Goal: Task Accomplishment & Management: Manage account settings

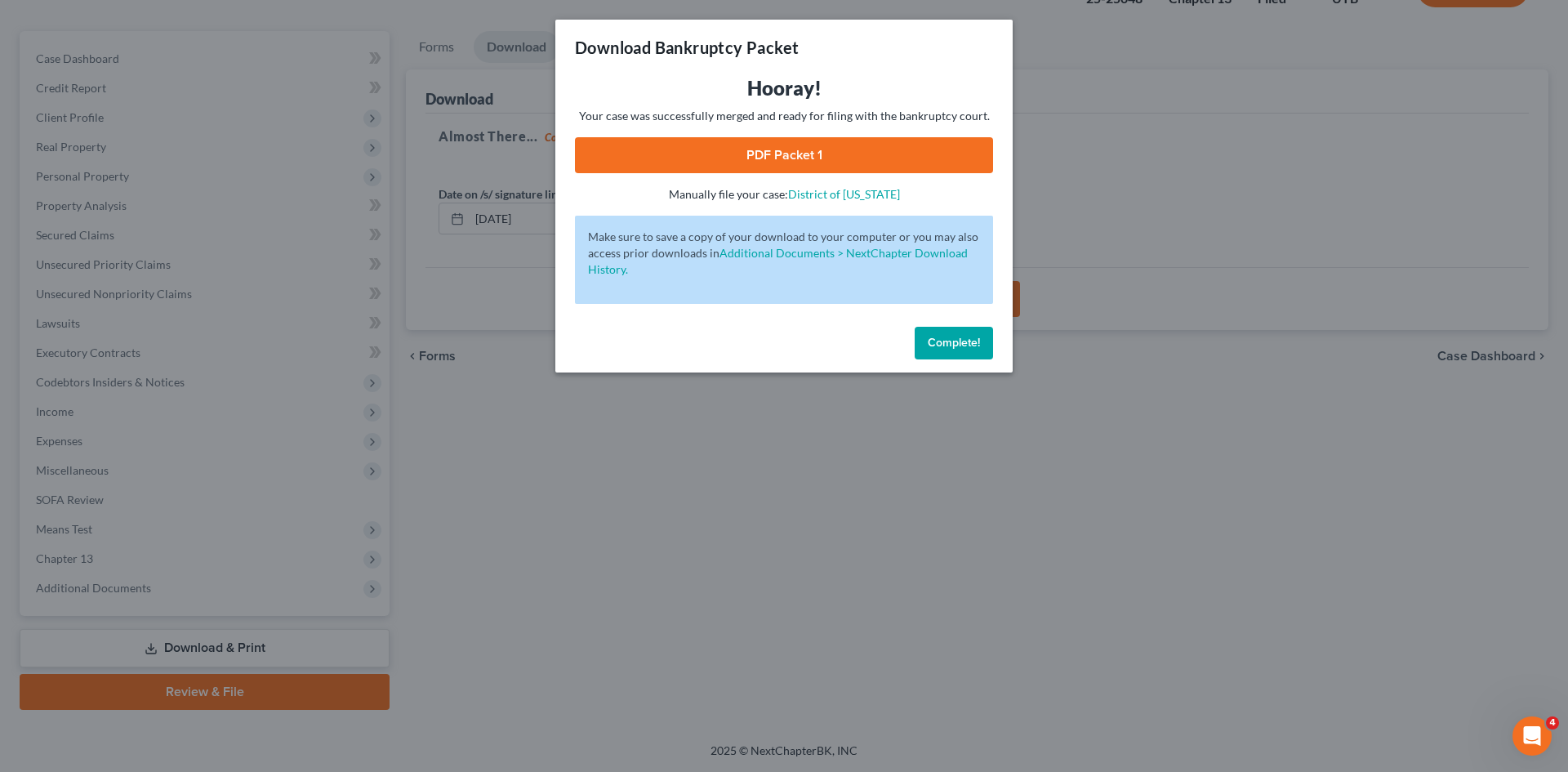
scroll to position [126, 0]
click at [960, 345] on span "Complete!" at bounding box center [953, 343] width 53 height 14
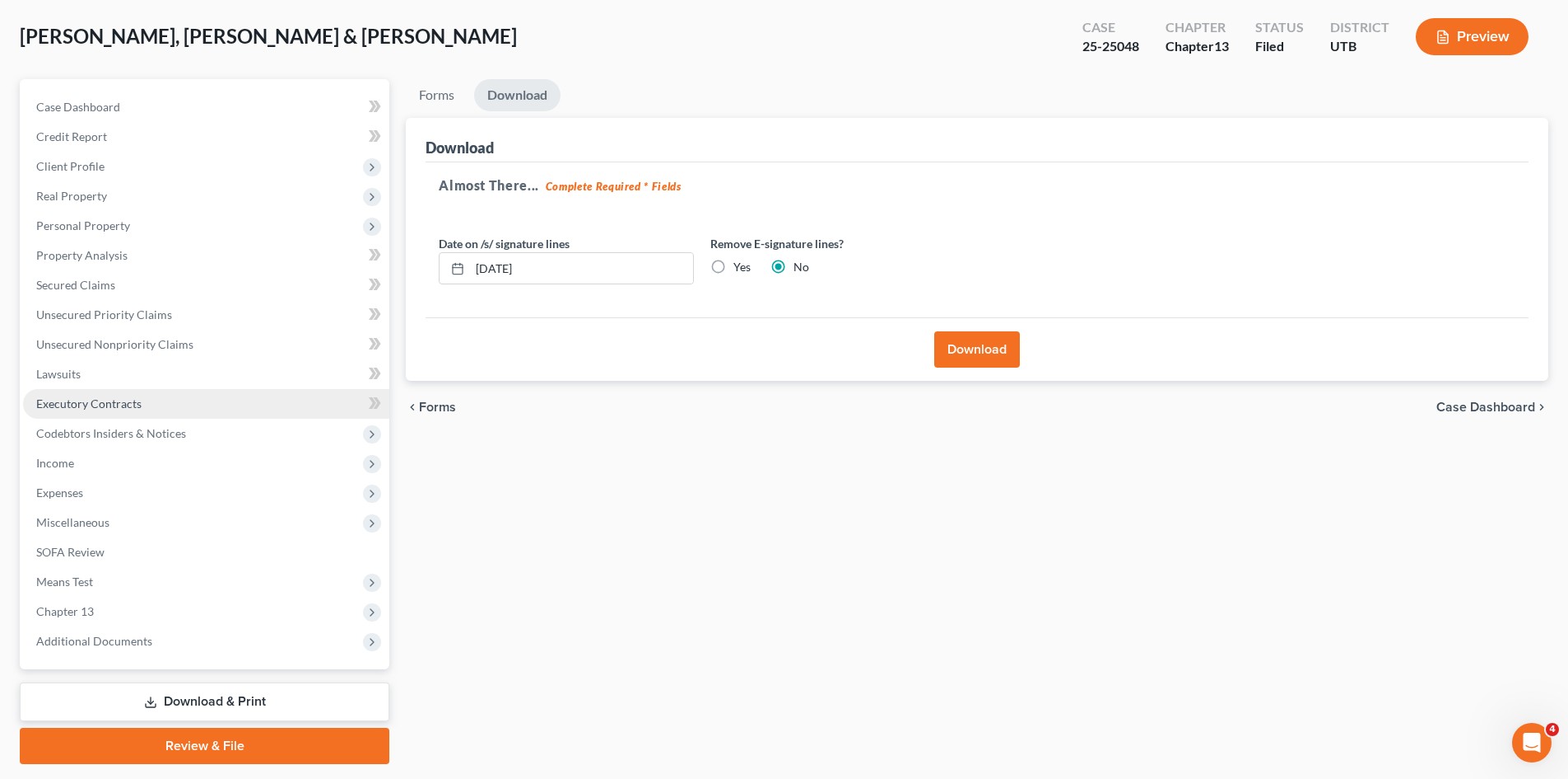
scroll to position [0, 0]
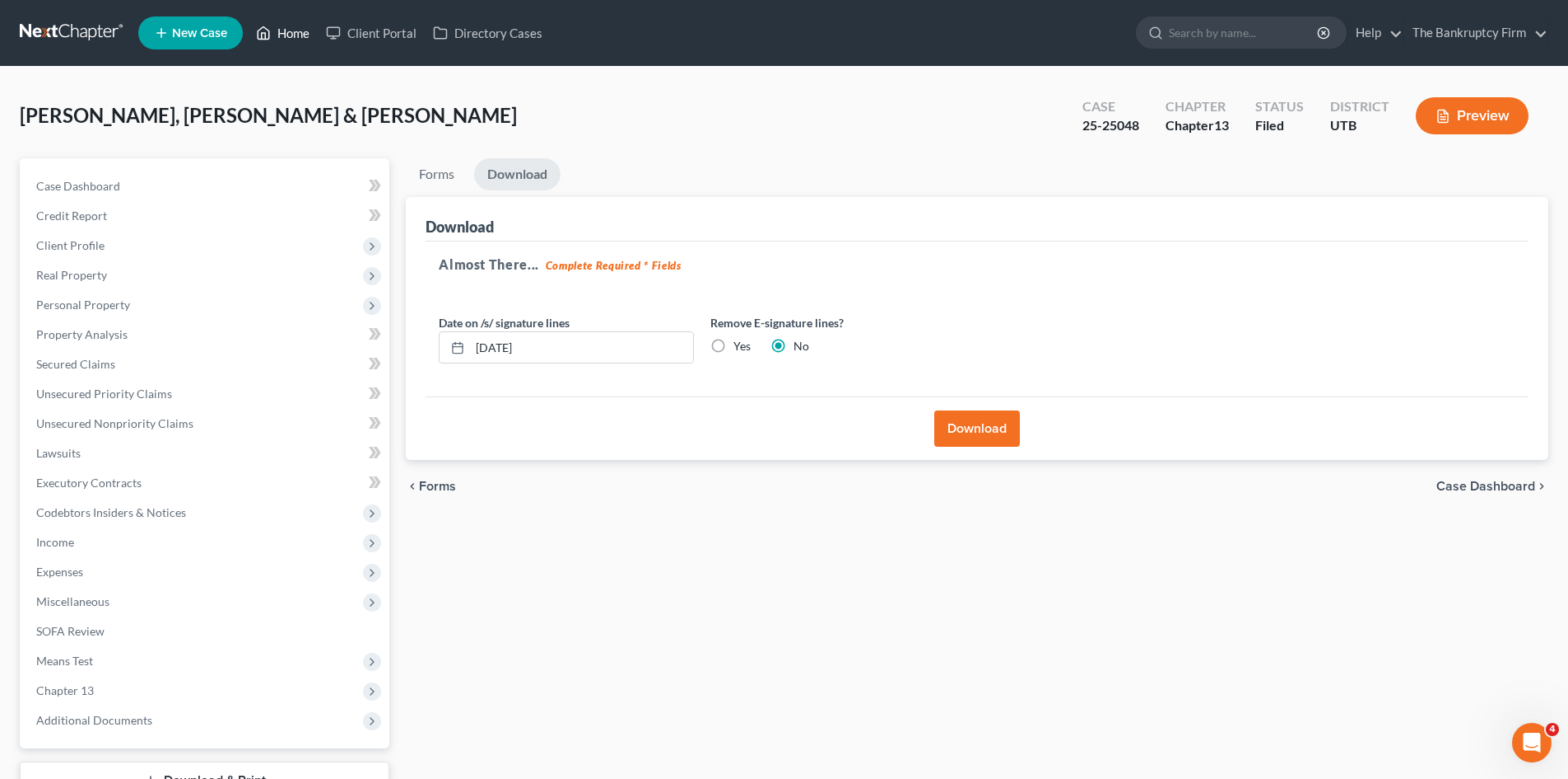
click at [299, 30] on link "Home" at bounding box center [283, 33] width 70 height 30
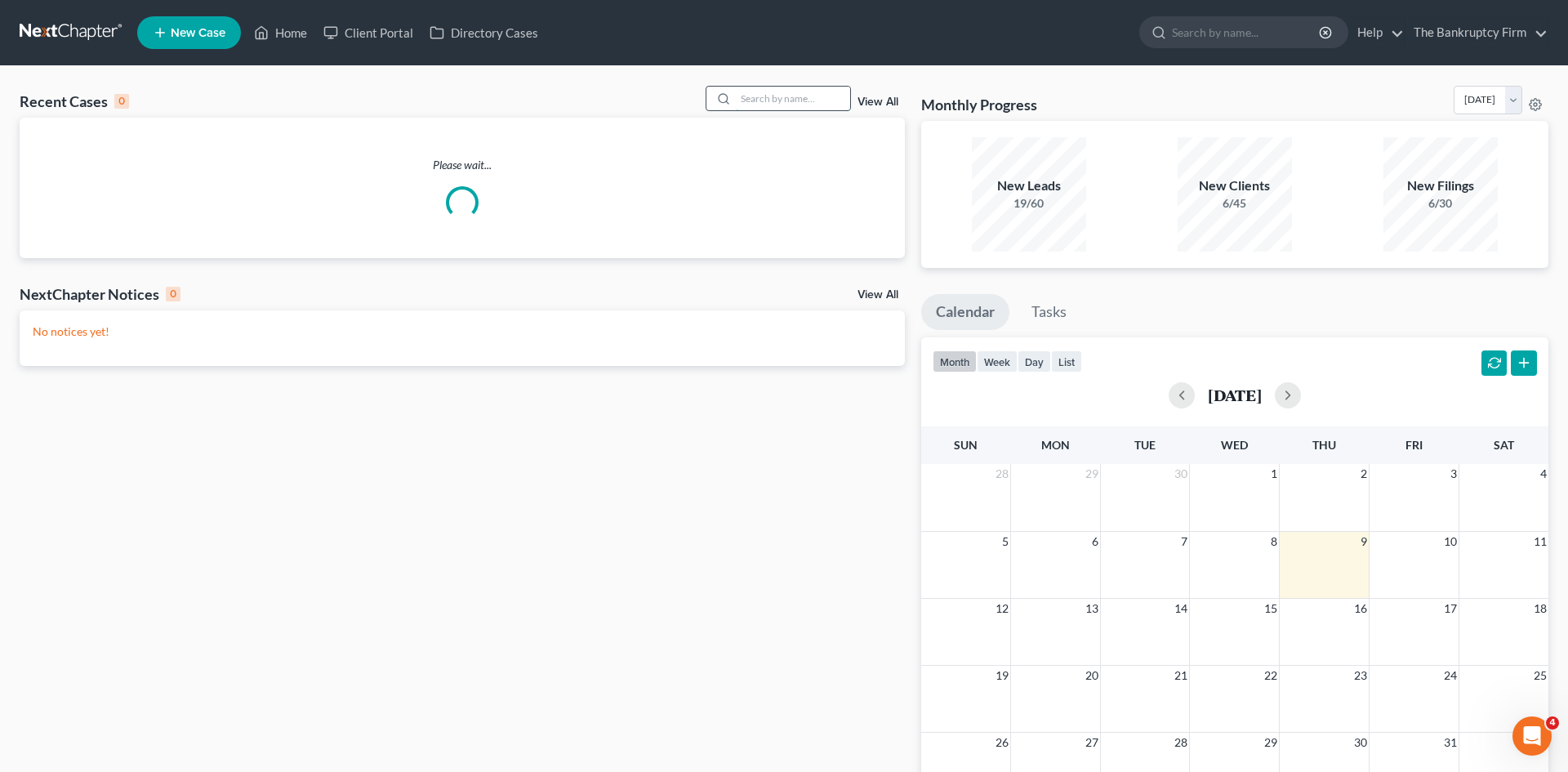
click at [754, 99] on input "search" at bounding box center [792, 98] width 114 height 24
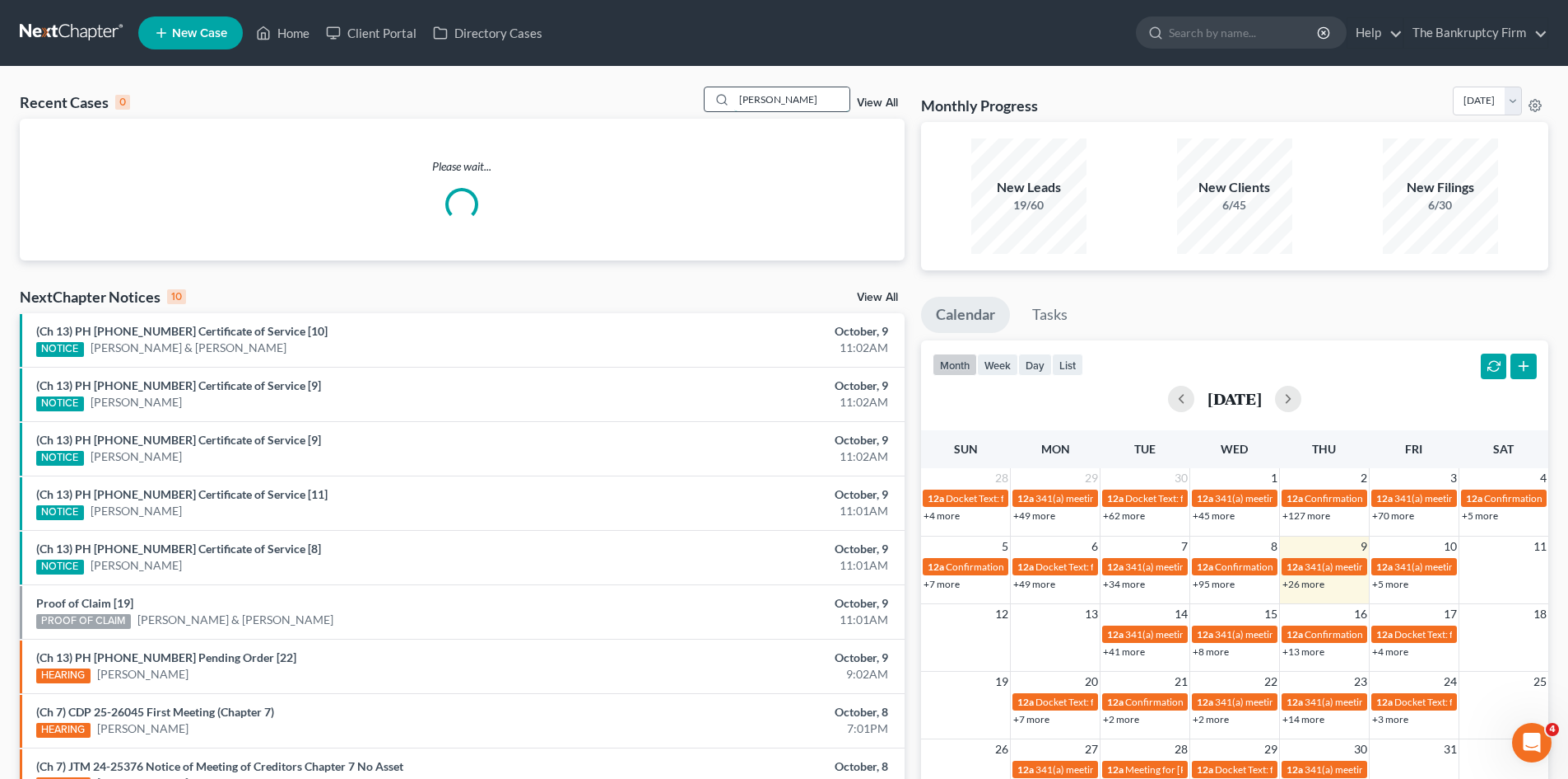
type input "[PERSON_NAME]"
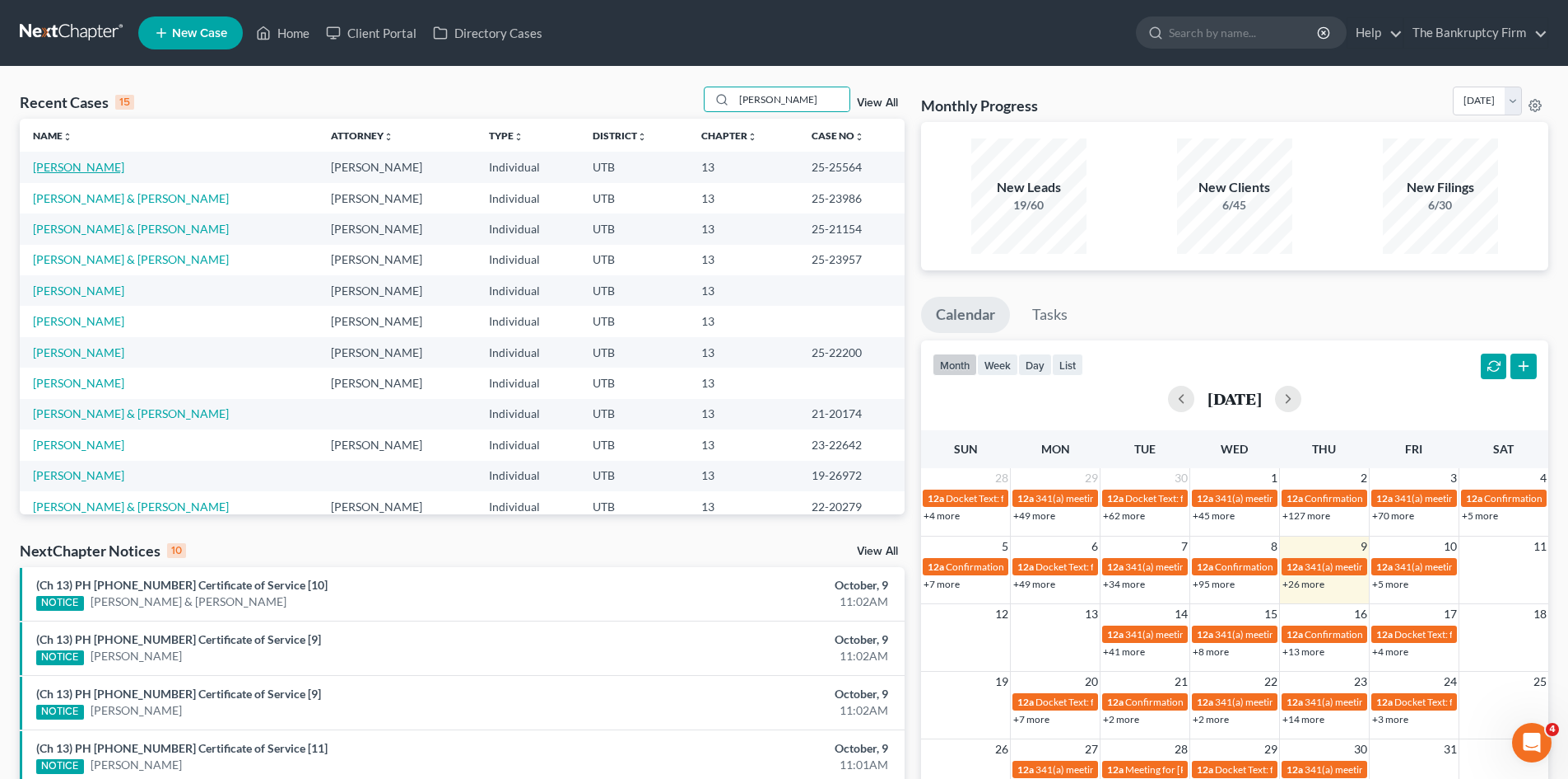
click at [63, 170] on link "[PERSON_NAME]" at bounding box center [78, 167] width 91 height 14
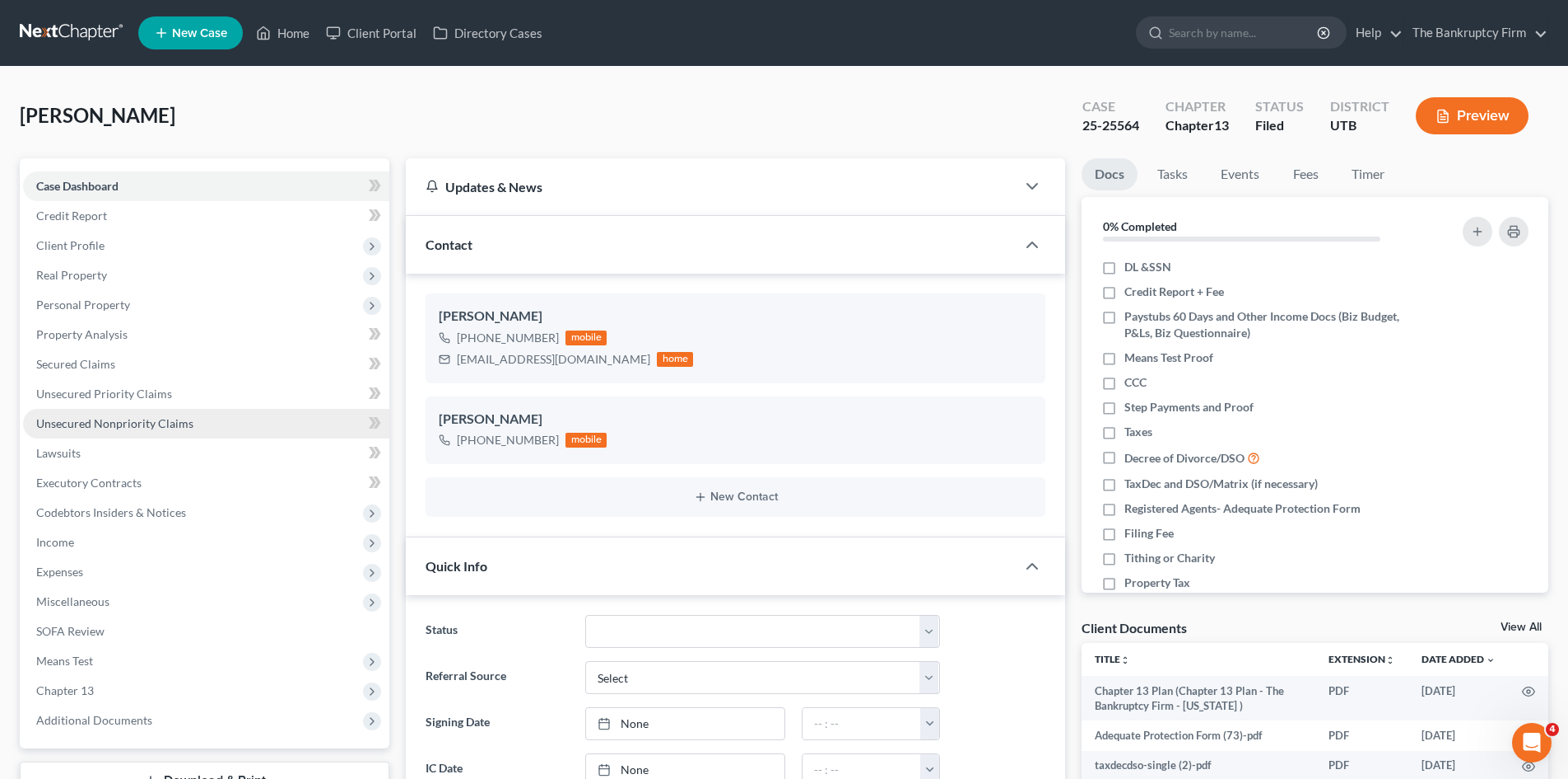
scroll to position [131, 0]
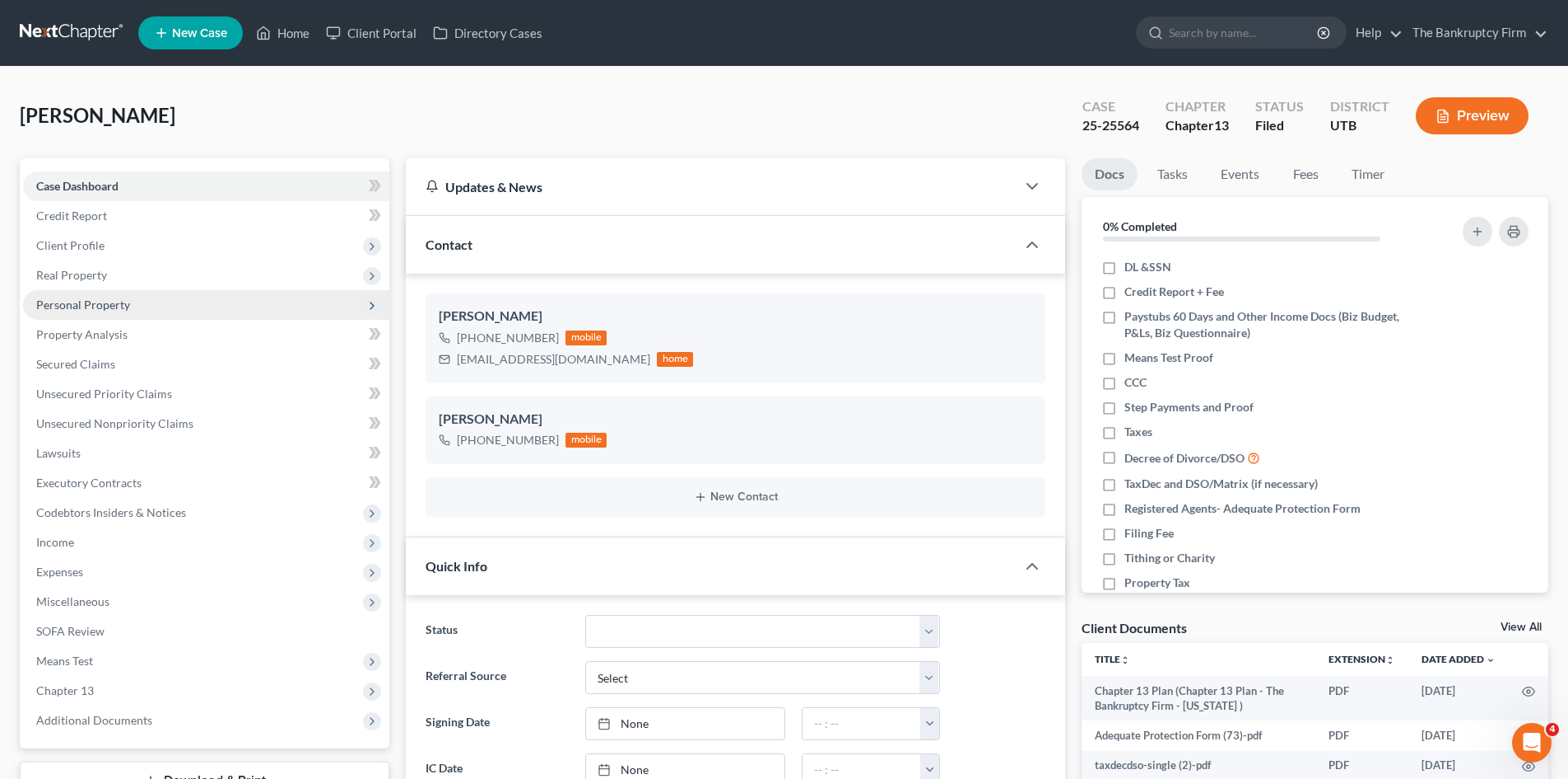
click at [70, 300] on span "Personal Property" at bounding box center [83, 304] width 94 height 14
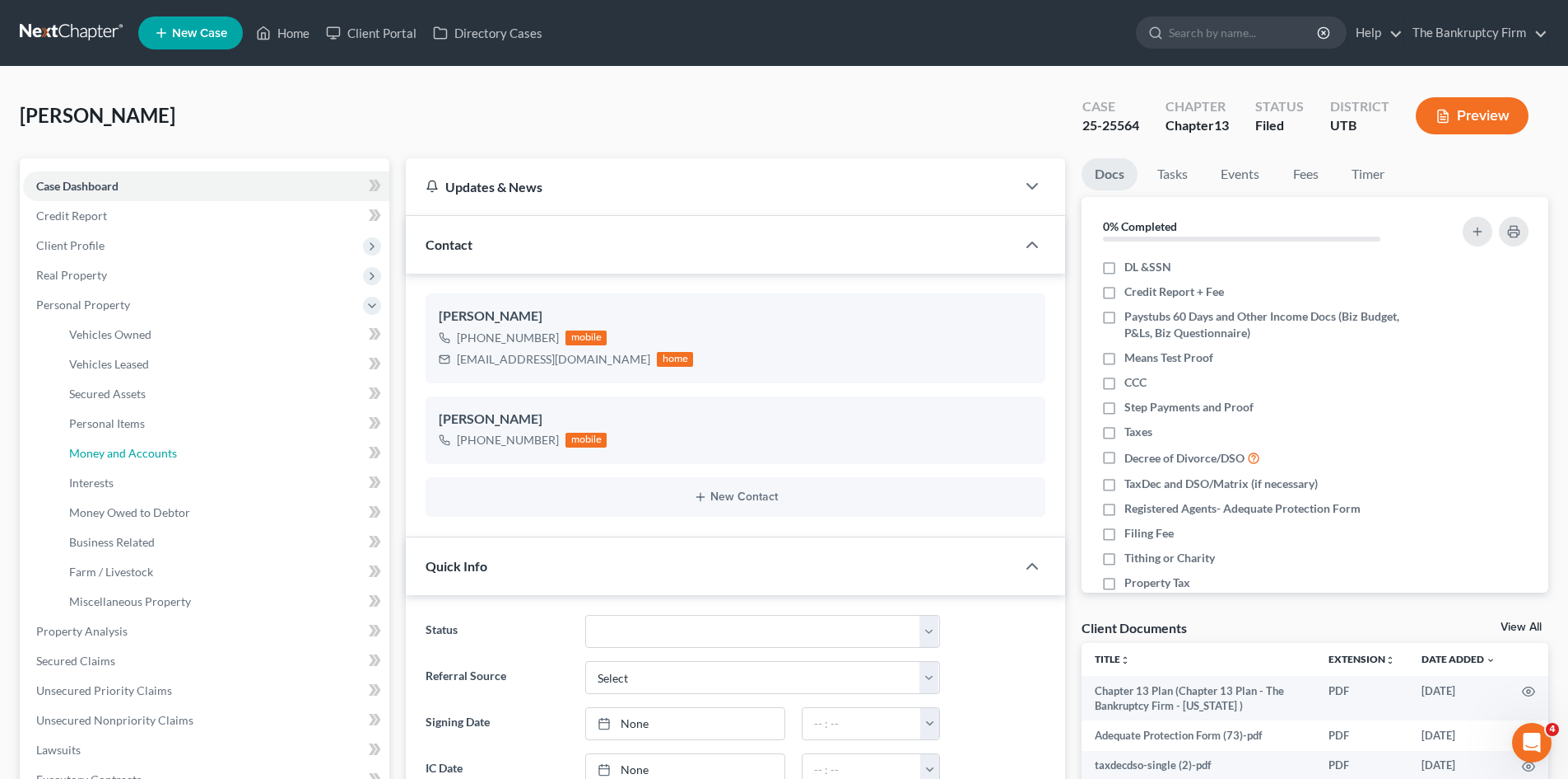
drag, startPoint x: 144, startPoint y: 453, endPoint x: 412, endPoint y: 443, distance: 268.2
click at [144, 454] on span "Money and Accounts" at bounding box center [123, 453] width 108 height 14
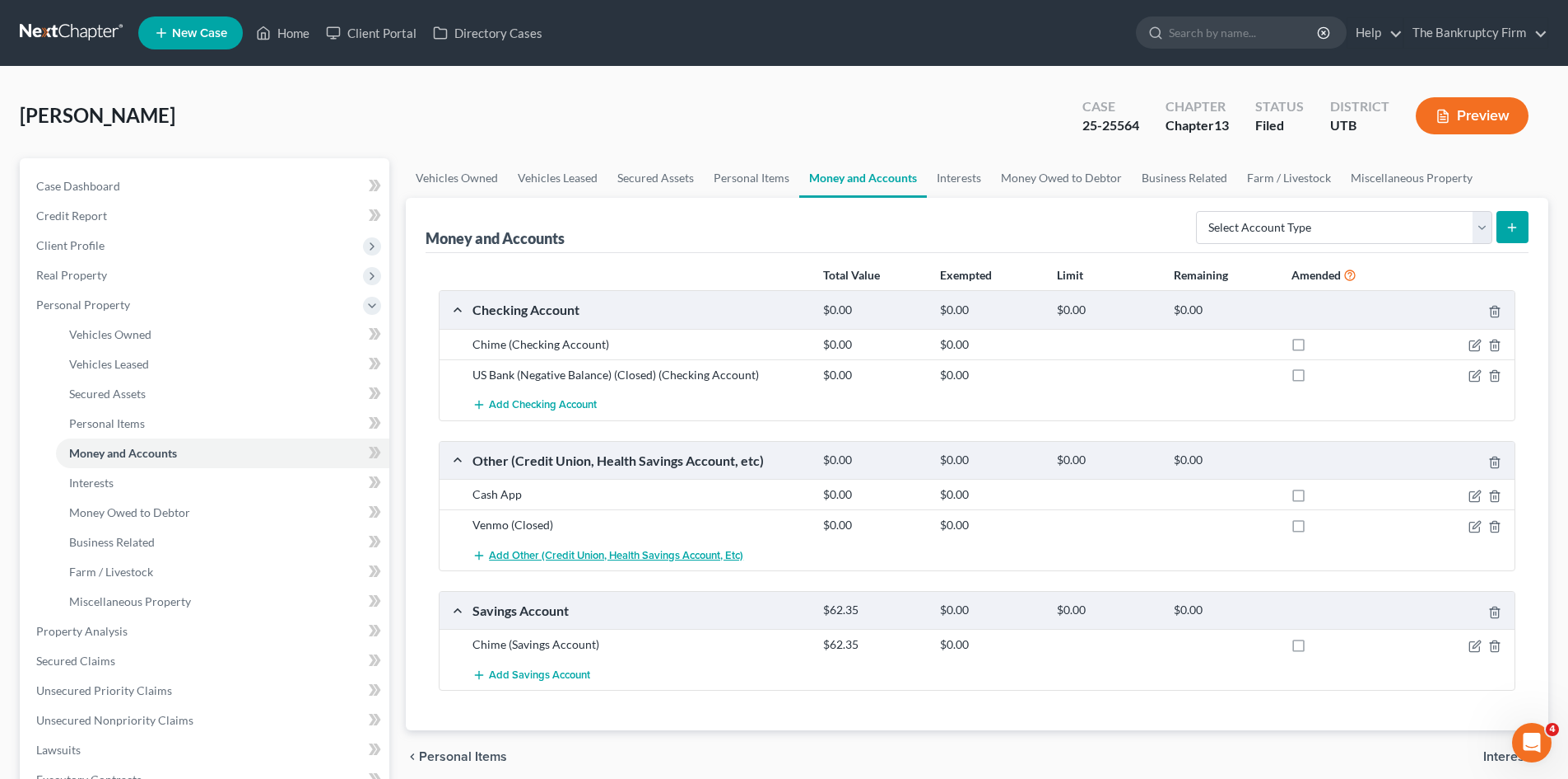
click at [531, 555] on span "Add Other (Credit Union, Health Savings Account, etc)" at bounding box center [616, 555] width 255 height 13
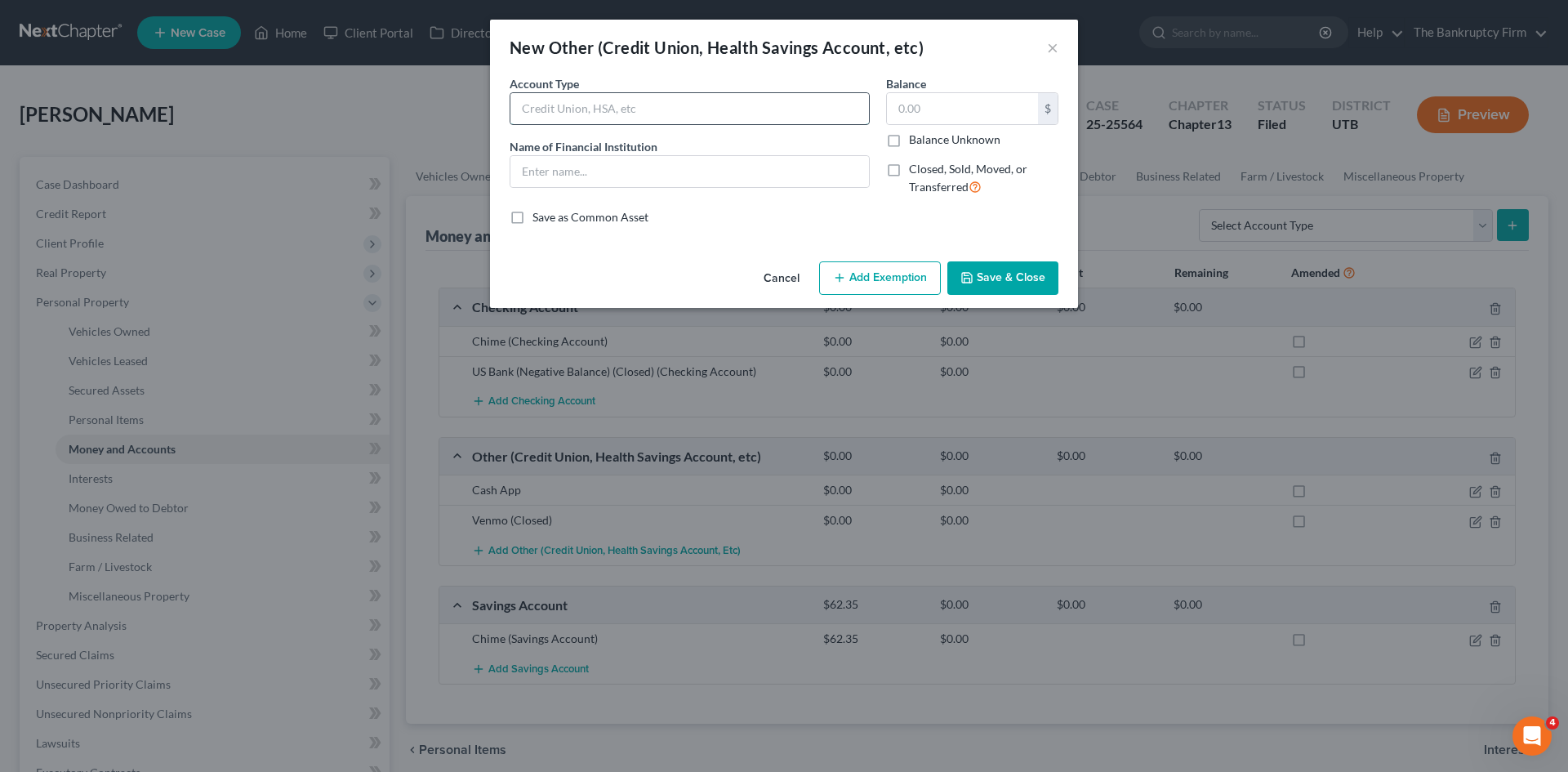
click at [599, 109] on input "text" at bounding box center [690, 108] width 359 height 31
type input "Chime Credit Builder"
click at [588, 171] on input "text" at bounding box center [690, 170] width 359 height 31
type input "Chime Credit Builder"
click at [1019, 271] on button "Save & Close" at bounding box center [1003, 278] width 111 height 35
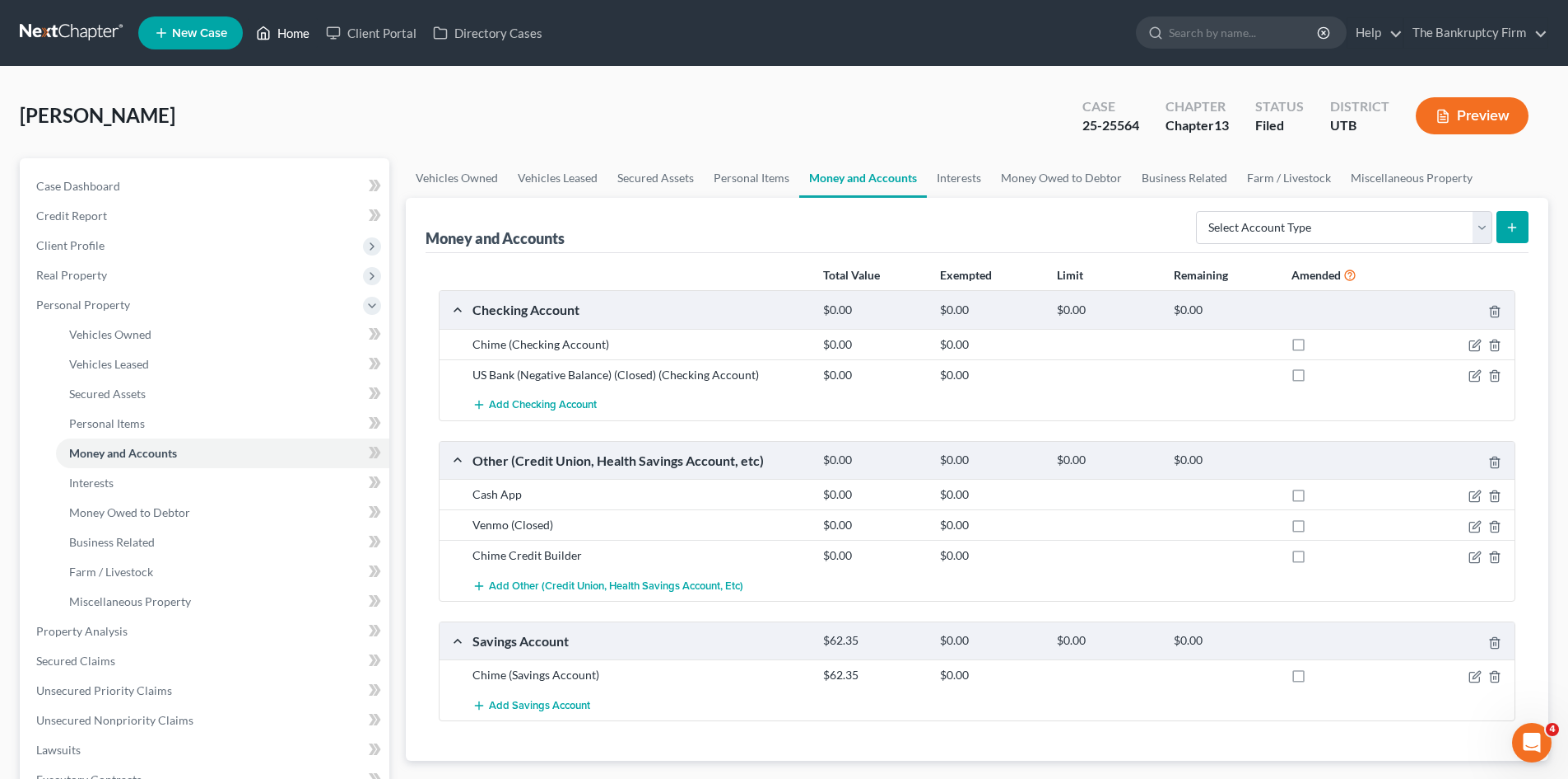
click at [280, 22] on link "Home" at bounding box center [283, 33] width 70 height 30
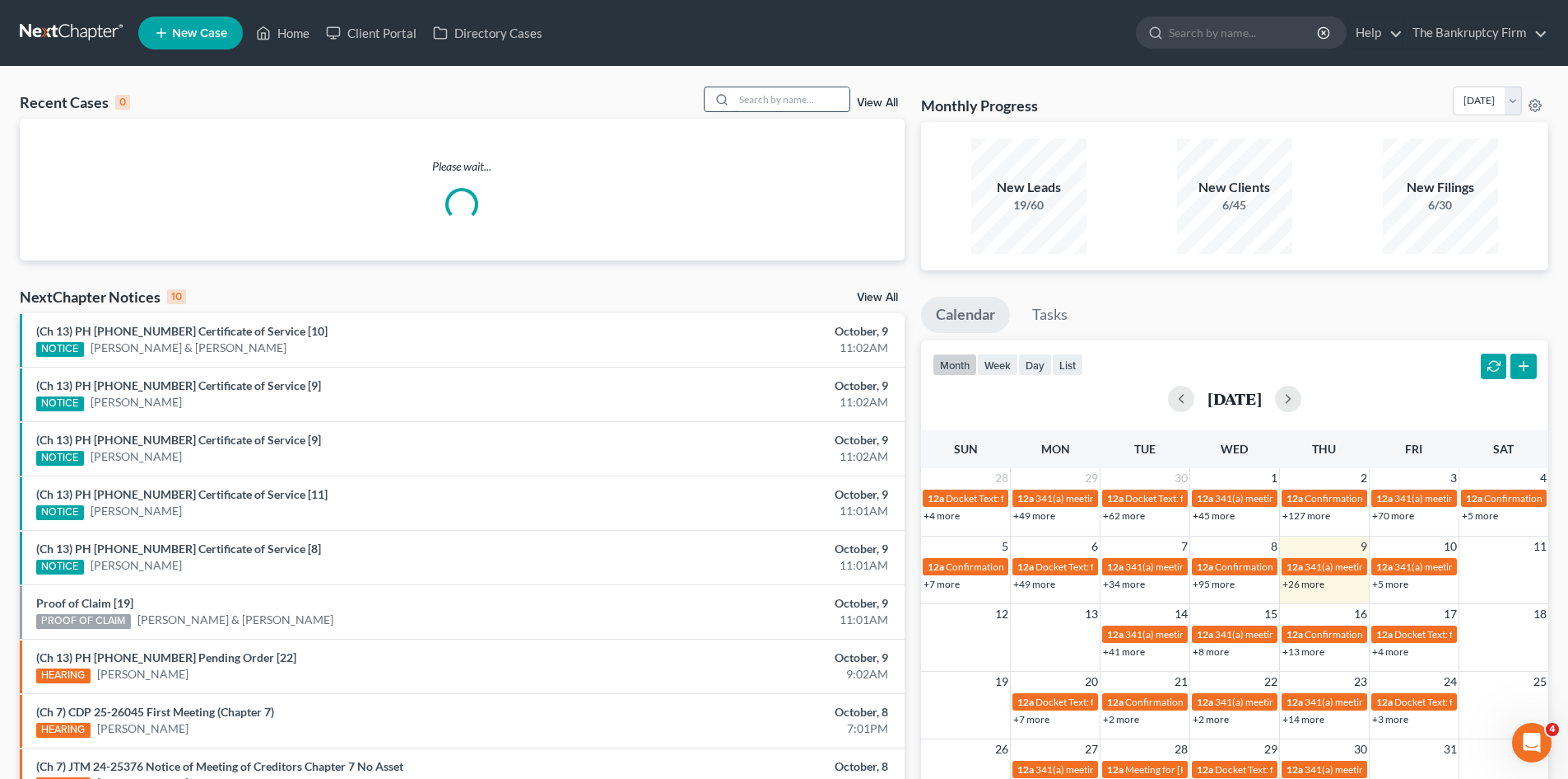
click at [743, 101] on input "search" at bounding box center [791, 99] width 115 height 24
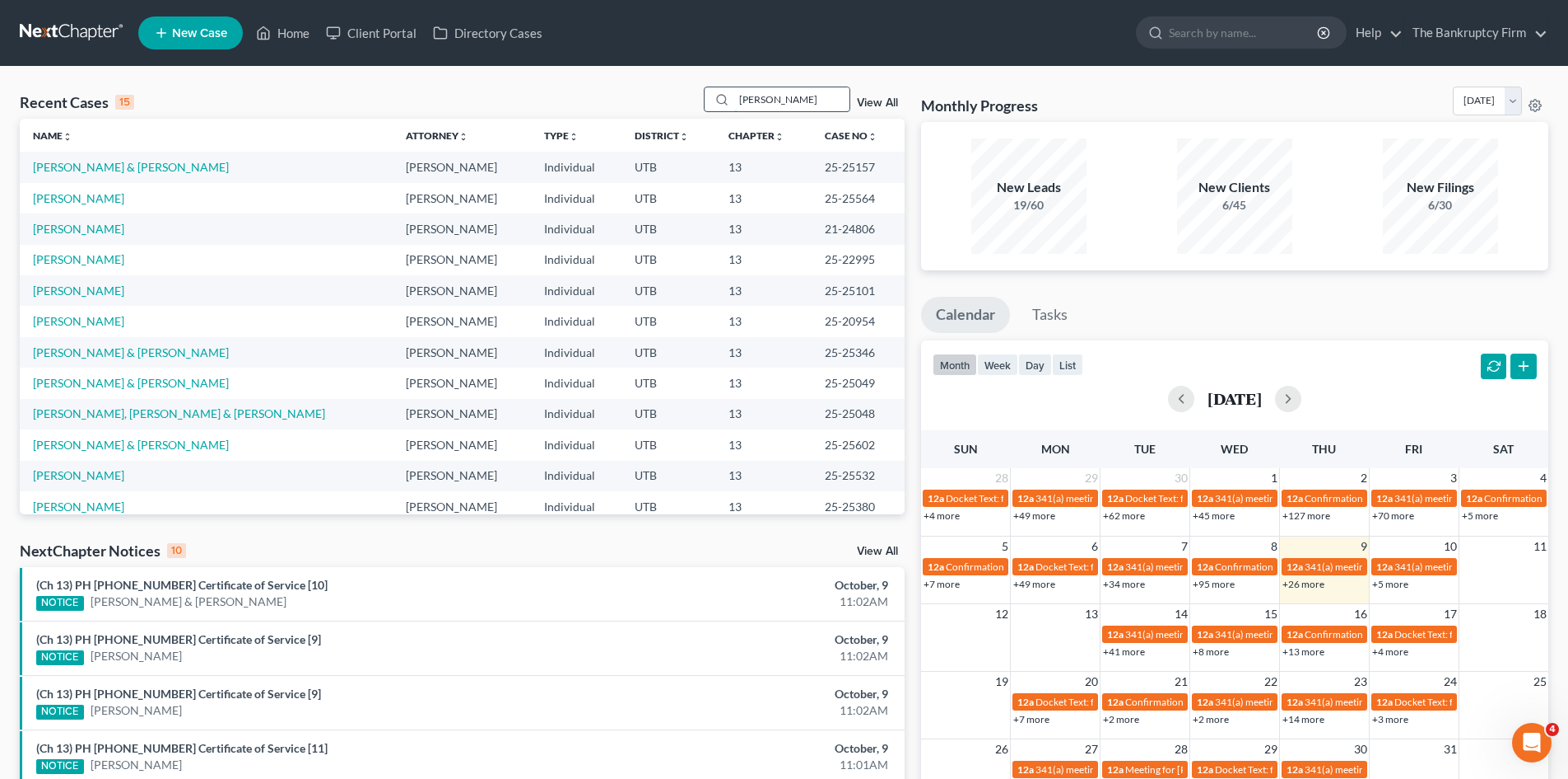
type input "[PERSON_NAME]"
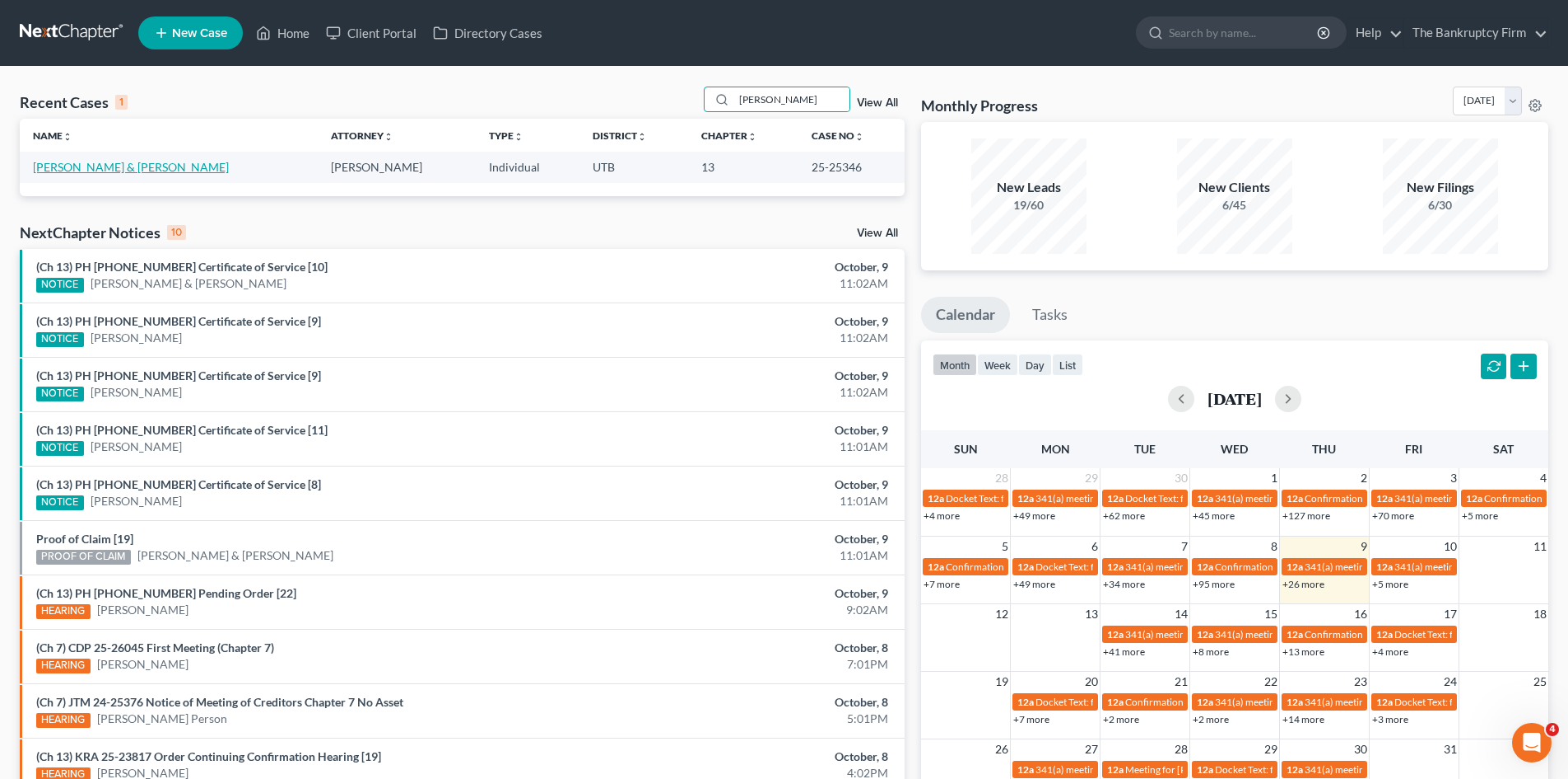
click at [82, 165] on link "[PERSON_NAME] & [PERSON_NAME]" at bounding box center [131, 167] width 196 height 14
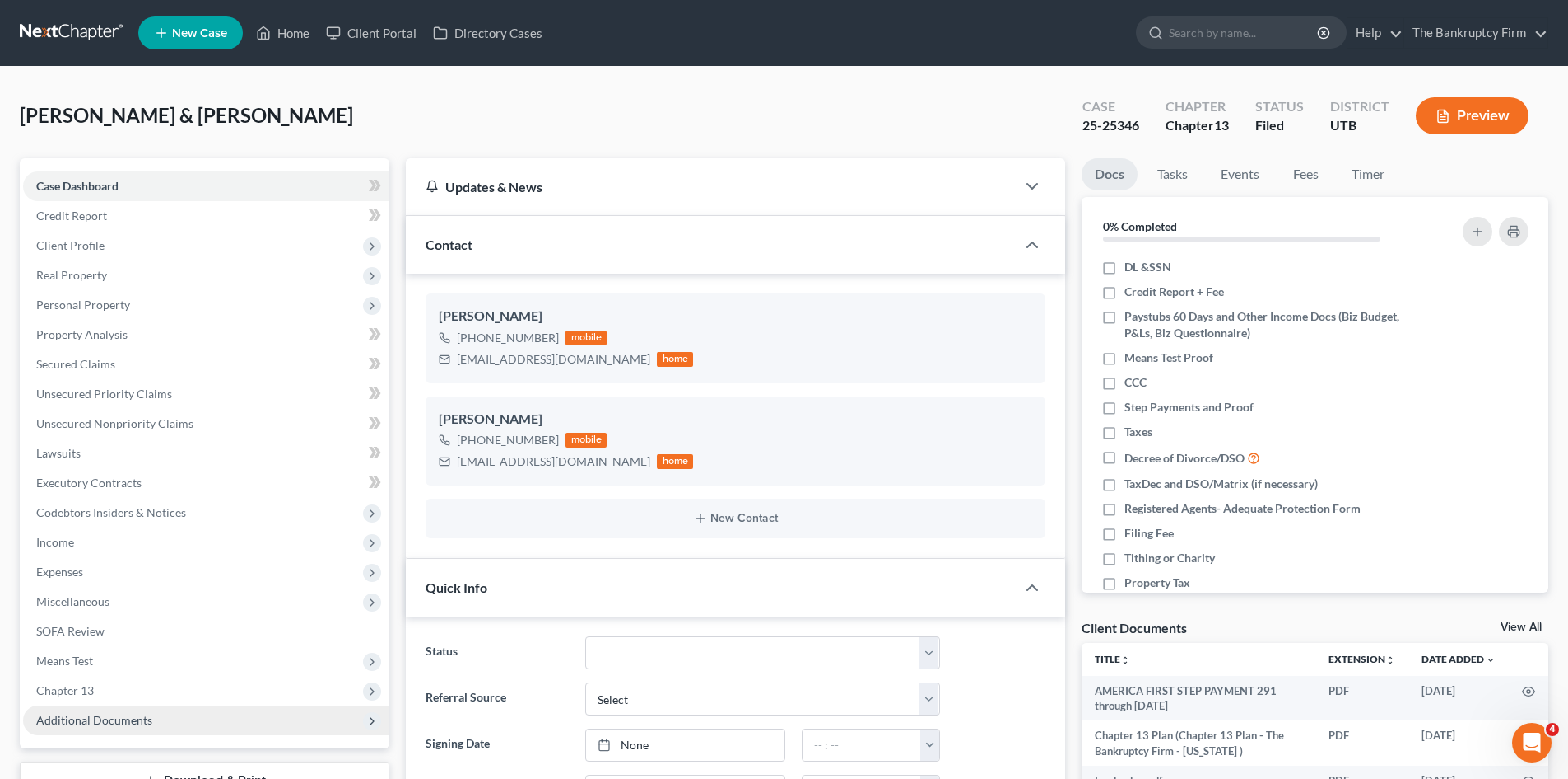
scroll to position [131, 0]
click at [101, 721] on span "Additional Documents" at bounding box center [94, 720] width 116 height 14
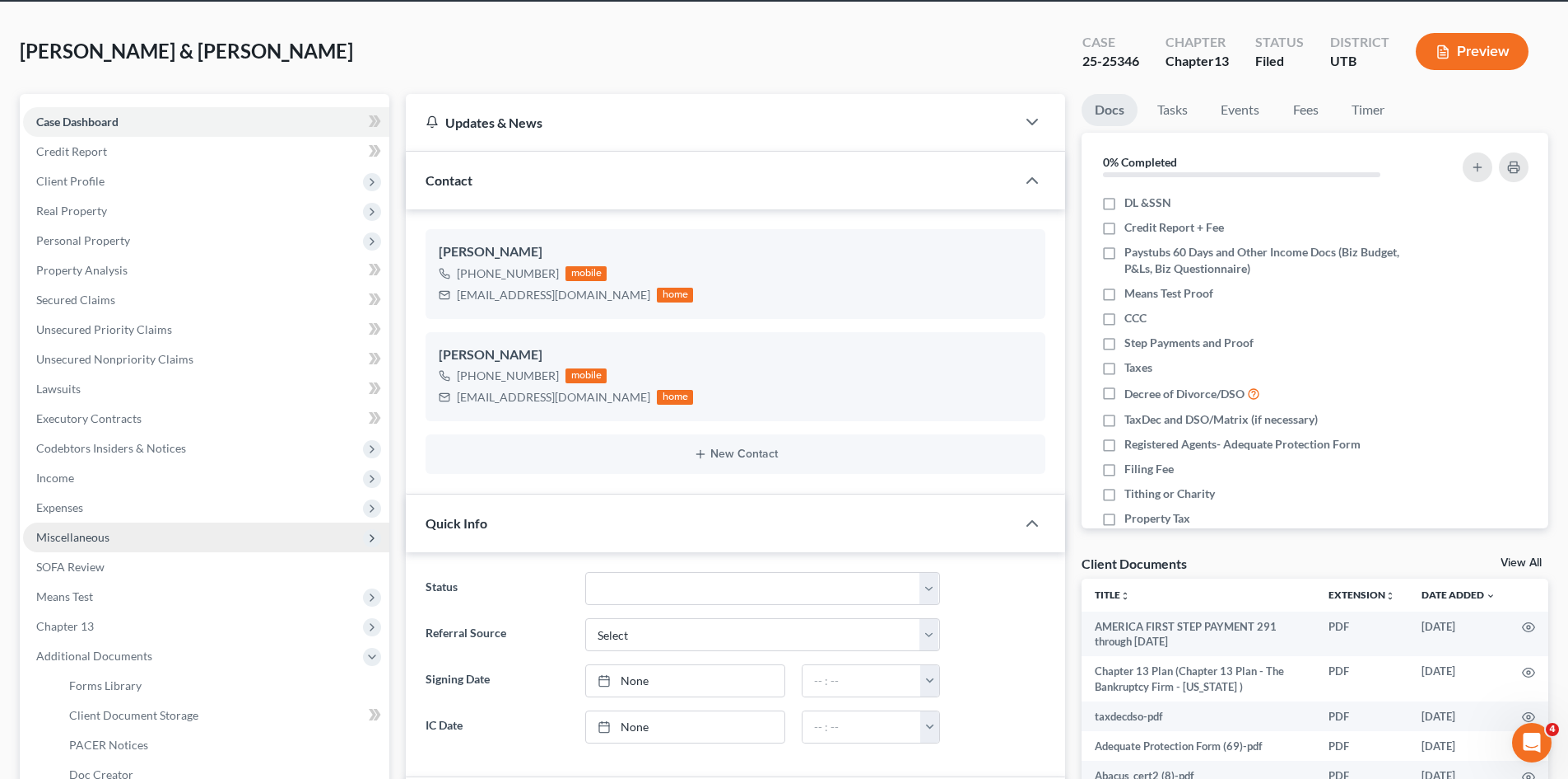
scroll to position [165, 0]
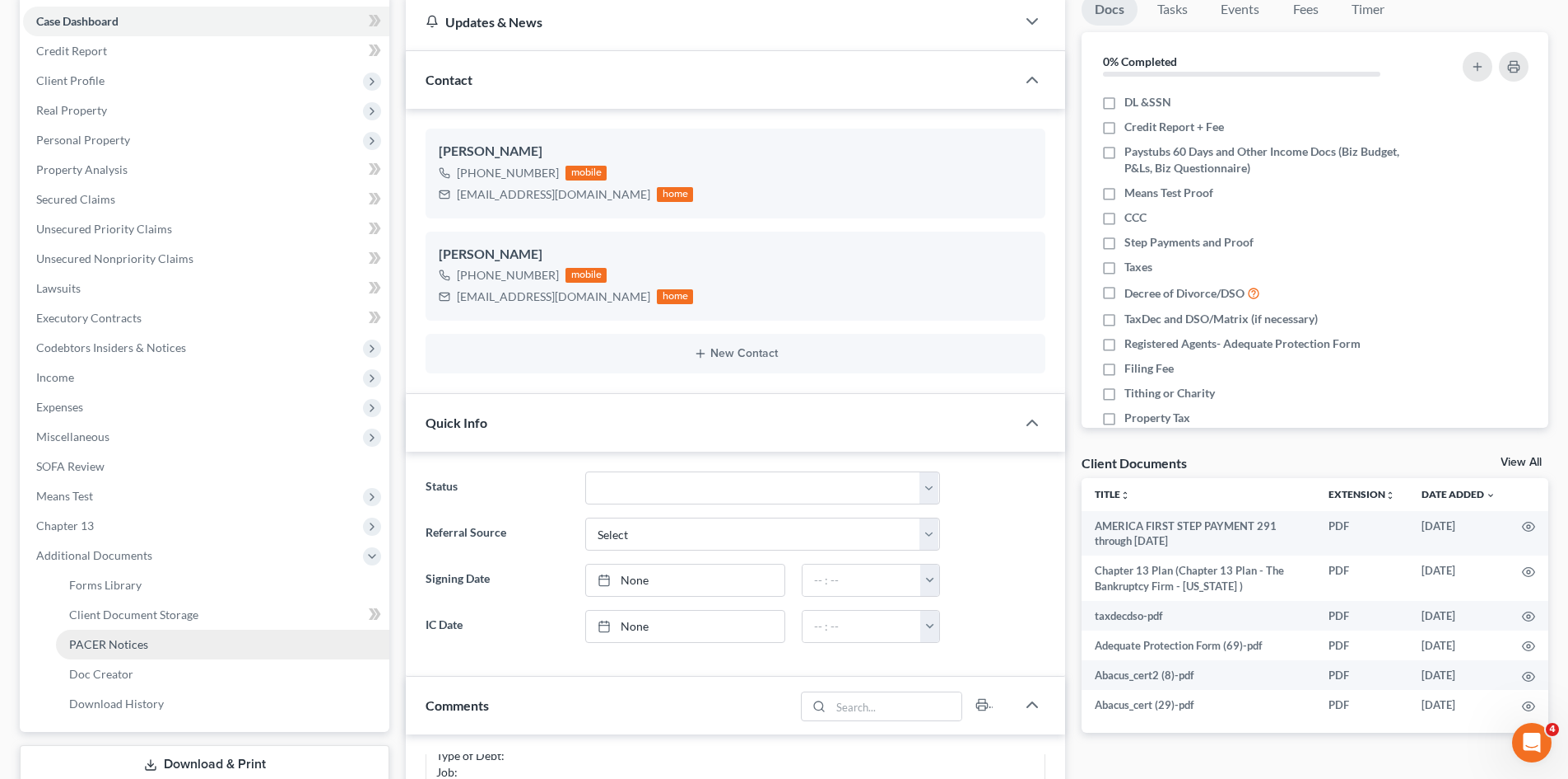
click at [127, 638] on span "PACER Notices" at bounding box center [108, 644] width 79 height 14
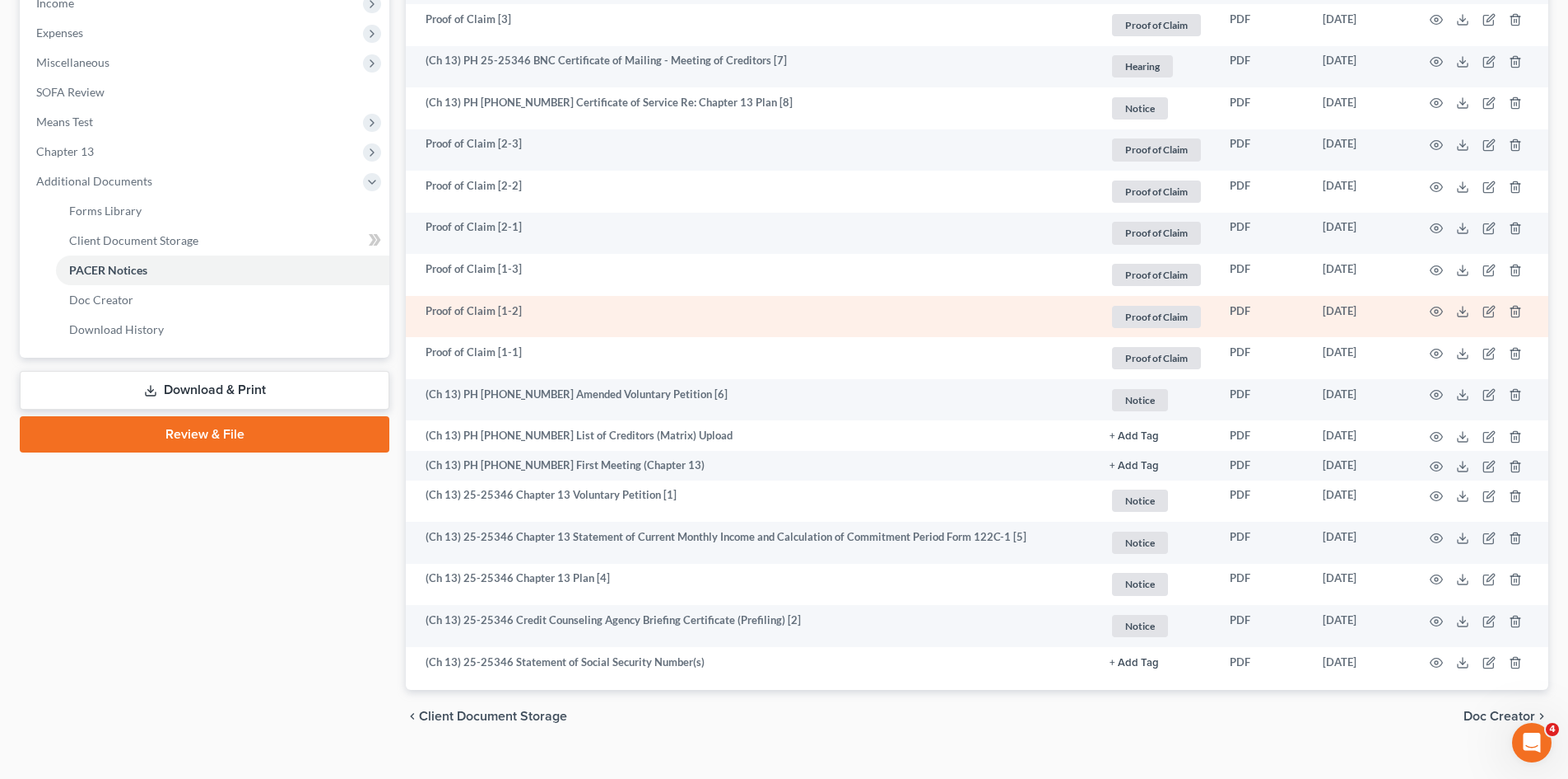
scroll to position [565, 0]
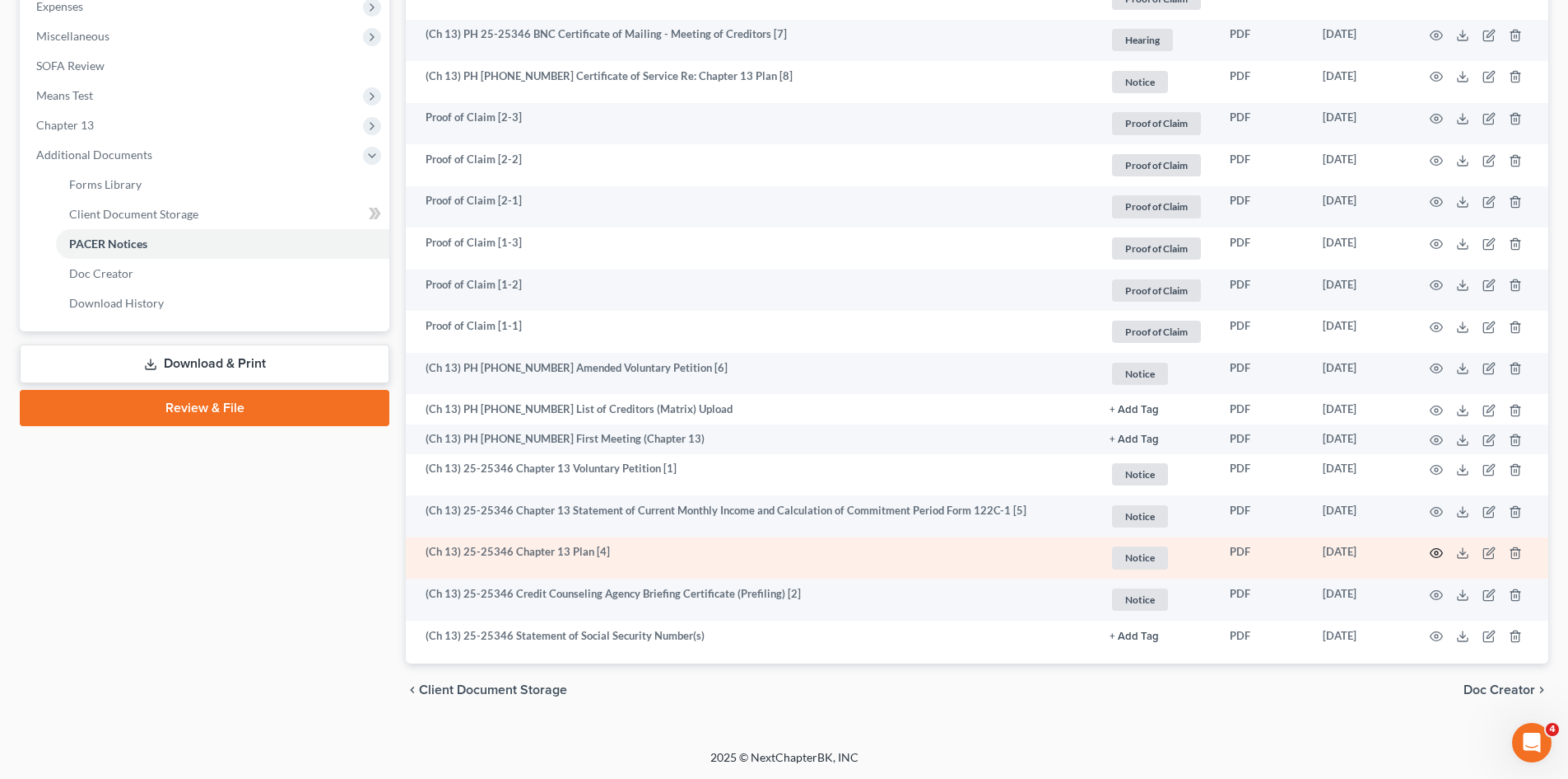
click at [1438, 550] on icon "button" at bounding box center [1436, 552] width 13 height 13
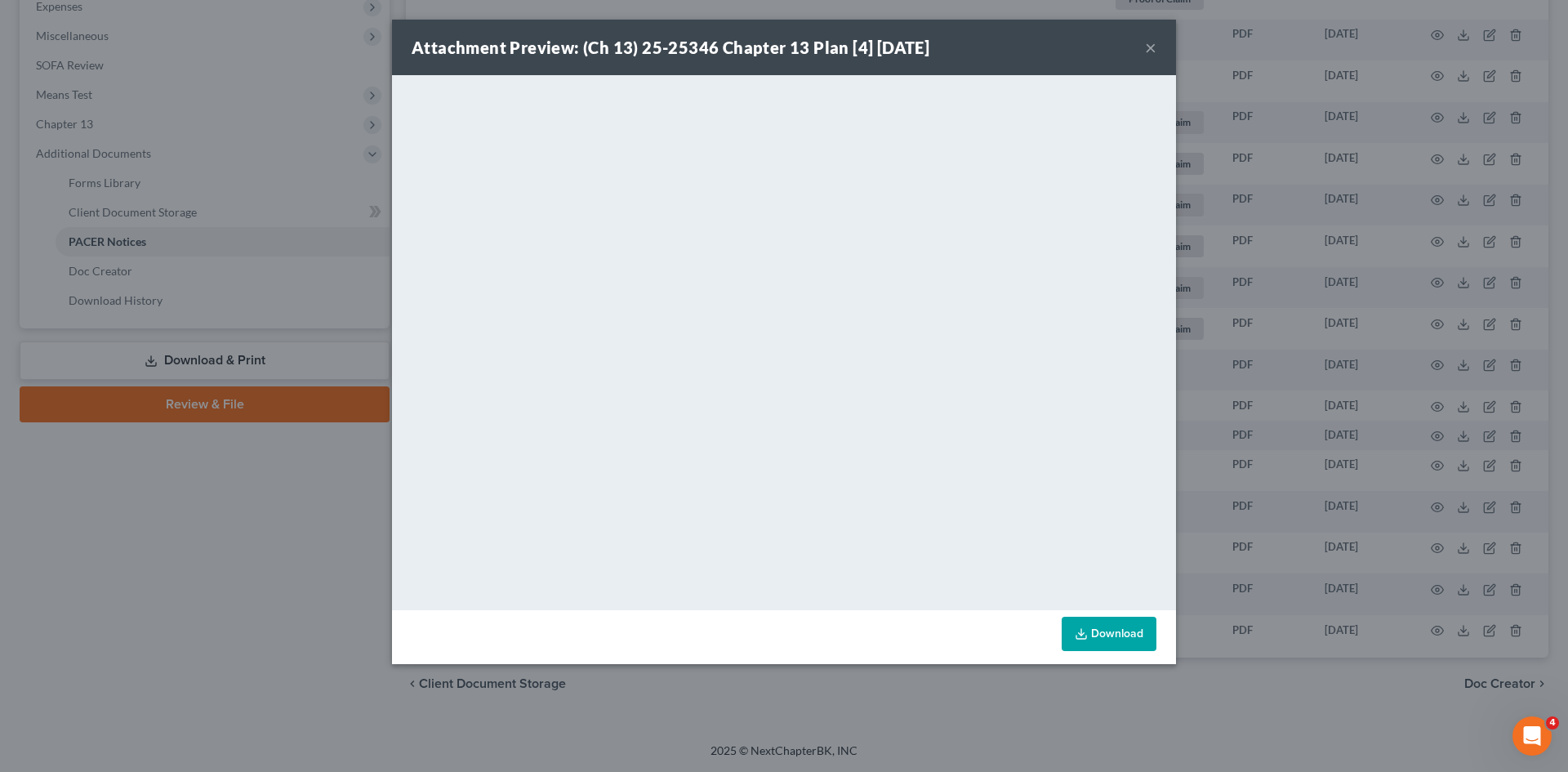
click at [1152, 52] on button "×" at bounding box center [1151, 48] width 12 height 20
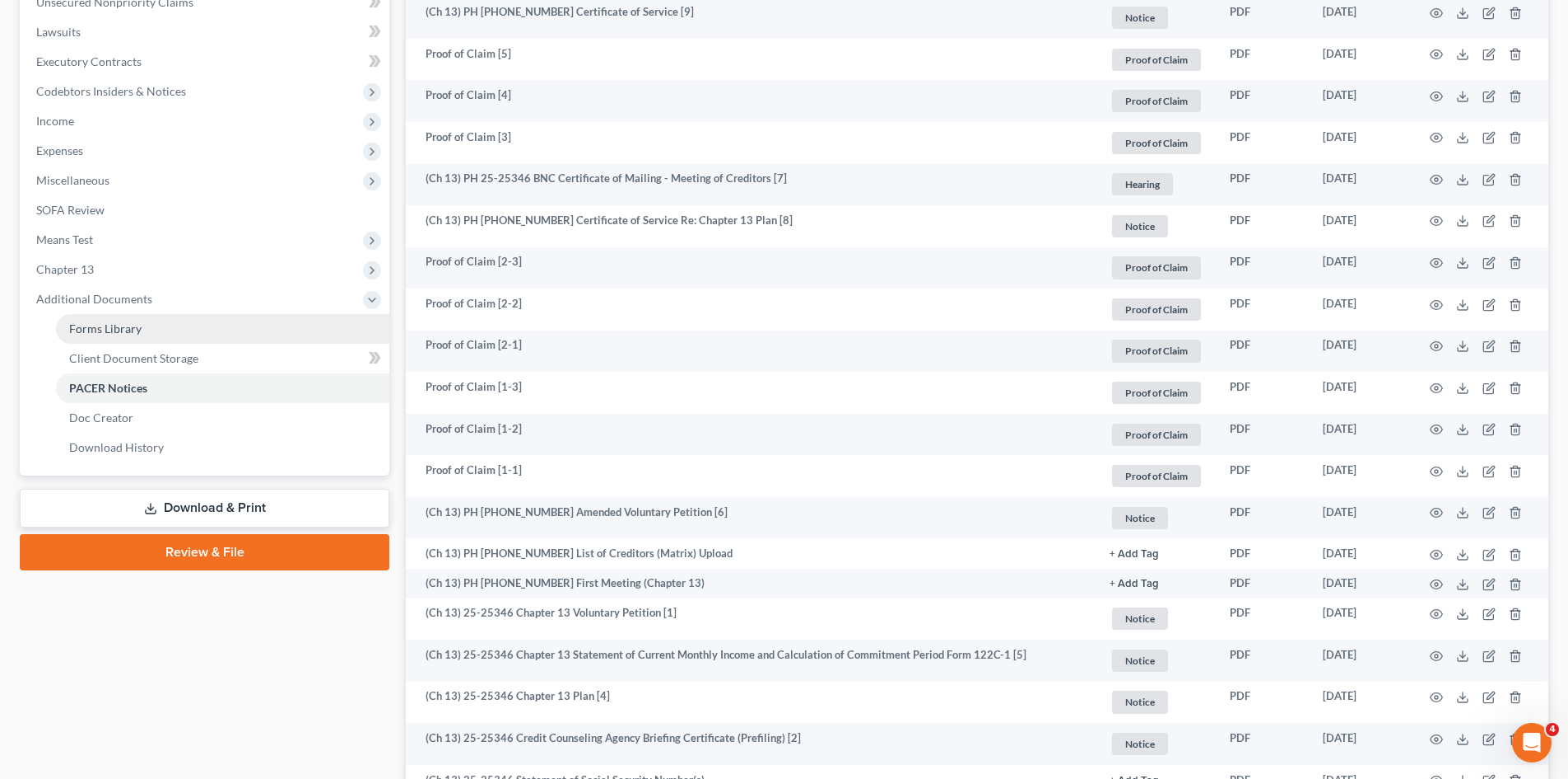
scroll to position [71, 0]
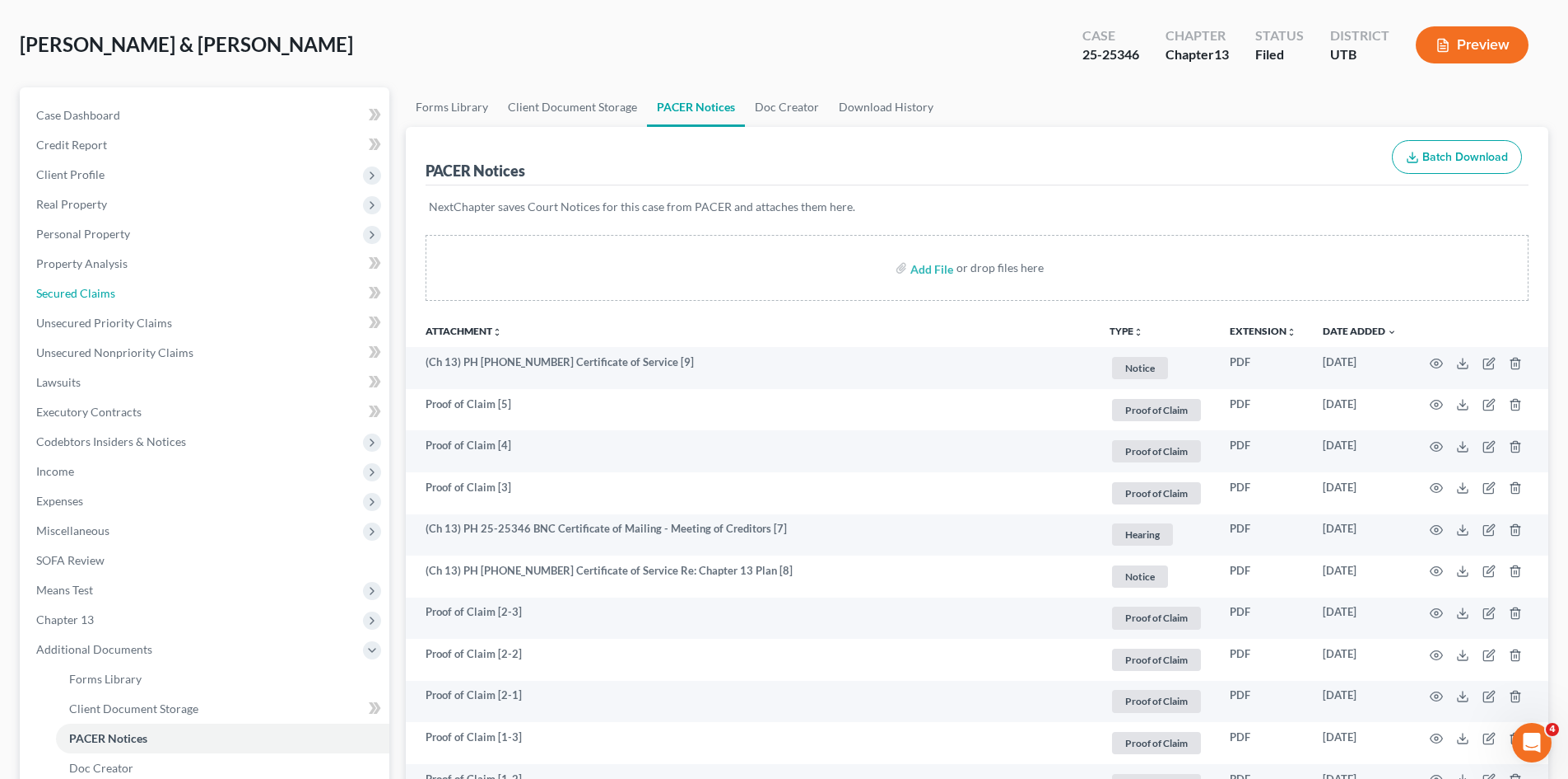
drag, startPoint x: 74, startPoint y: 288, endPoint x: 684, endPoint y: 319, distance: 610.8
click at [74, 288] on span "Secured Claims" at bounding box center [75, 293] width 79 height 14
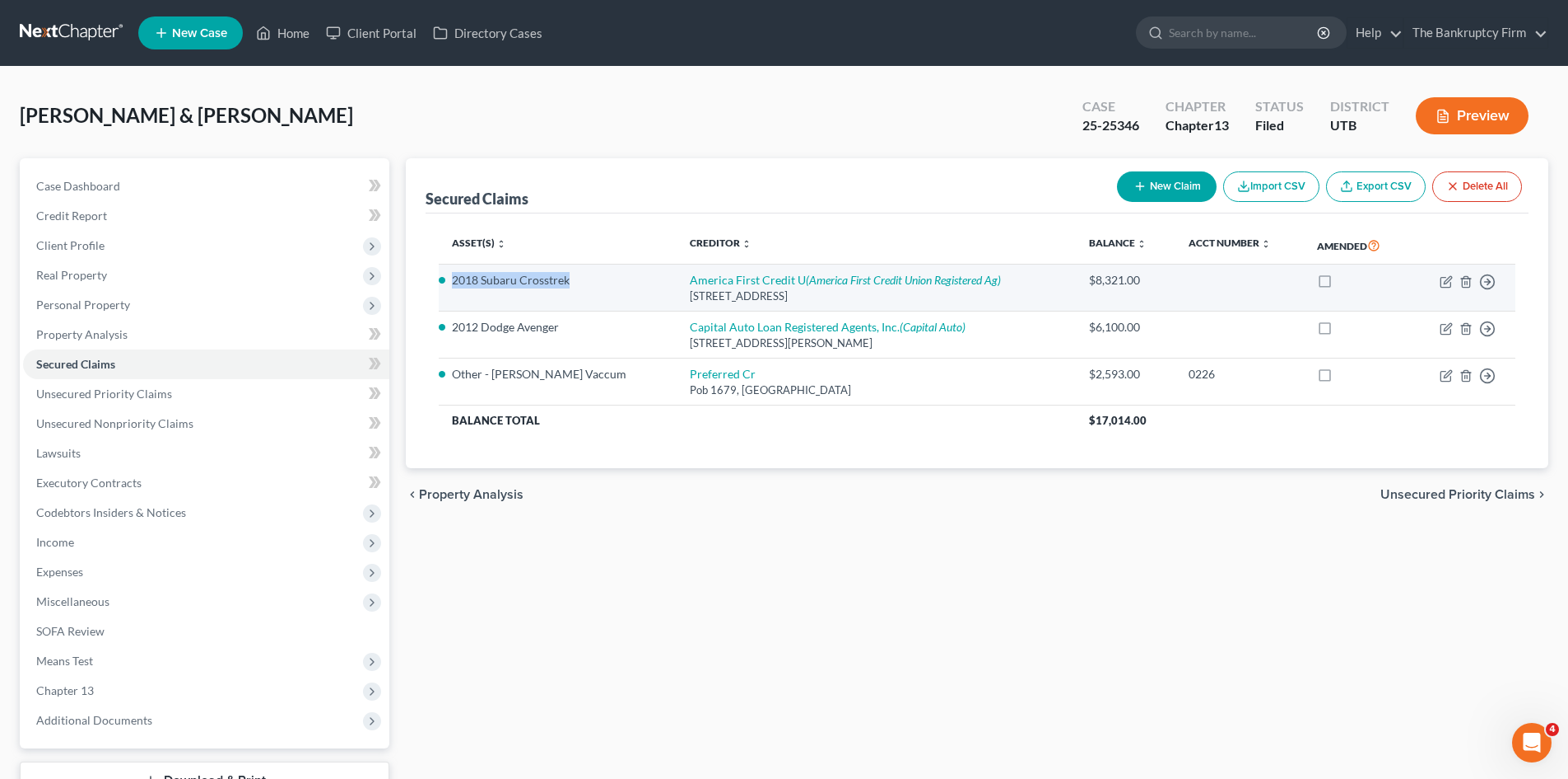
drag, startPoint x: 571, startPoint y: 281, endPoint x: 452, endPoint y: 284, distance: 119.0
click at [452, 284] on li "2018 Subaru Crosstrek" at bounding box center [558, 280] width 212 height 16
copy li "2018 Subaru Crosstrek"
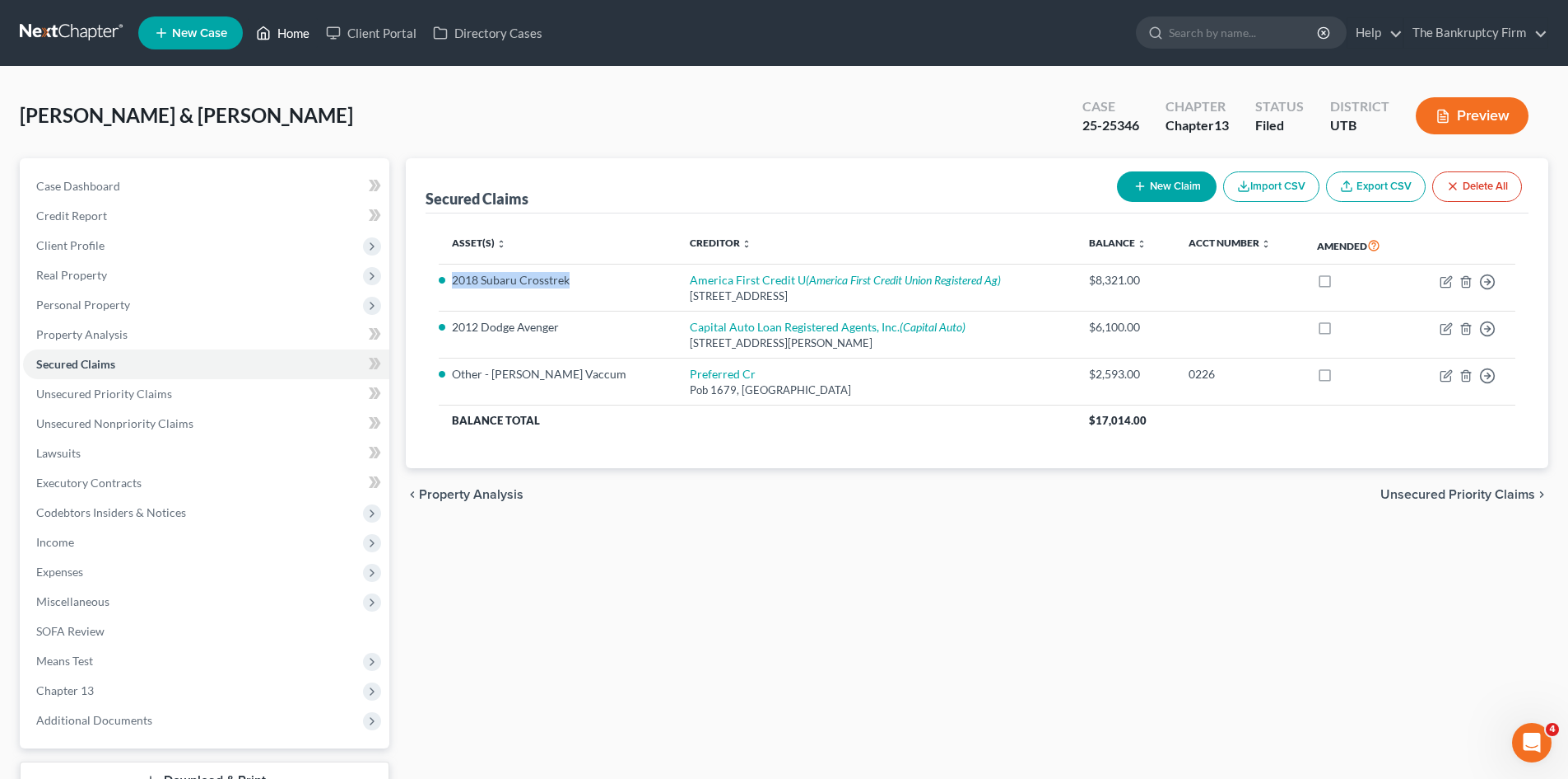
drag, startPoint x: 293, startPoint y: 28, endPoint x: 608, endPoint y: 13, distance: 315.4
click at [293, 28] on link "Home" at bounding box center [283, 33] width 70 height 30
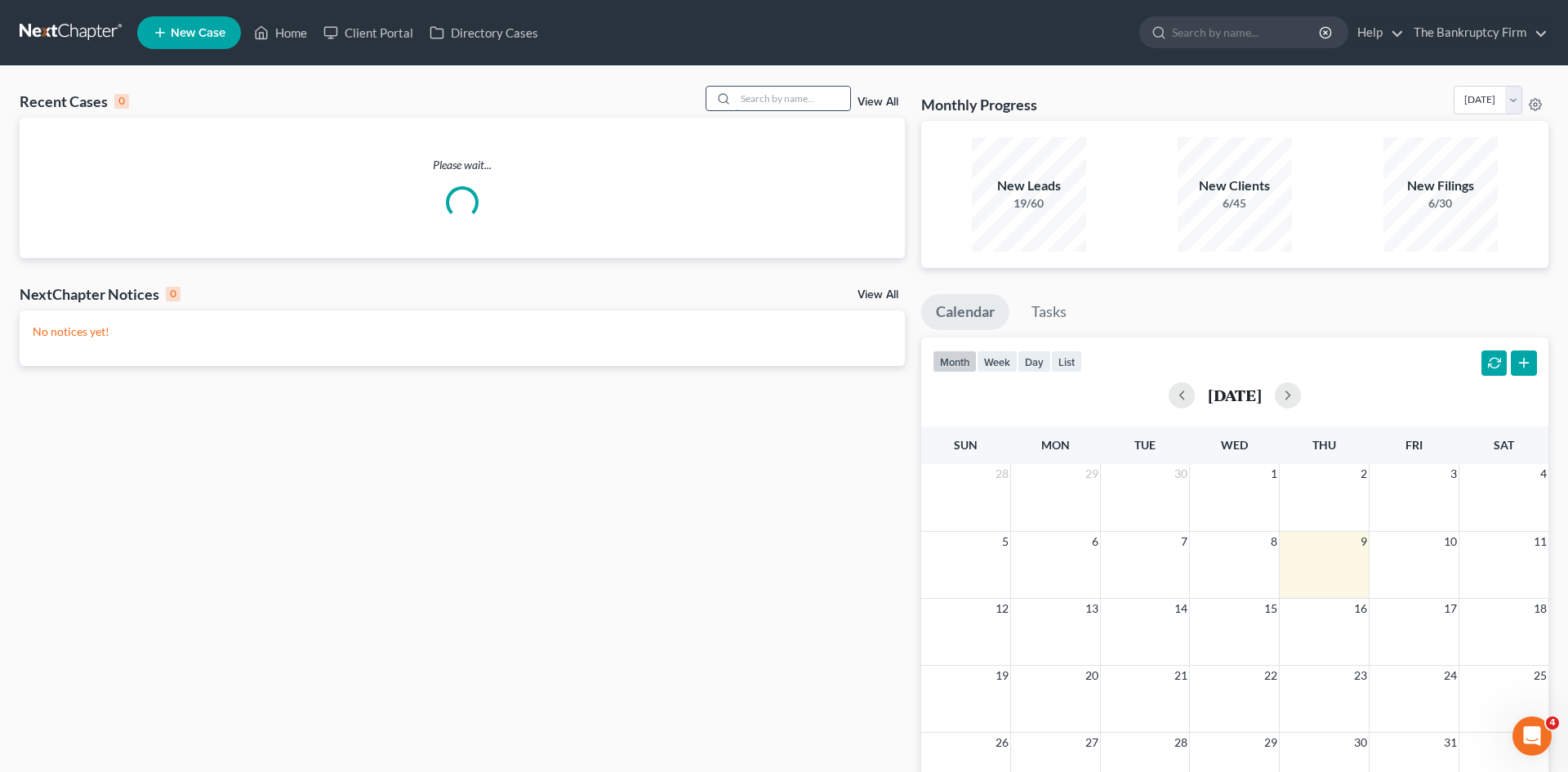
click at [781, 104] on input "search" at bounding box center [792, 98] width 114 height 24
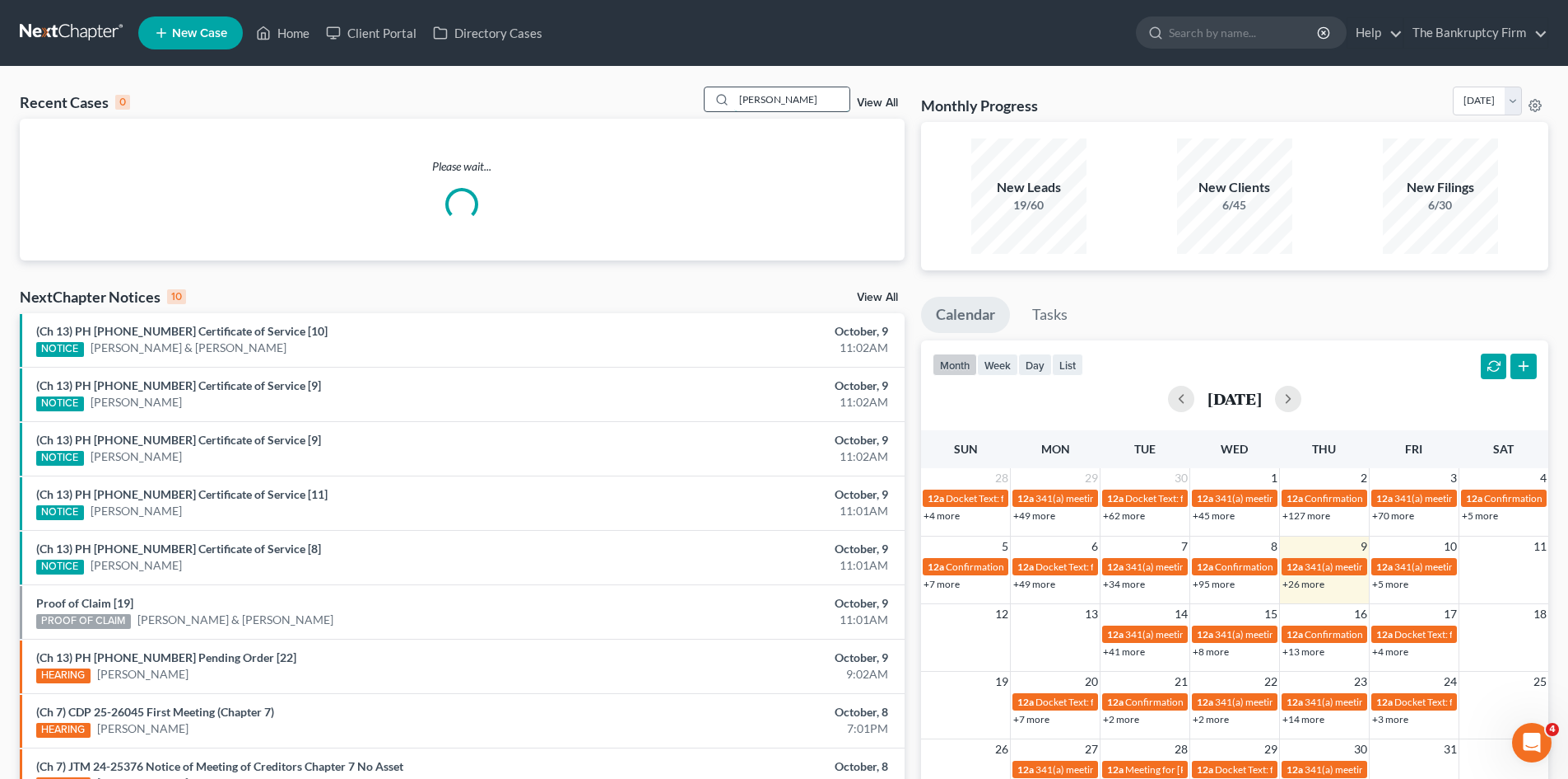
type input "[PERSON_NAME]"
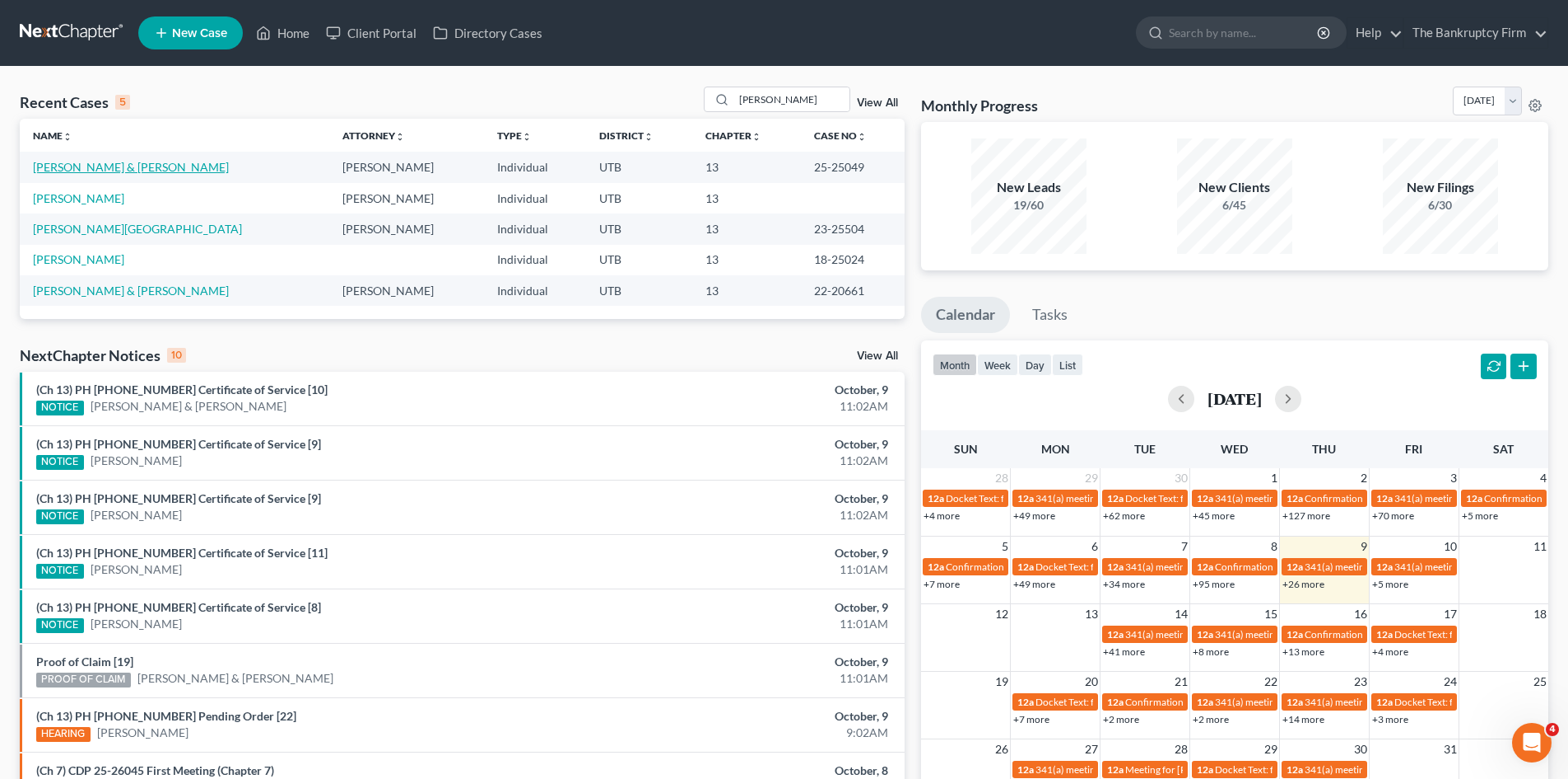
click at [66, 163] on link "[PERSON_NAME] & [PERSON_NAME]" at bounding box center [131, 167] width 196 height 14
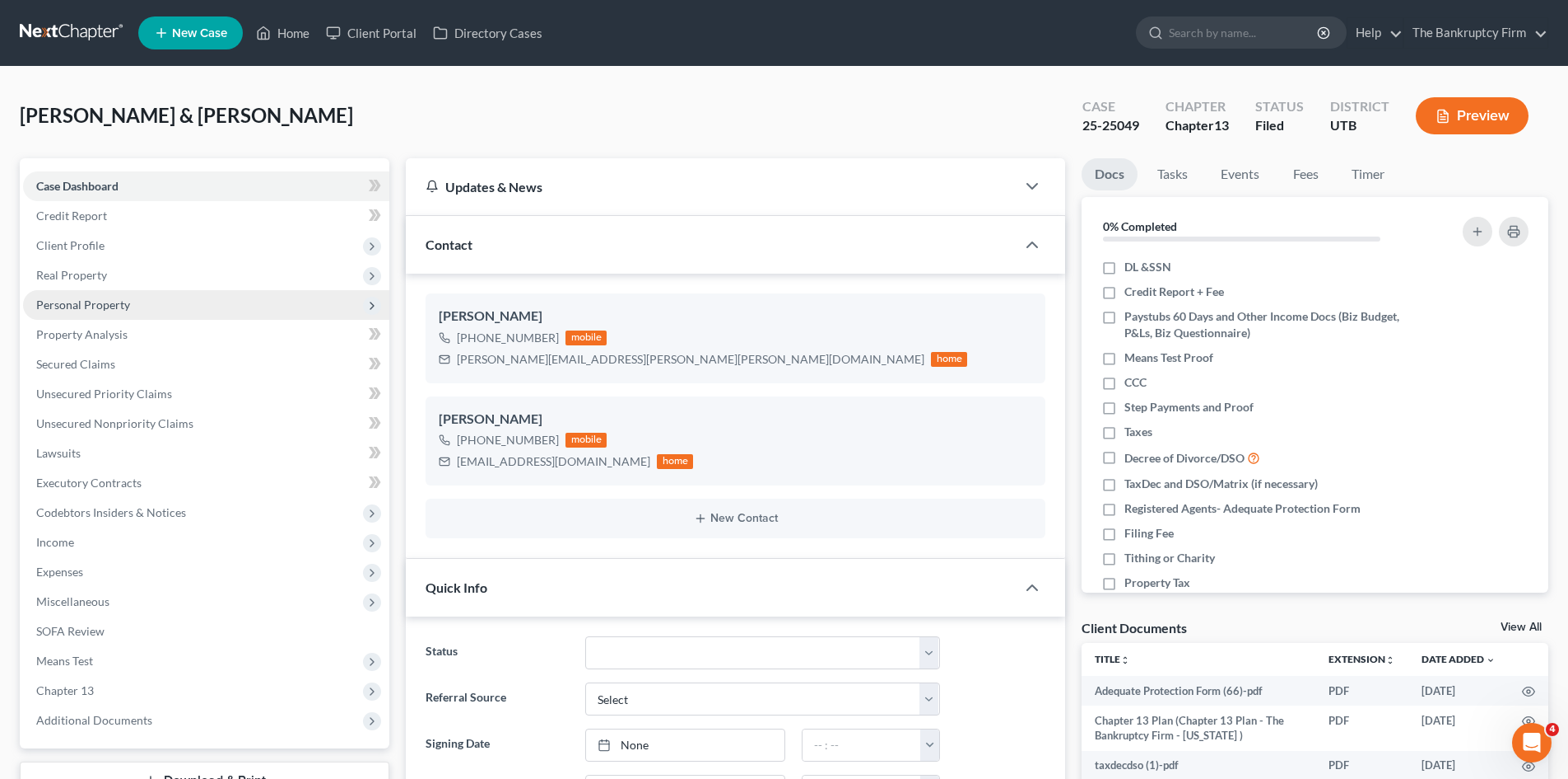
click at [53, 298] on span "Personal Property" at bounding box center [83, 304] width 94 height 14
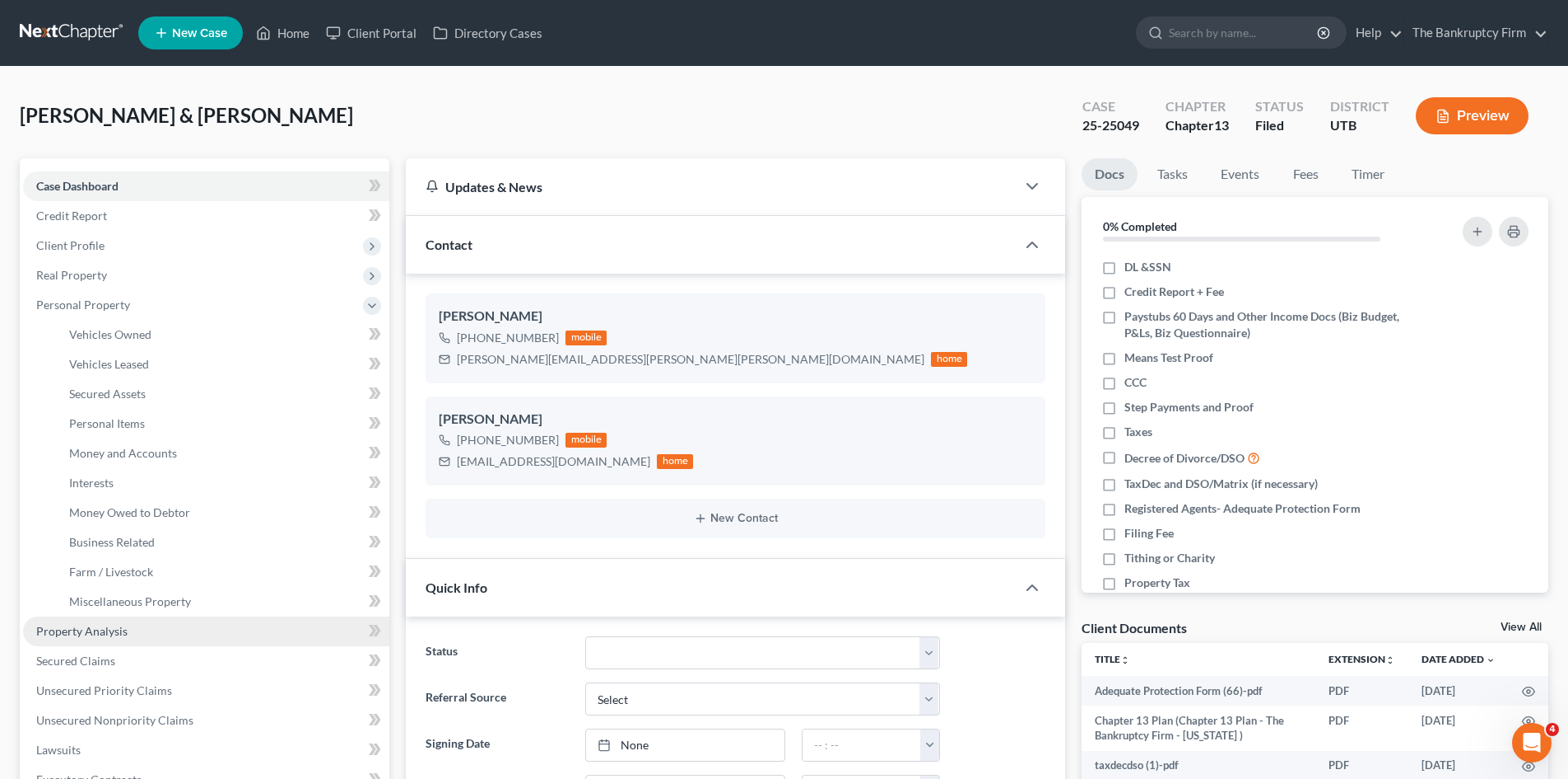
scroll to position [63, 0]
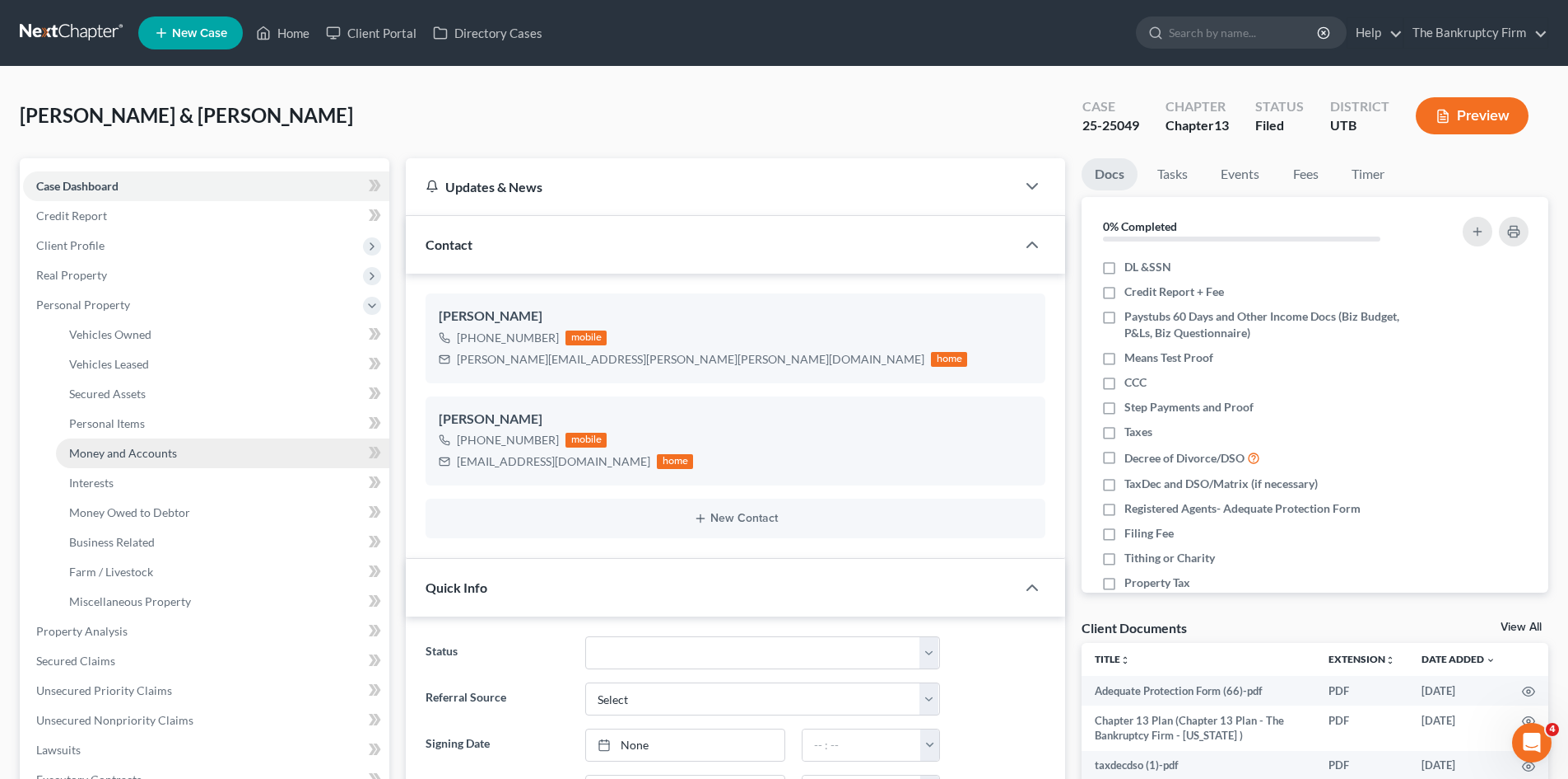
click at [162, 456] on span "Money and Accounts" at bounding box center [123, 453] width 108 height 14
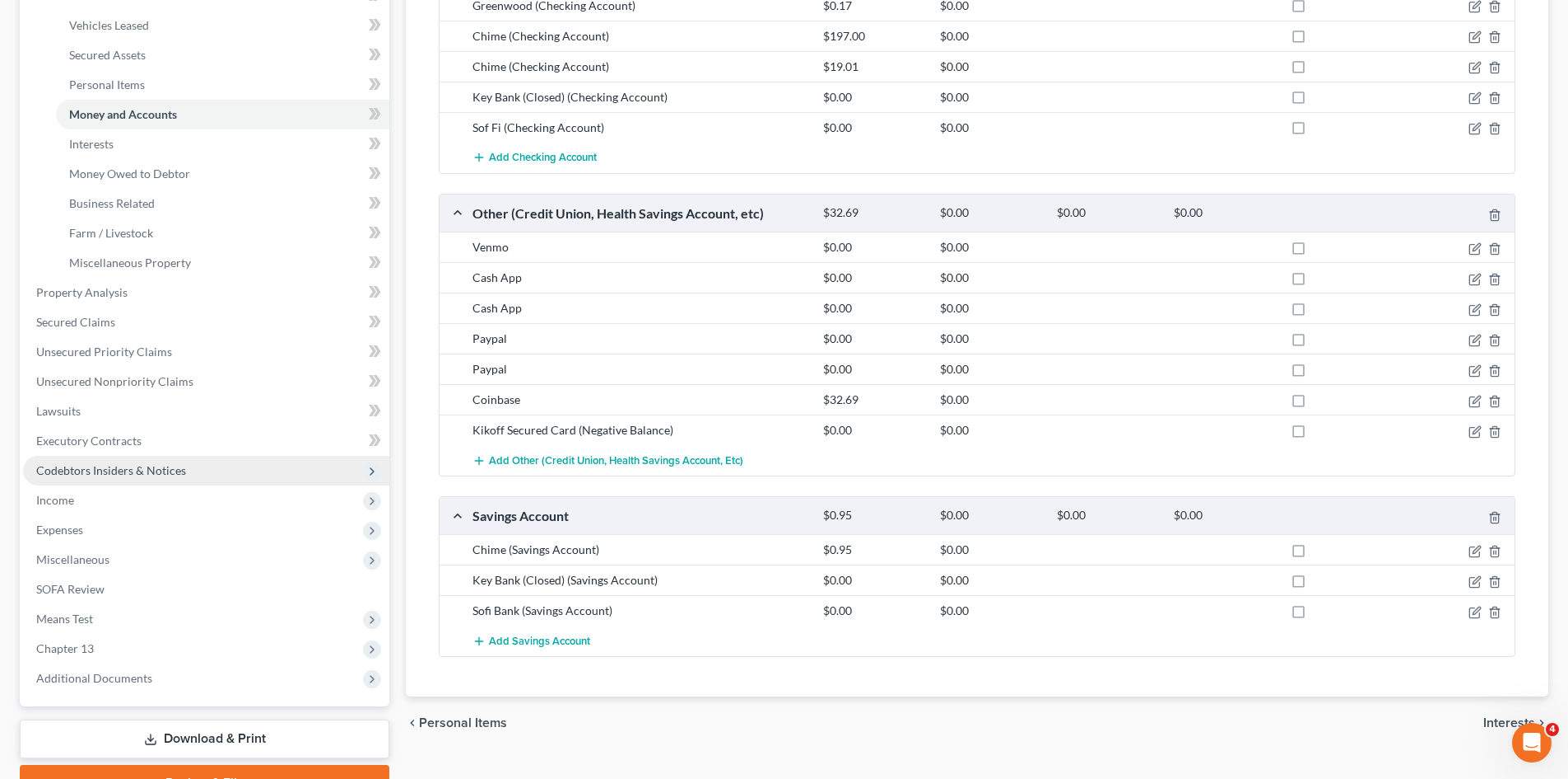
scroll to position [423, 0]
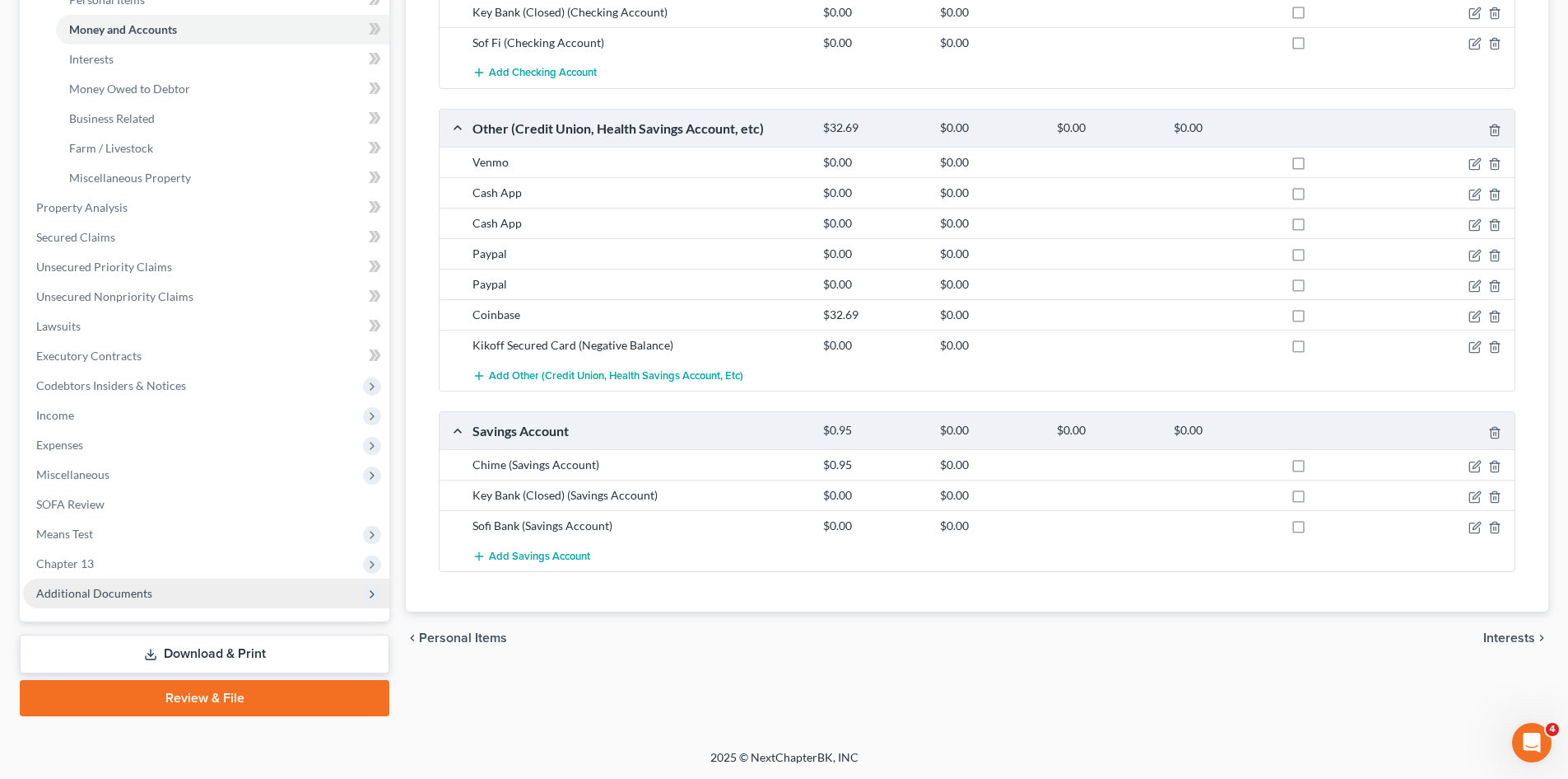
click at [124, 583] on span "Additional Documents" at bounding box center [206, 593] width 367 height 30
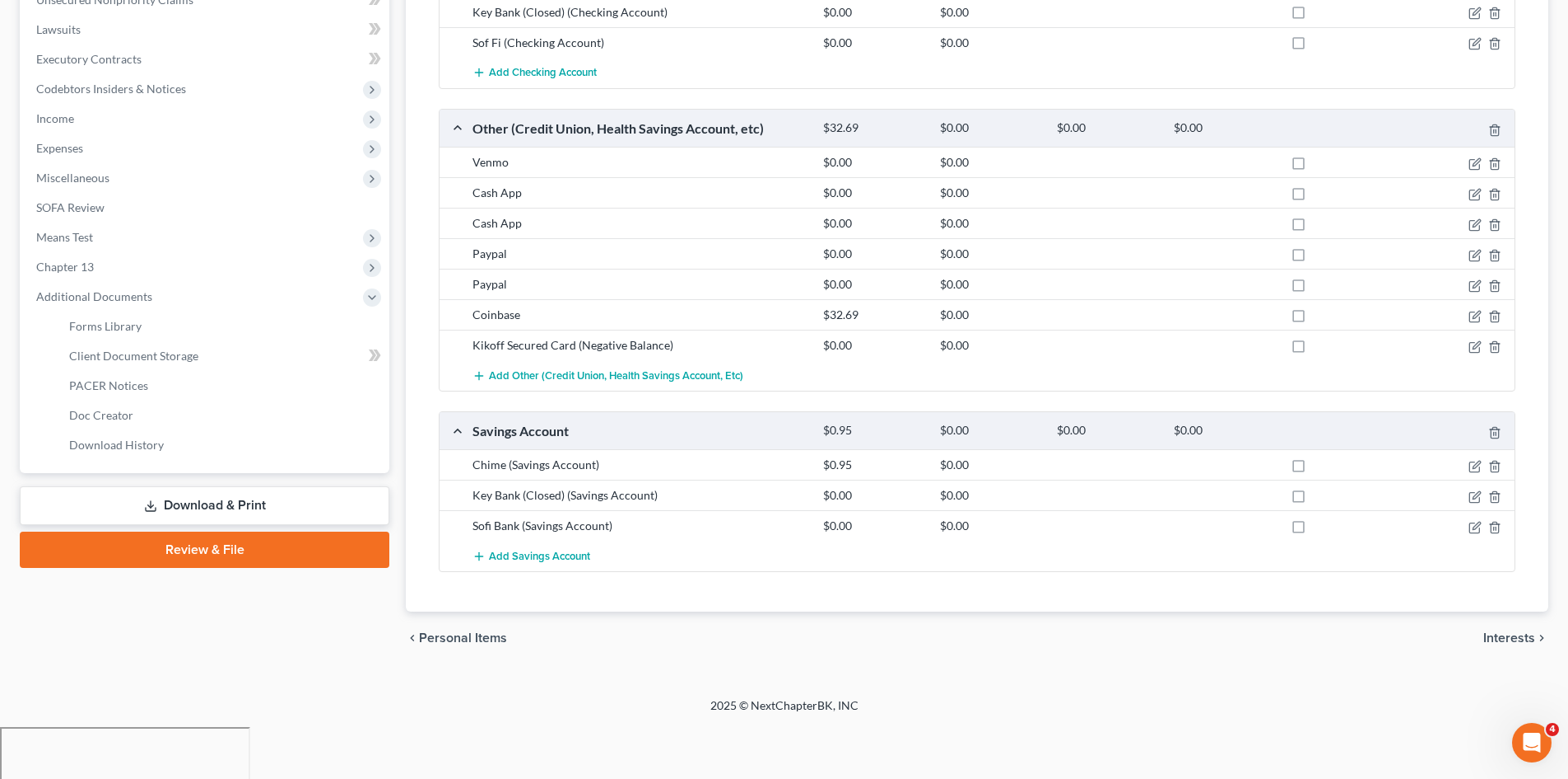
scroll to position [372, 0]
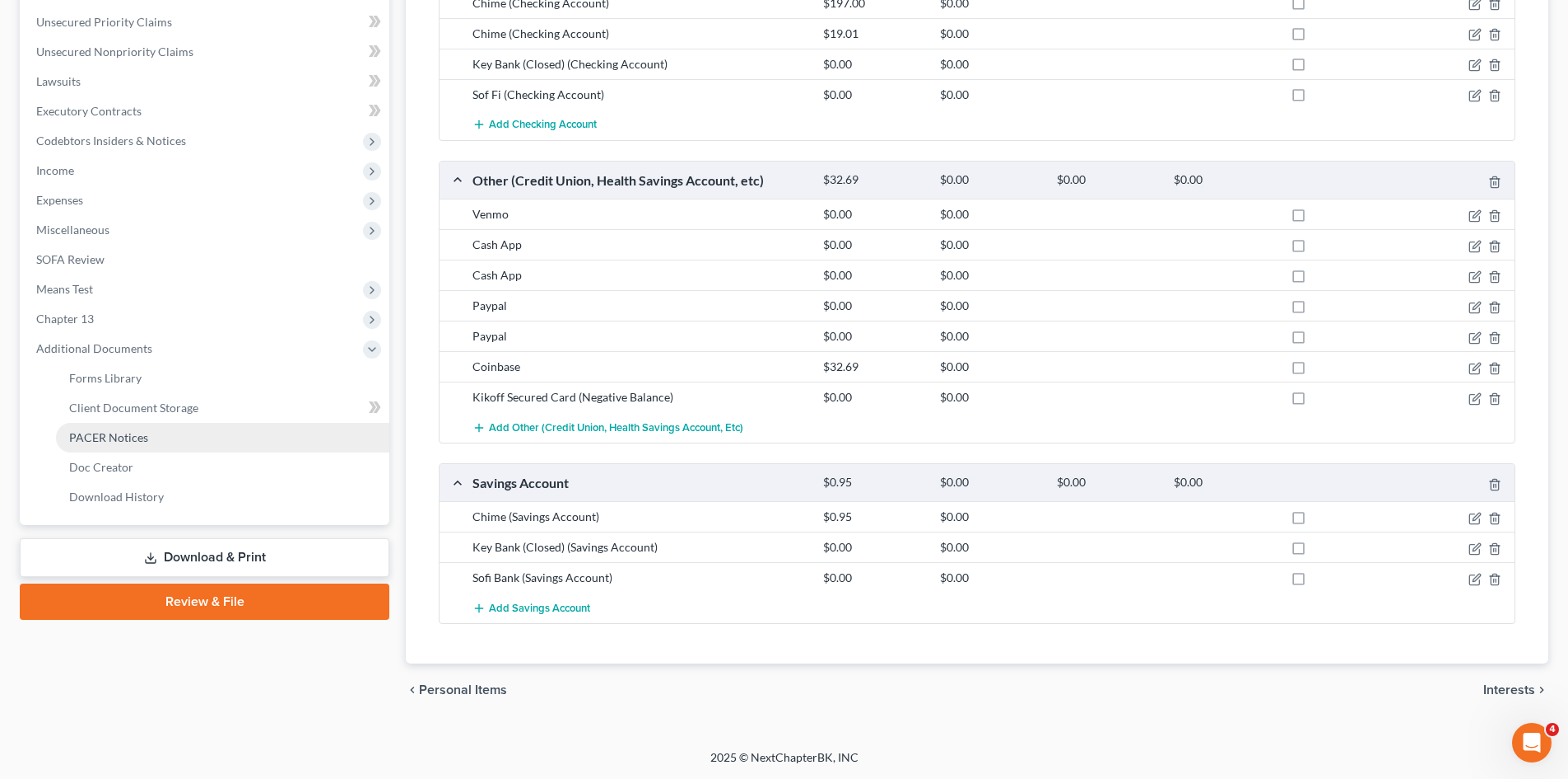
click at [107, 438] on span "PACER Notices" at bounding box center [108, 437] width 79 height 14
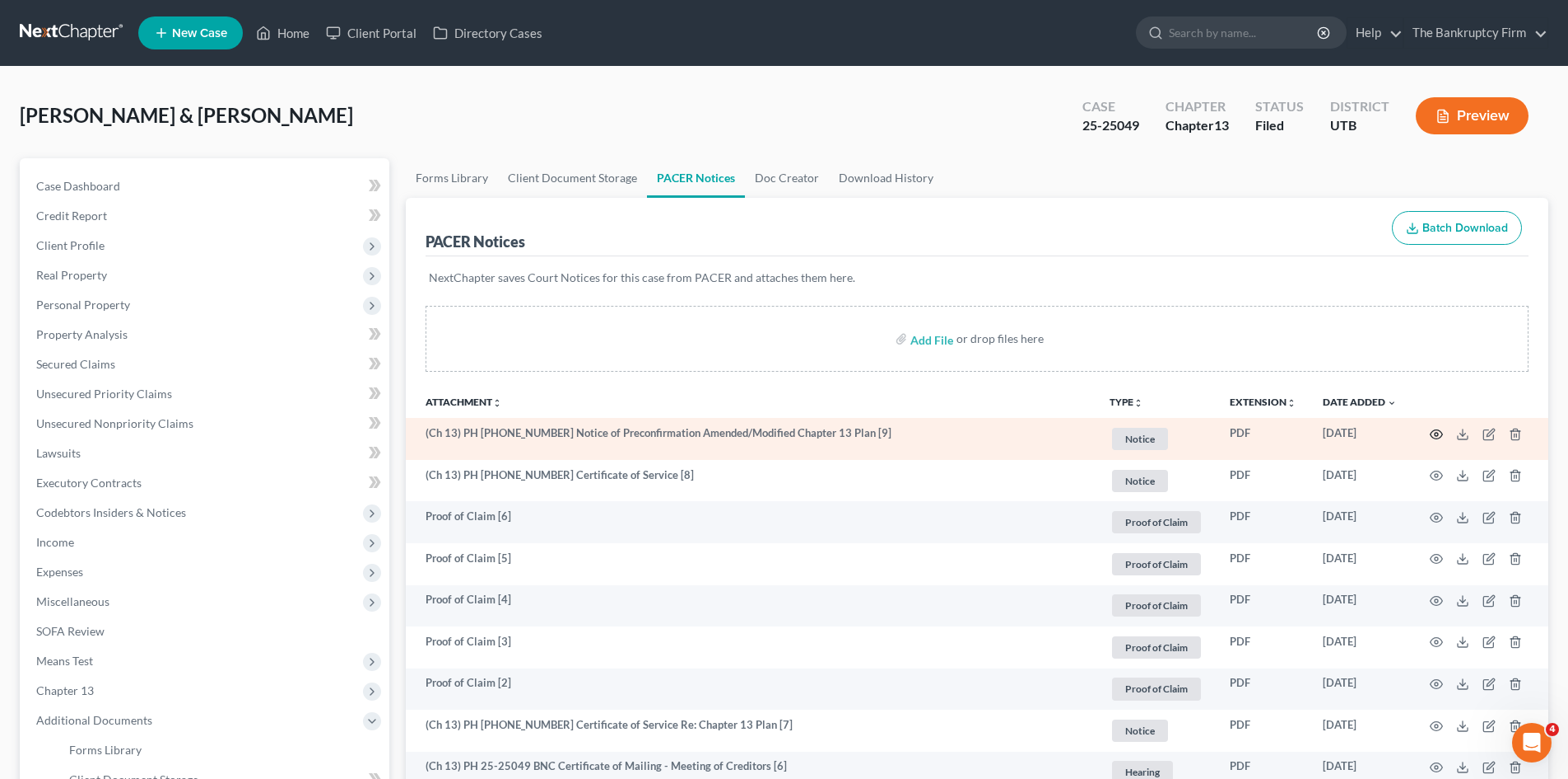
click at [1435, 436] on icon "button" at bounding box center [1436, 434] width 13 height 13
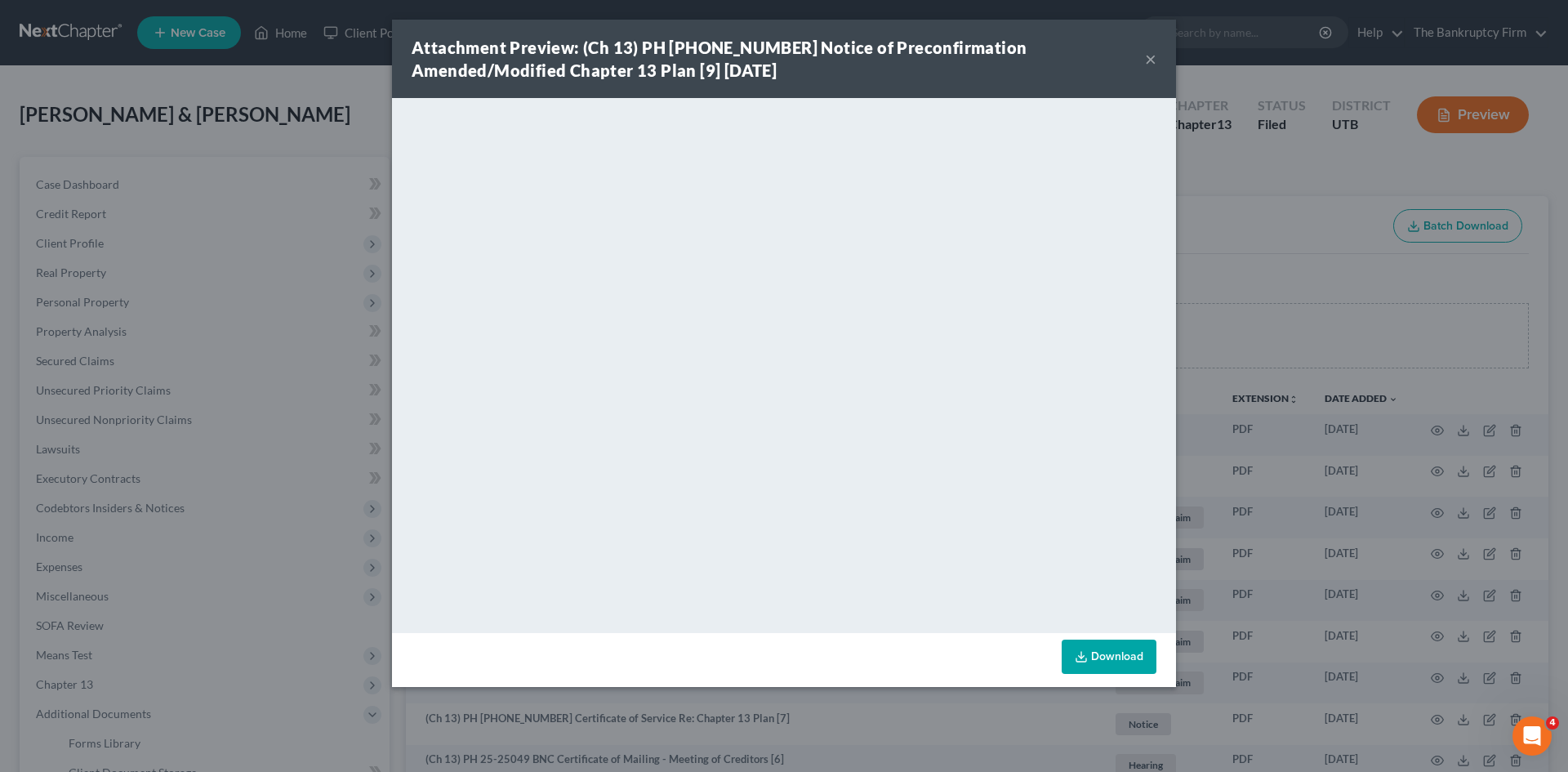
click at [1147, 60] on button "×" at bounding box center [1151, 58] width 12 height 20
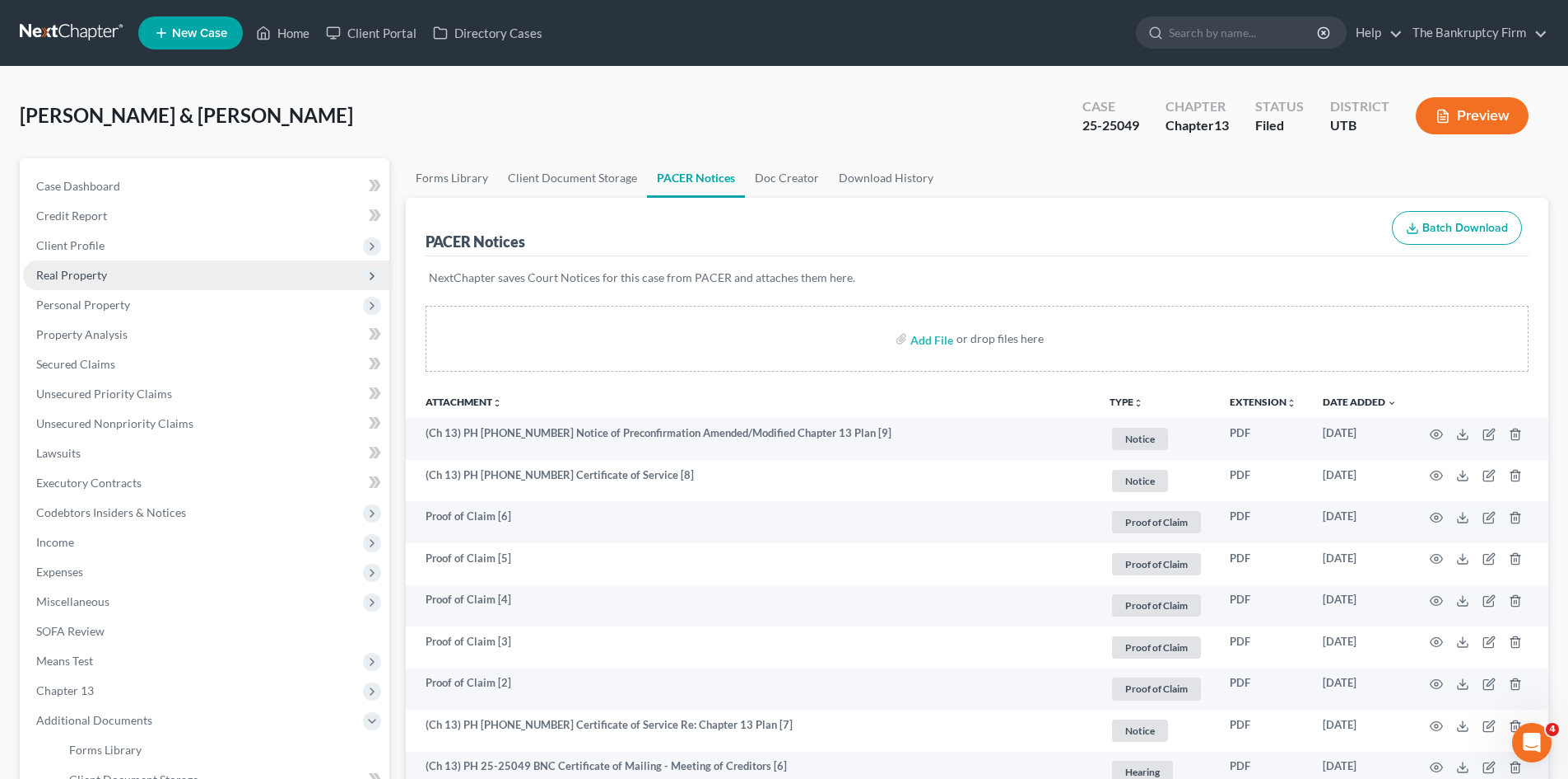
drag, startPoint x: 85, startPoint y: 292, endPoint x: 147, endPoint y: 283, distance: 62.6
click at [85, 292] on span "Personal Property" at bounding box center [206, 305] width 367 height 30
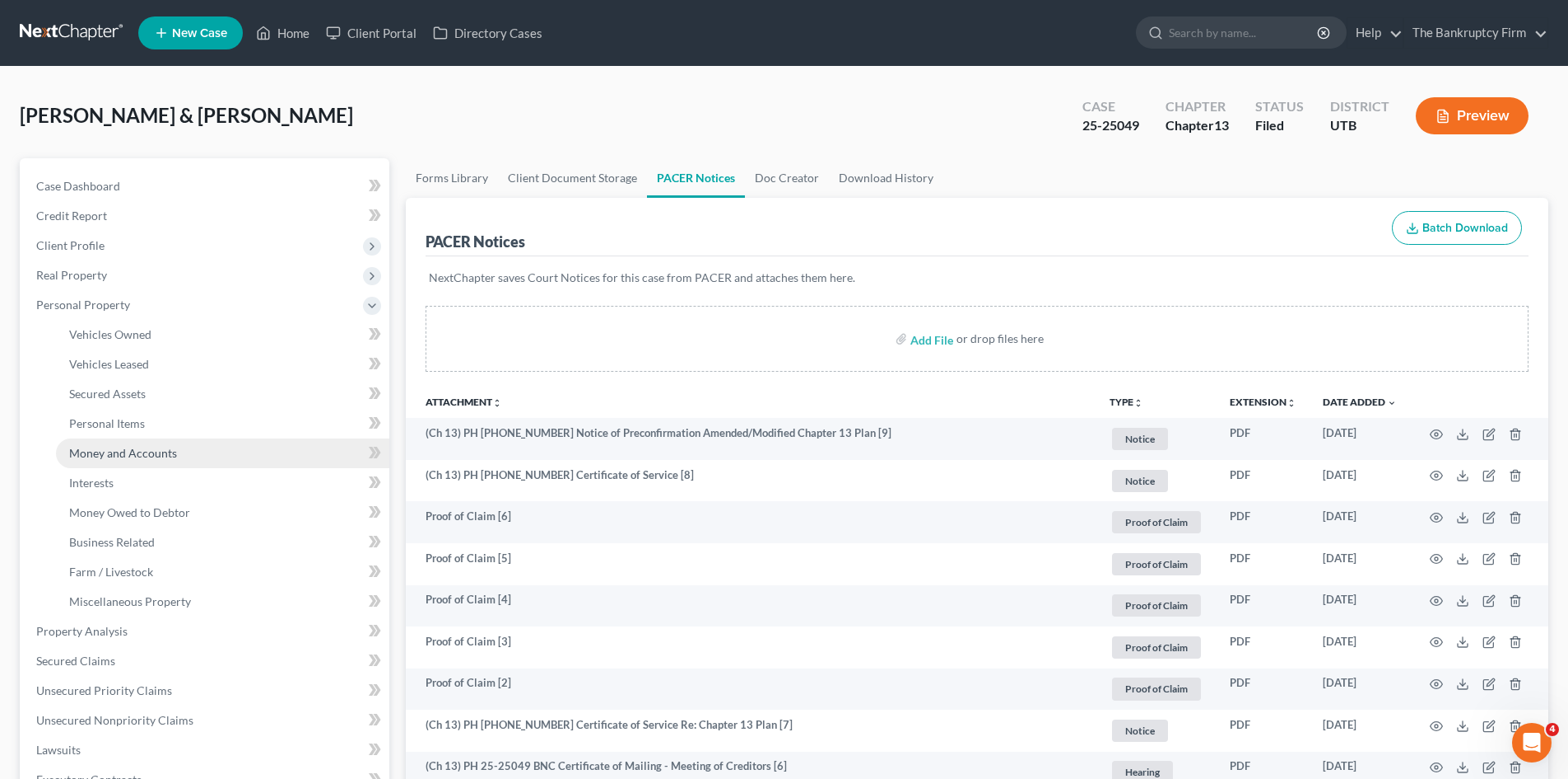
click at [152, 451] on span "Money and Accounts" at bounding box center [123, 453] width 108 height 14
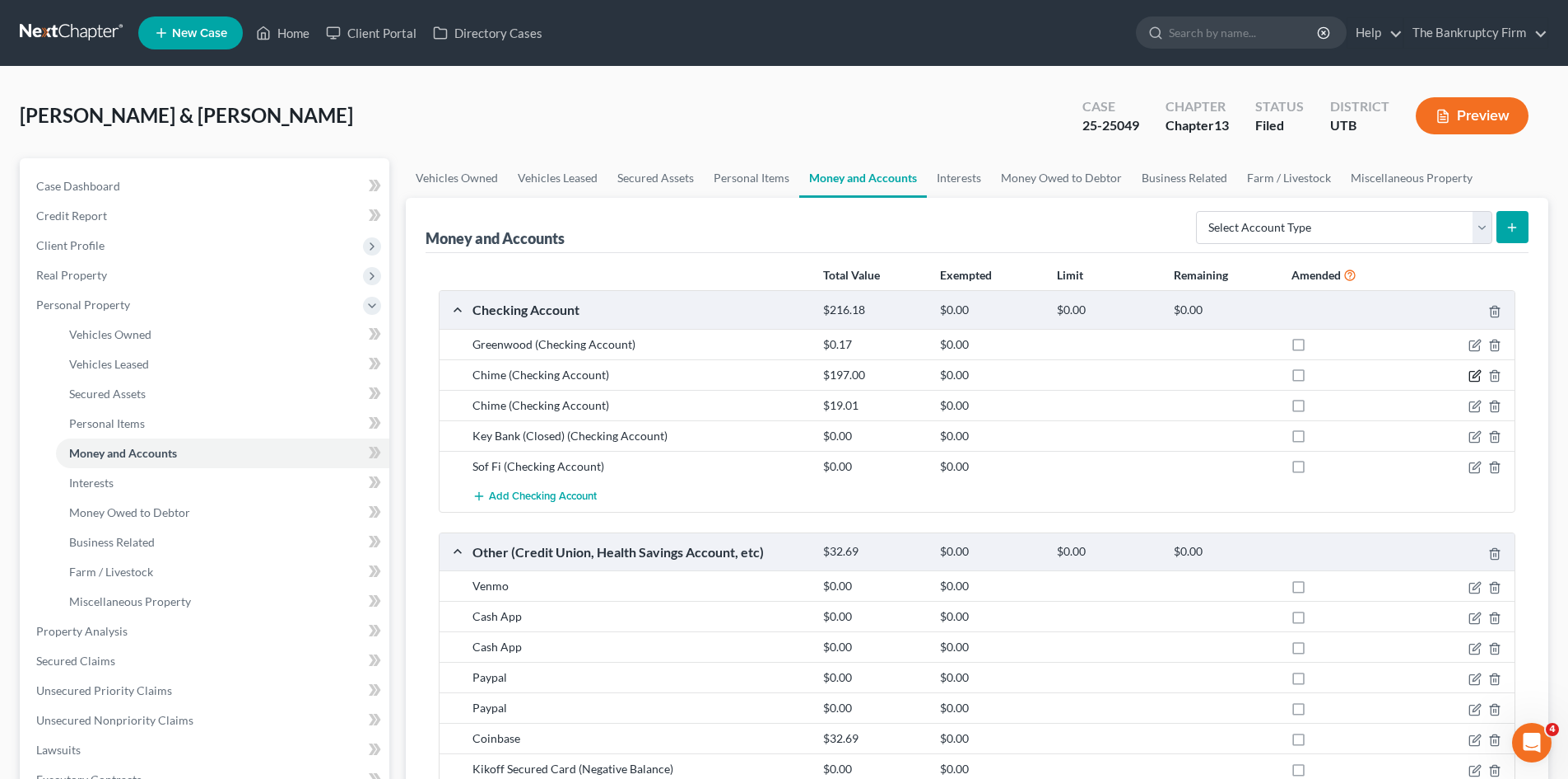
click at [1475, 380] on icon "button" at bounding box center [1475, 375] width 13 height 13
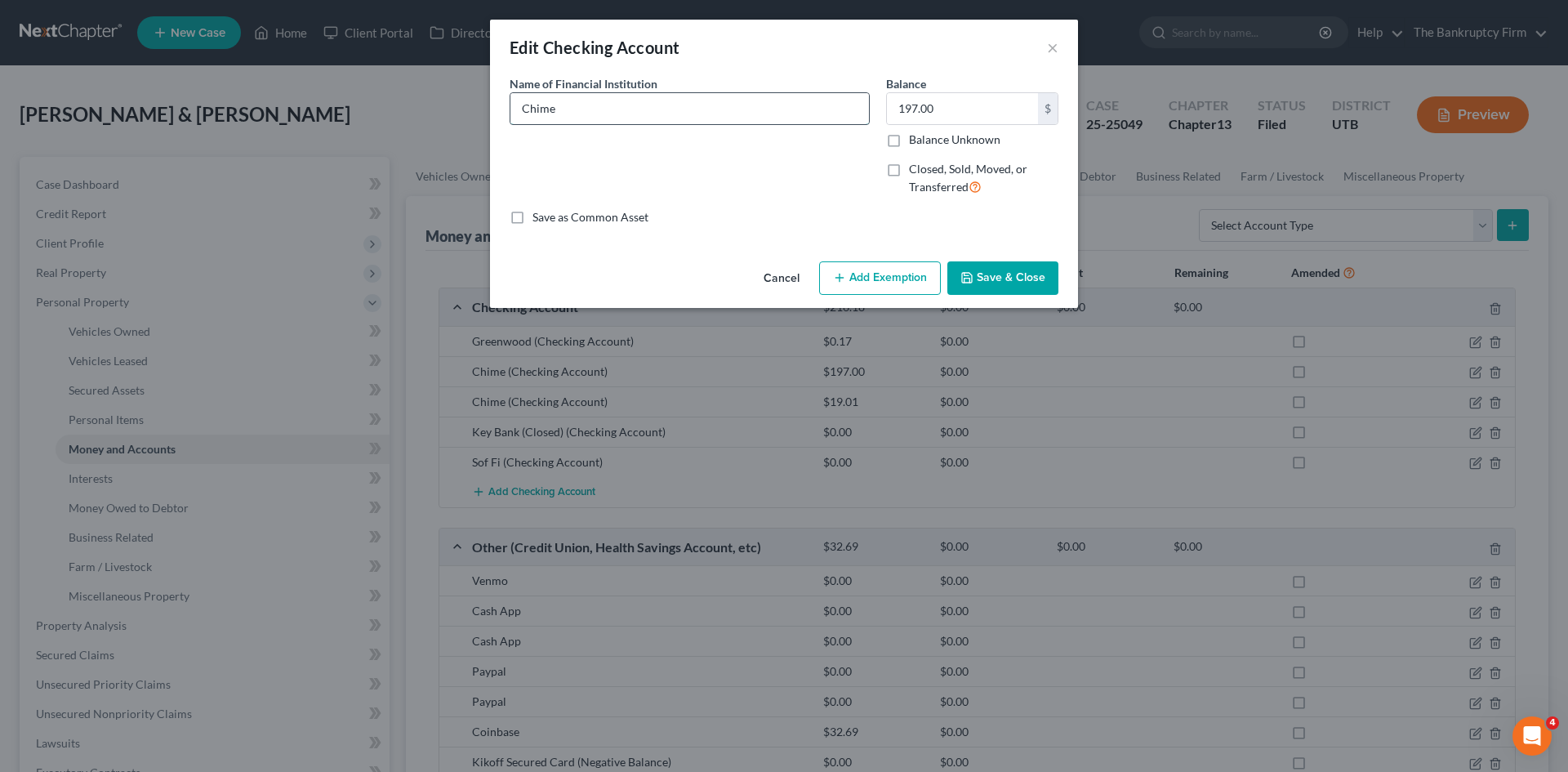
click at [598, 106] on input "Chime" at bounding box center [690, 108] width 359 height 31
type input "Chime"
drag, startPoint x: 772, startPoint y: 276, endPoint x: 283, endPoint y: 331, distance: 492.1
click at [772, 276] on button "Cancel" at bounding box center [781, 278] width 62 height 33
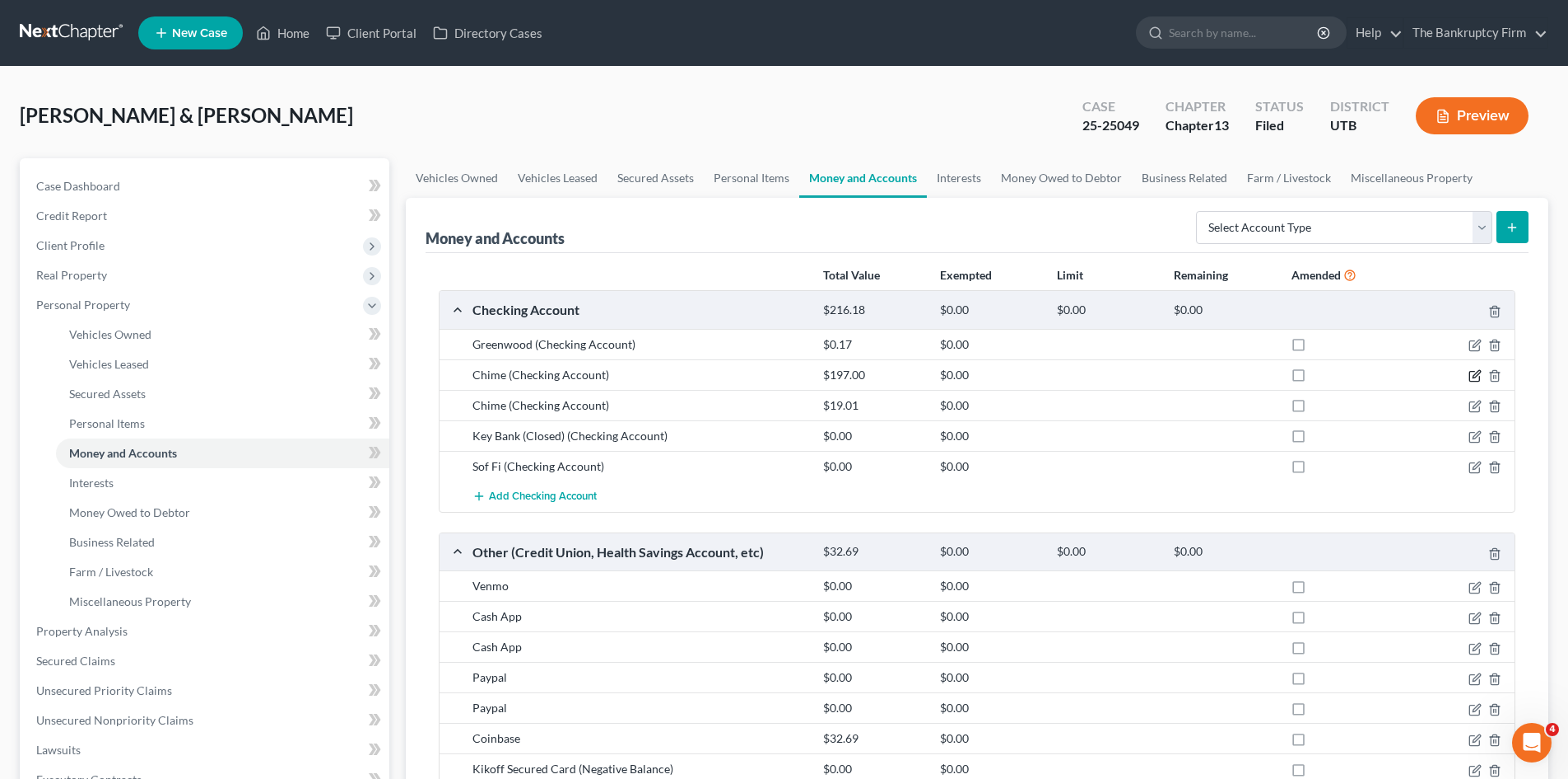
click at [1473, 377] on icon "button" at bounding box center [1476, 373] width 7 height 7
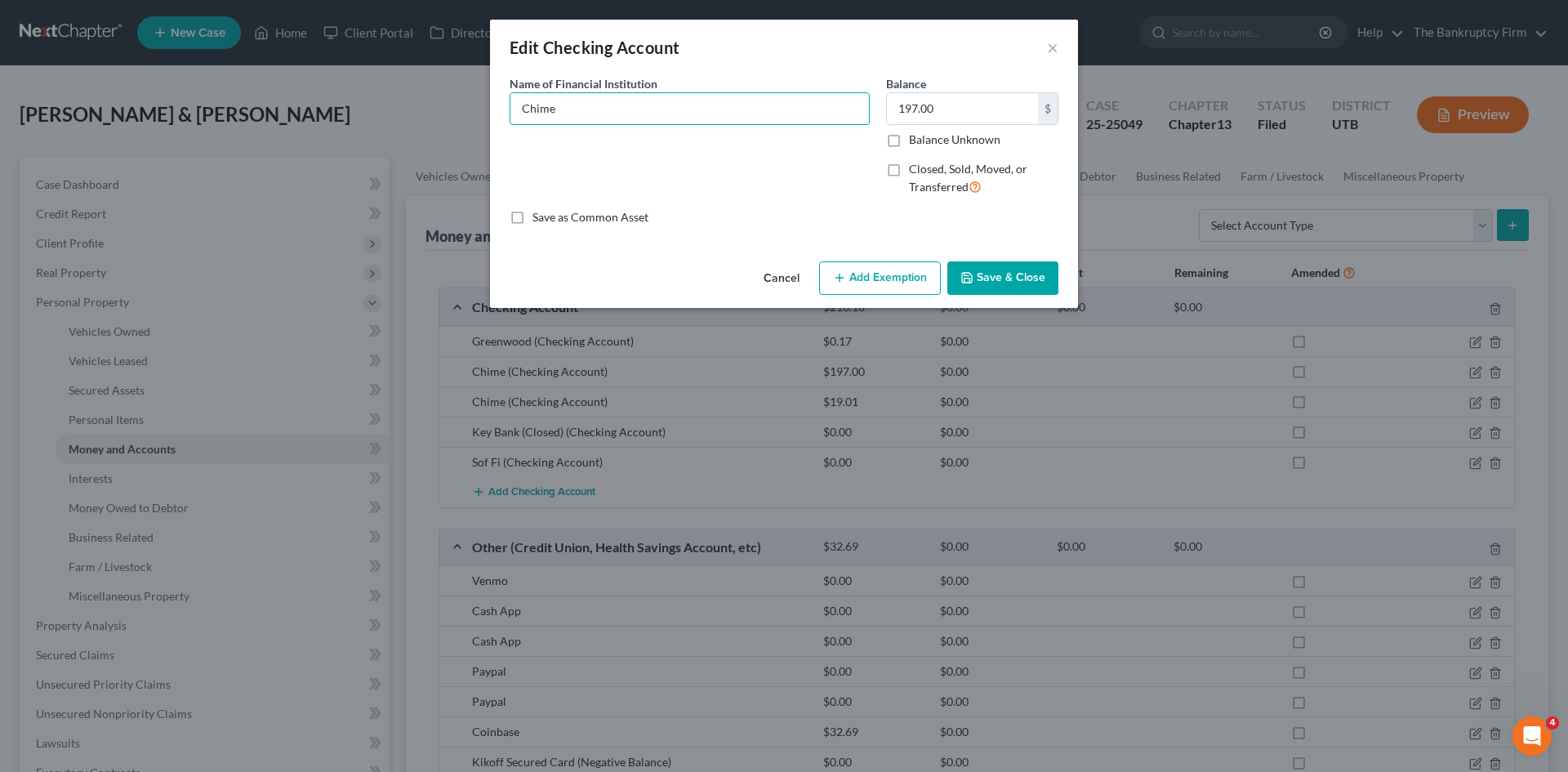
drag, startPoint x: 573, startPoint y: 106, endPoint x: 882, endPoint y: 128, distance: 309.8
click at [573, 106] on input "Chime" at bounding box center [690, 108] width 359 height 31
type input "Chime 7835 [PERSON_NAME] (NEGATIVE BALANCE)"
click at [989, 281] on button "Save & Close" at bounding box center [1003, 278] width 111 height 35
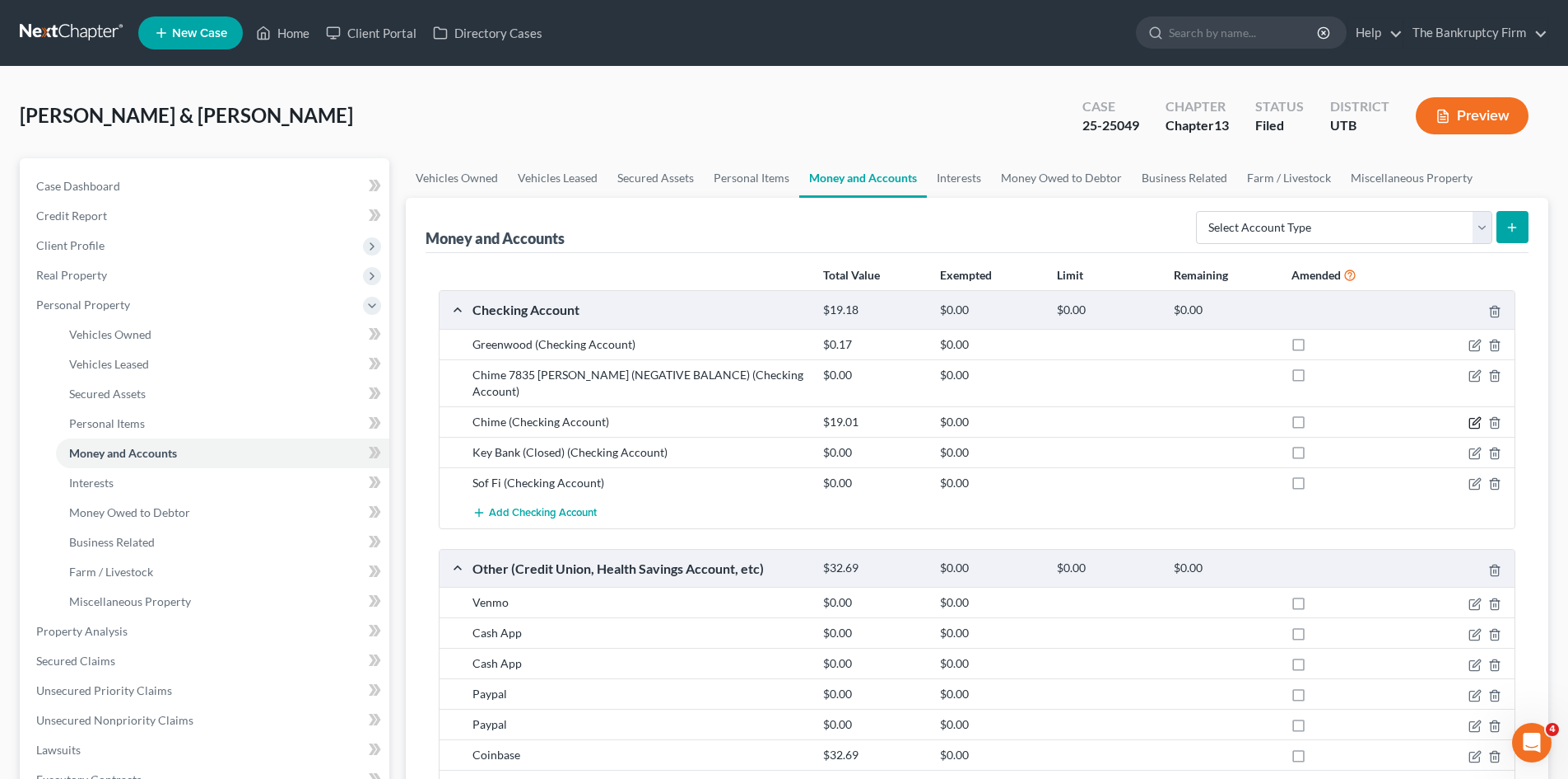
click at [1473, 419] on icon "button" at bounding box center [1475, 424] width 10 height 10
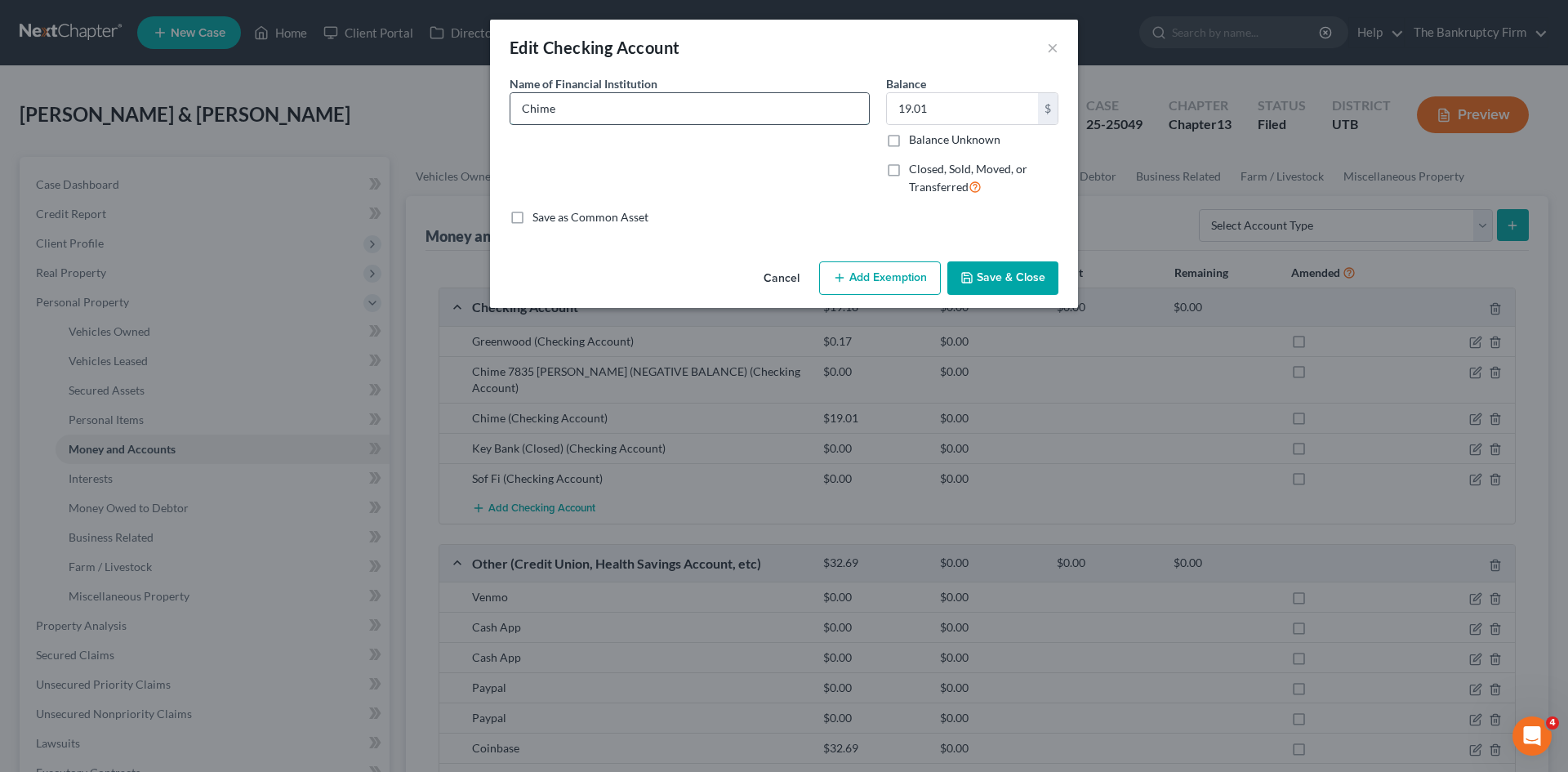
click at [598, 108] on input "Chime" at bounding box center [690, 108] width 359 height 31
type input "Chime 1578 [PERSON_NAME]"
click at [922, 104] on input "19.01" at bounding box center [962, 108] width 151 height 31
type input "100.00"
click at [953, 272] on button "Save & Close" at bounding box center [1003, 278] width 111 height 35
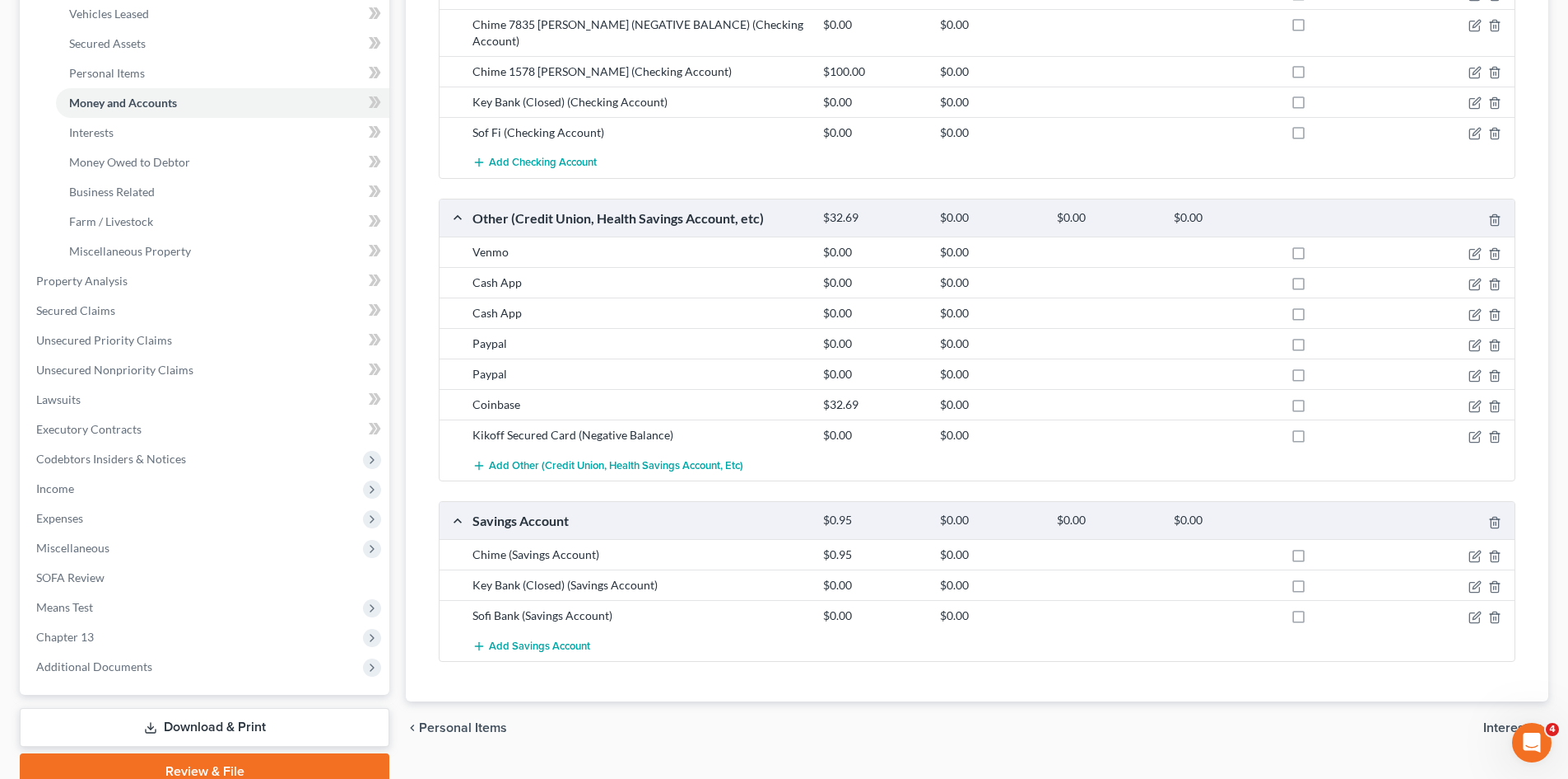
scroll to position [412, 0]
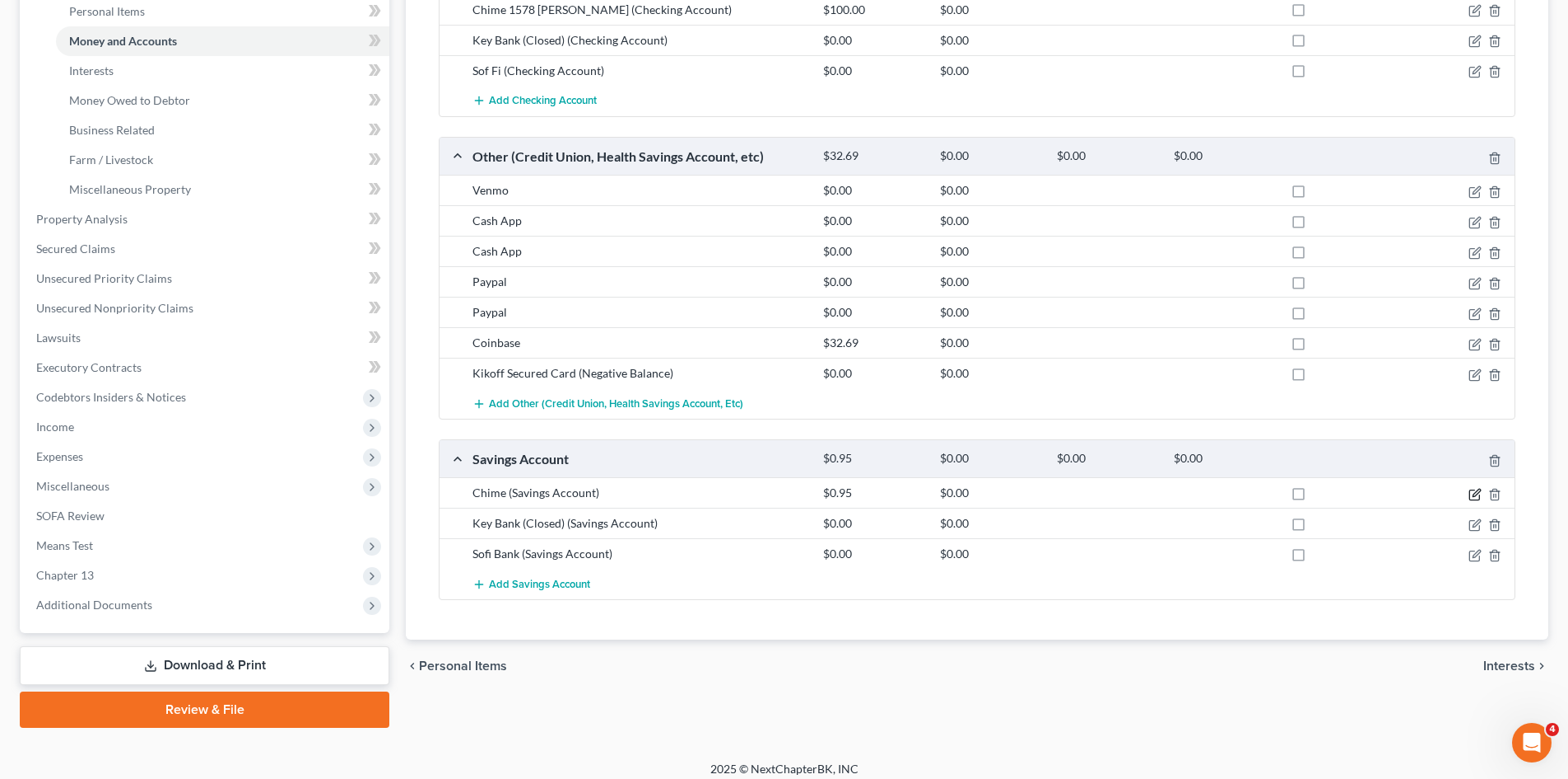
click at [1477, 488] on icon "button" at bounding box center [1475, 494] width 13 height 13
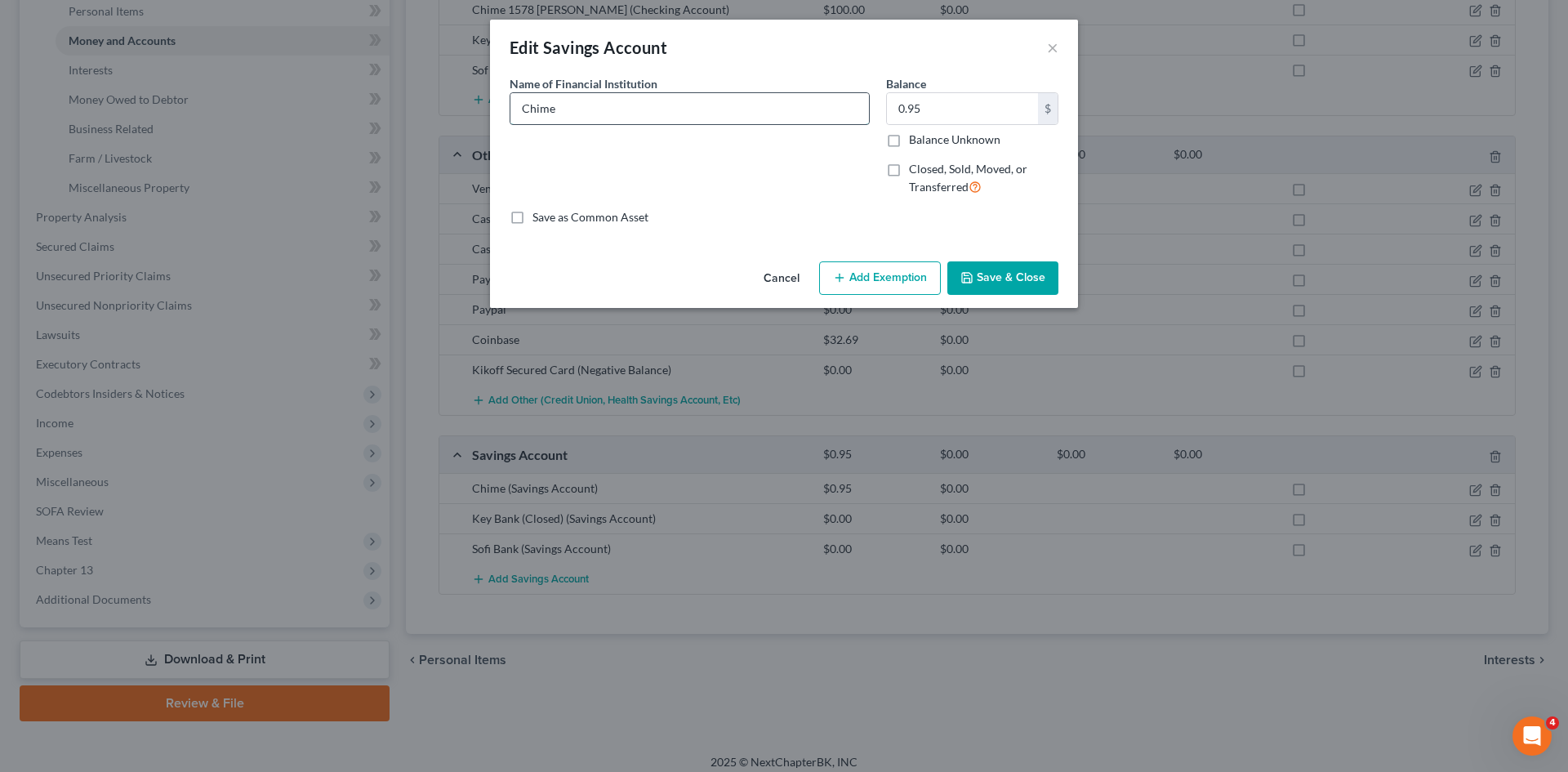
click at [608, 109] on input "Chime" at bounding box center [690, 108] width 359 height 31
type input "Chime 8677 [PERSON_NAME]"
click at [1013, 275] on button "Save & Close" at bounding box center [1003, 278] width 111 height 35
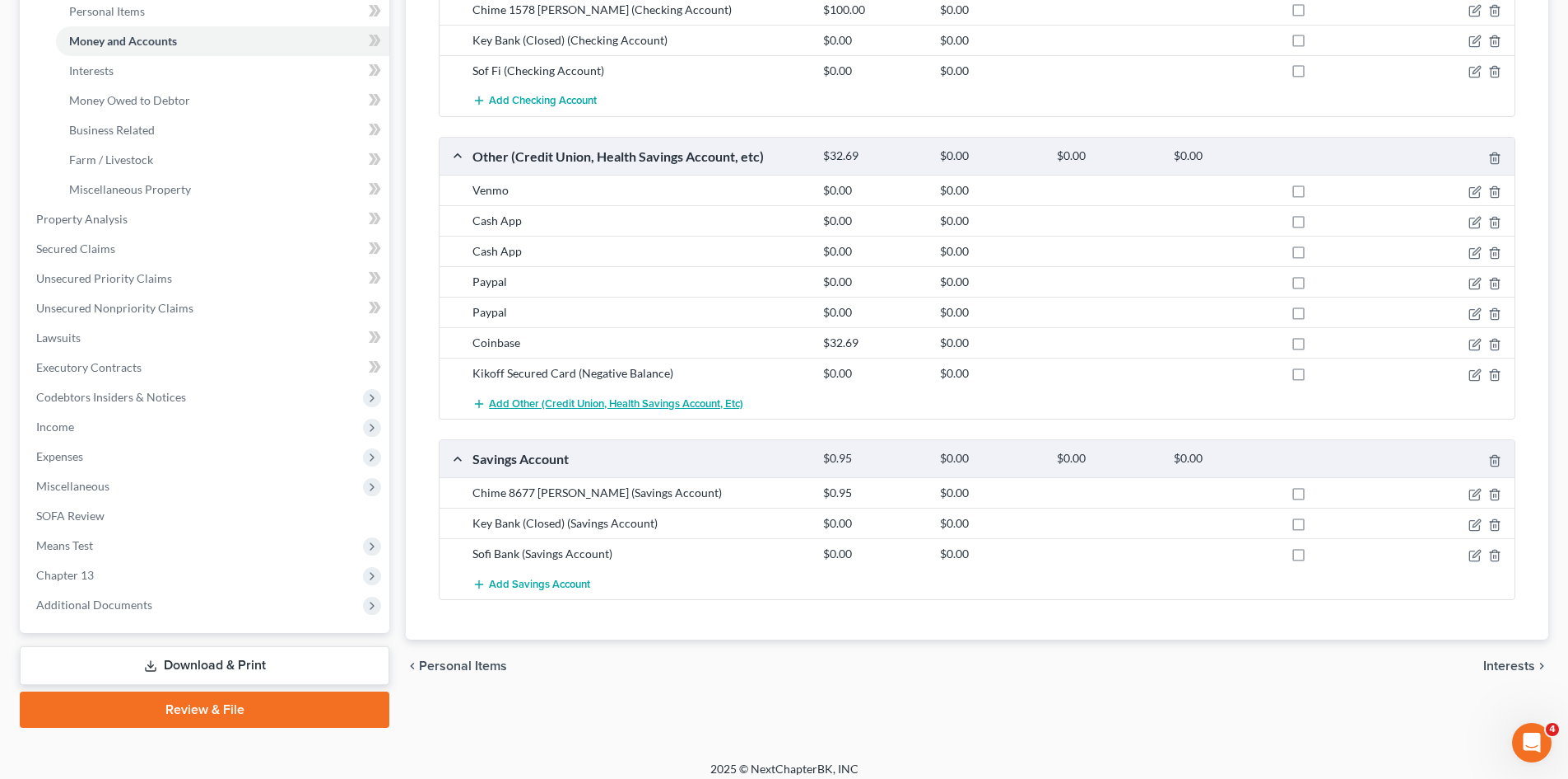
click at [596, 397] on span "Add Other (Credit Union, Health Savings Account, etc)" at bounding box center [616, 403] width 255 height 13
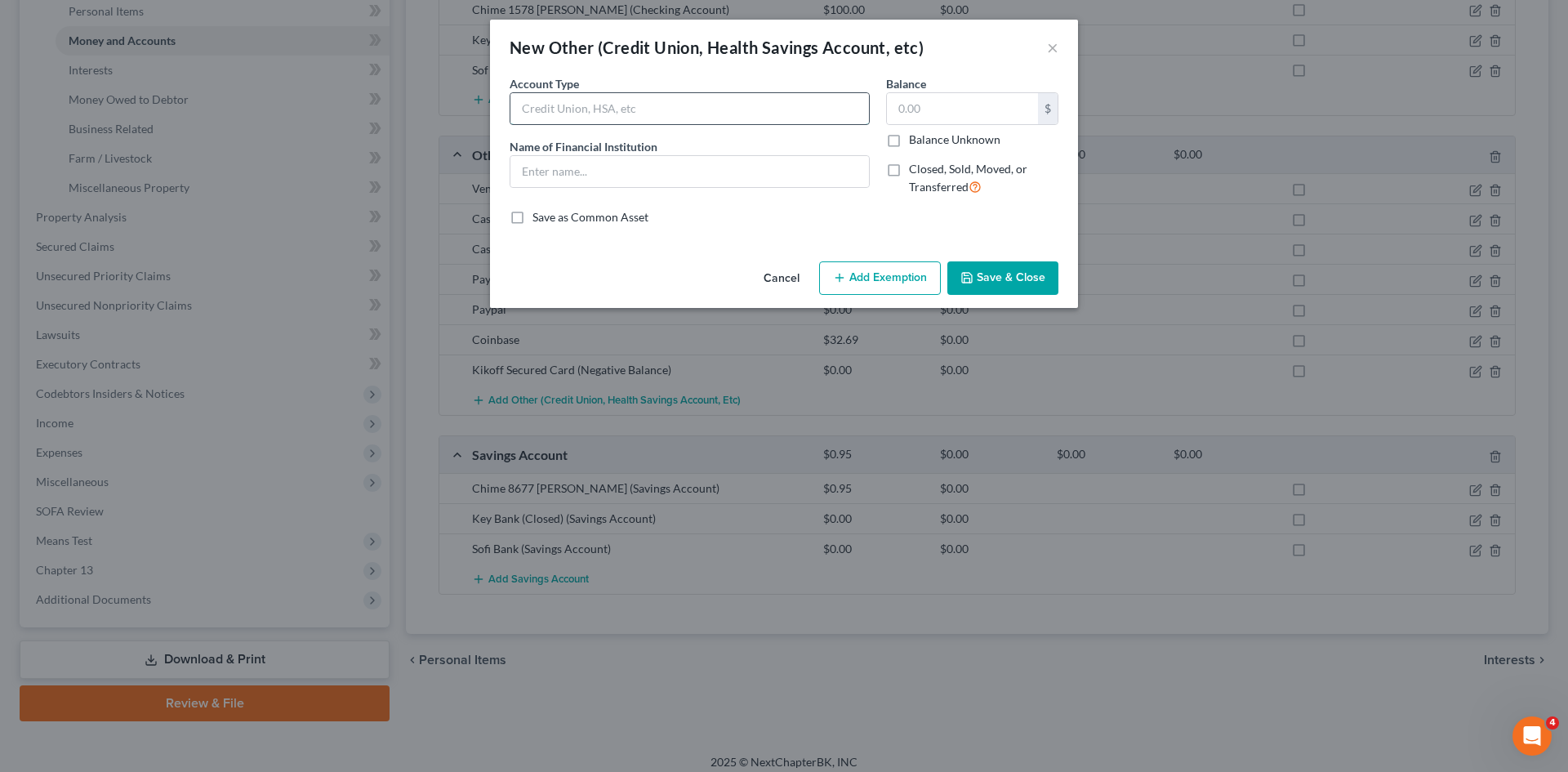
click at [600, 106] on input "text" at bounding box center [690, 108] width 359 height 31
drag, startPoint x: 721, startPoint y: 110, endPoint x: 513, endPoint y: 106, distance: 208.0
click at [513, 106] on input "Chime Credit Builder 1963 [PERSON_NAME]" at bounding box center [690, 108] width 359 height 31
type input "Chime Credit Builder 1963 [PERSON_NAME]"
click at [539, 178] on input "text" at bounding box center [690, 170] width 359 height 31
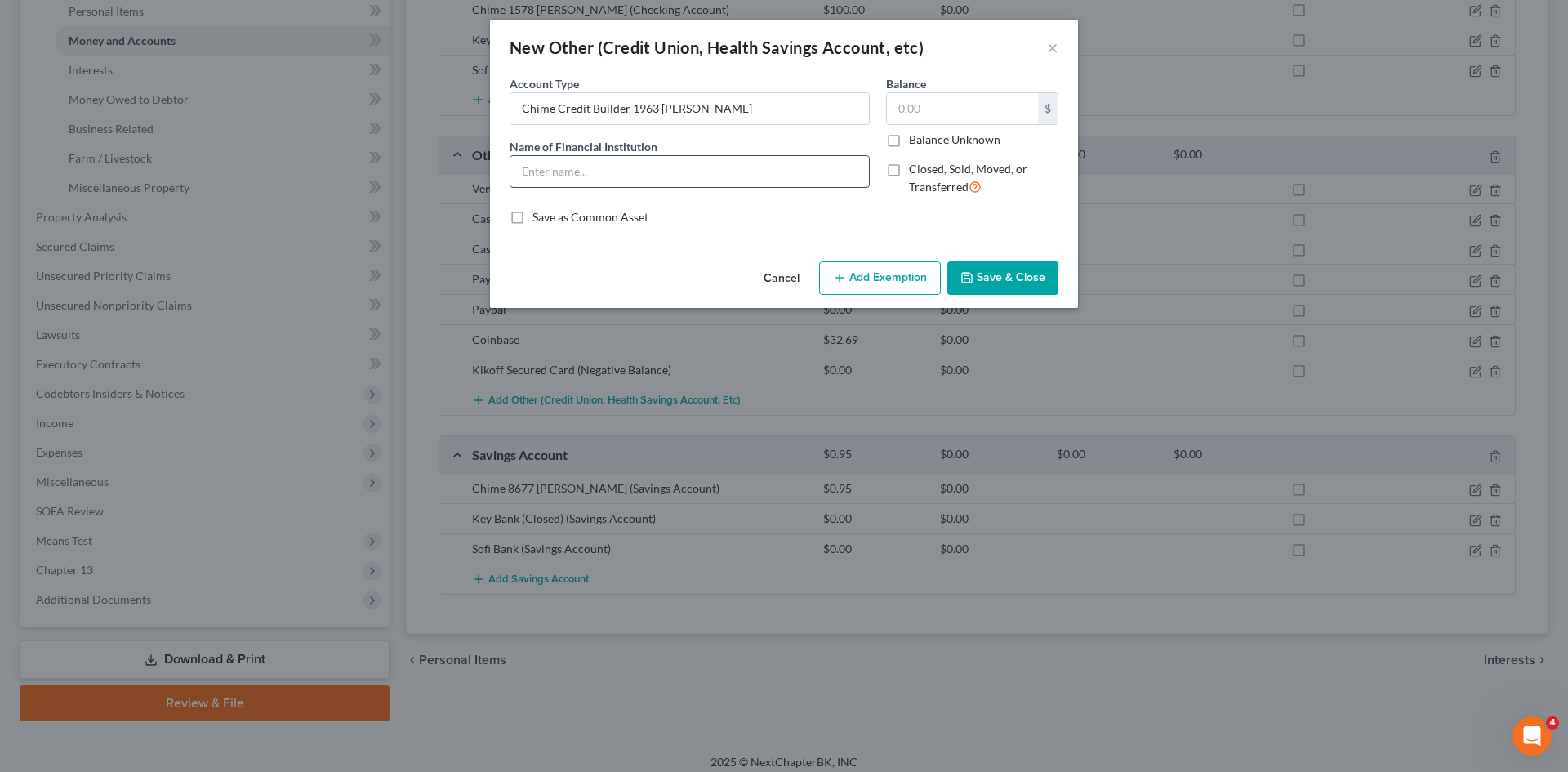
paste input "Chime Credit Builder 1963 [PERSON_NAME]"
type input "Chime Credit Builder 1963 [PERSON_NAME]"
click at [1037, 280] on button "Save & Close" at bounding box center [1003, 278] width 111 height 35
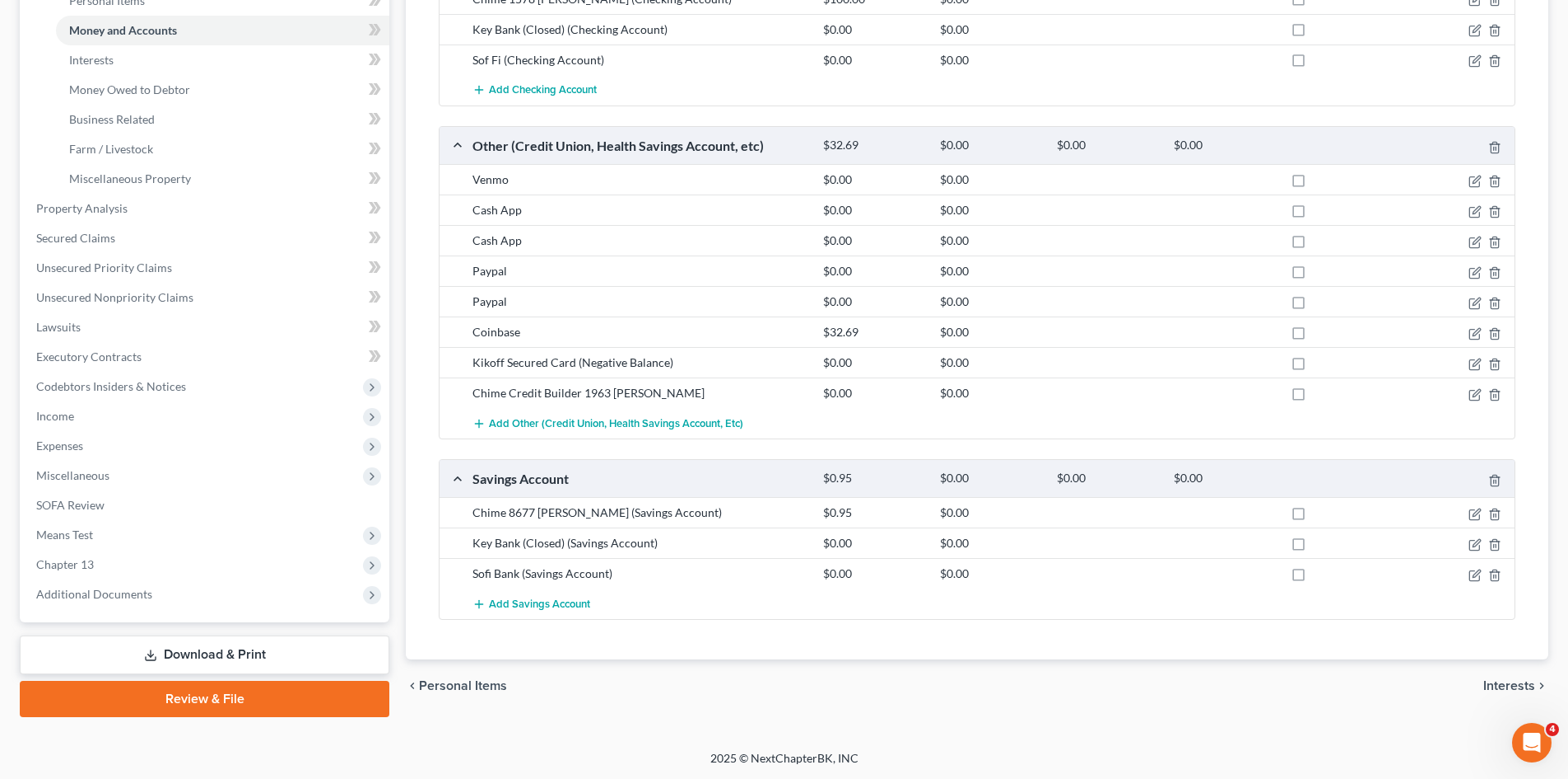
scroll to position [423, 0]
click at [228, 652] on link "Download & Print" at bounding box center [205, 653] width 370 height 39
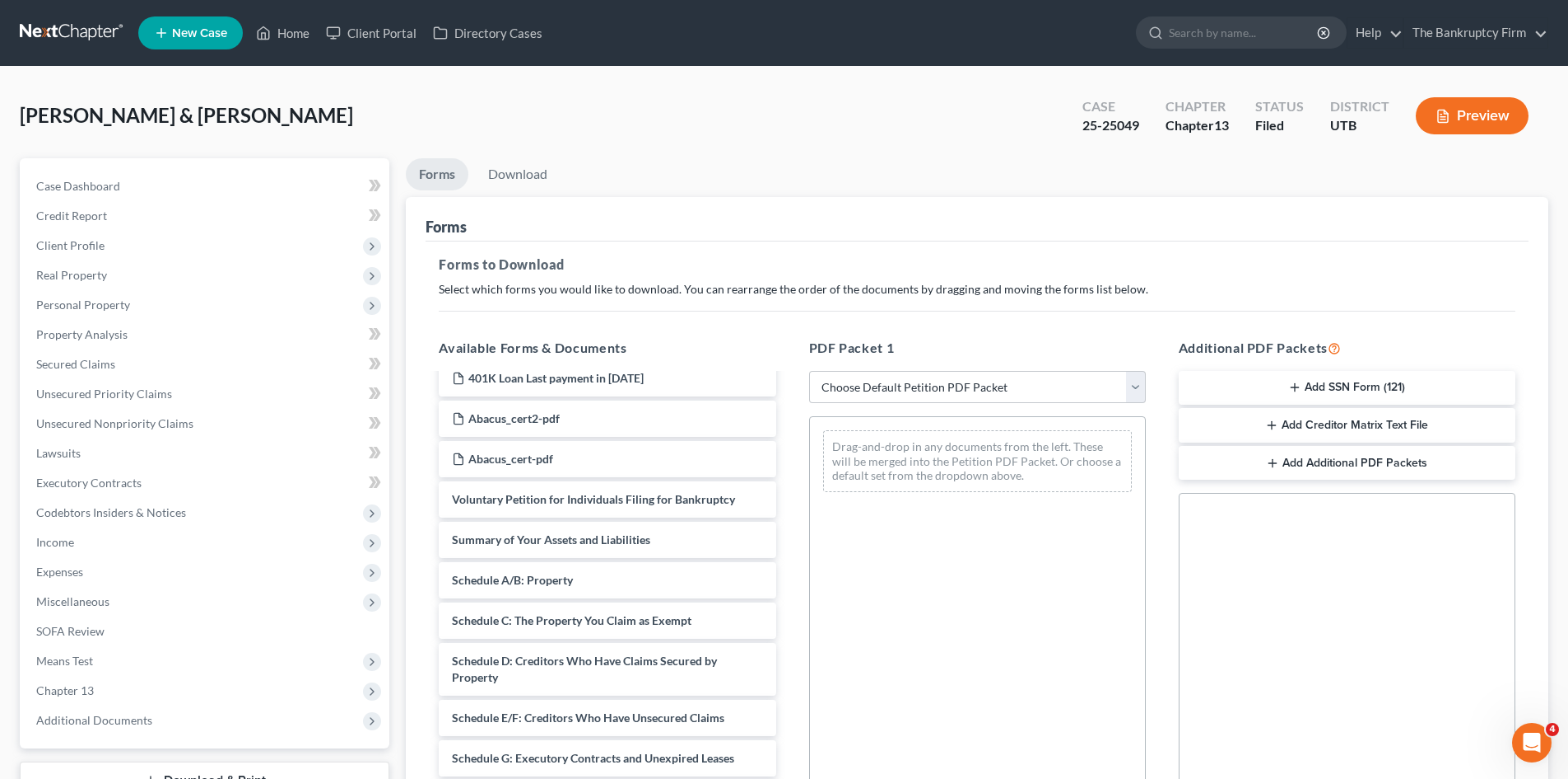
scroll to position [165, 0]
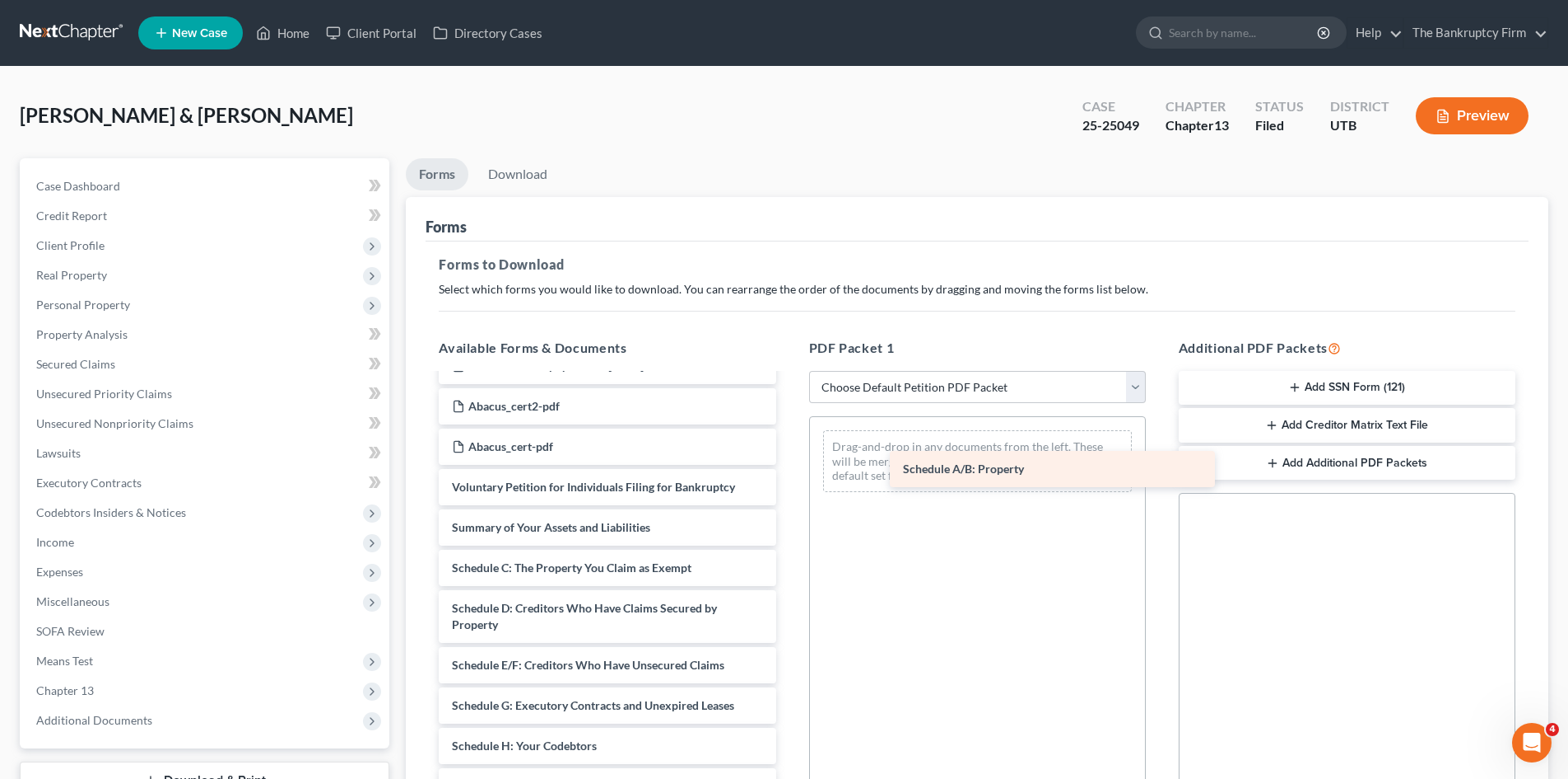
drag, startPoint x: 553, startPoint y: 568, endPoint x: 1003, endPoint y: 469, distance: 460.8
click at [788, 469] on div "Schedule A/B: Property Adequate Protection Form (66)-pdf Chapter 13 Plan (Chapt…" at bounding box center [607, 685] width 363 height 950
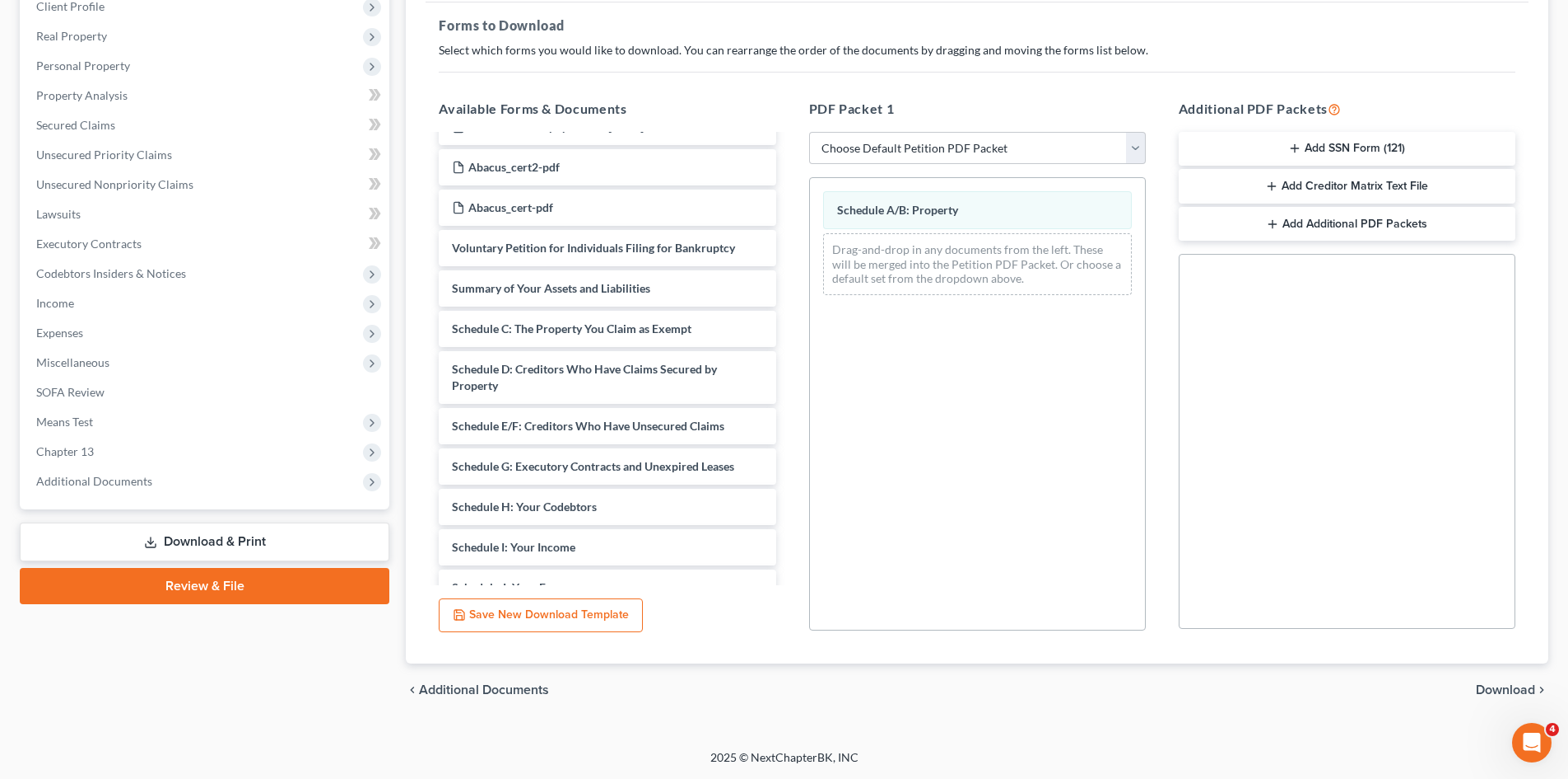
click at [1485, 685] on span "Download" at bounding box center [1505, 689] width 59 height 13
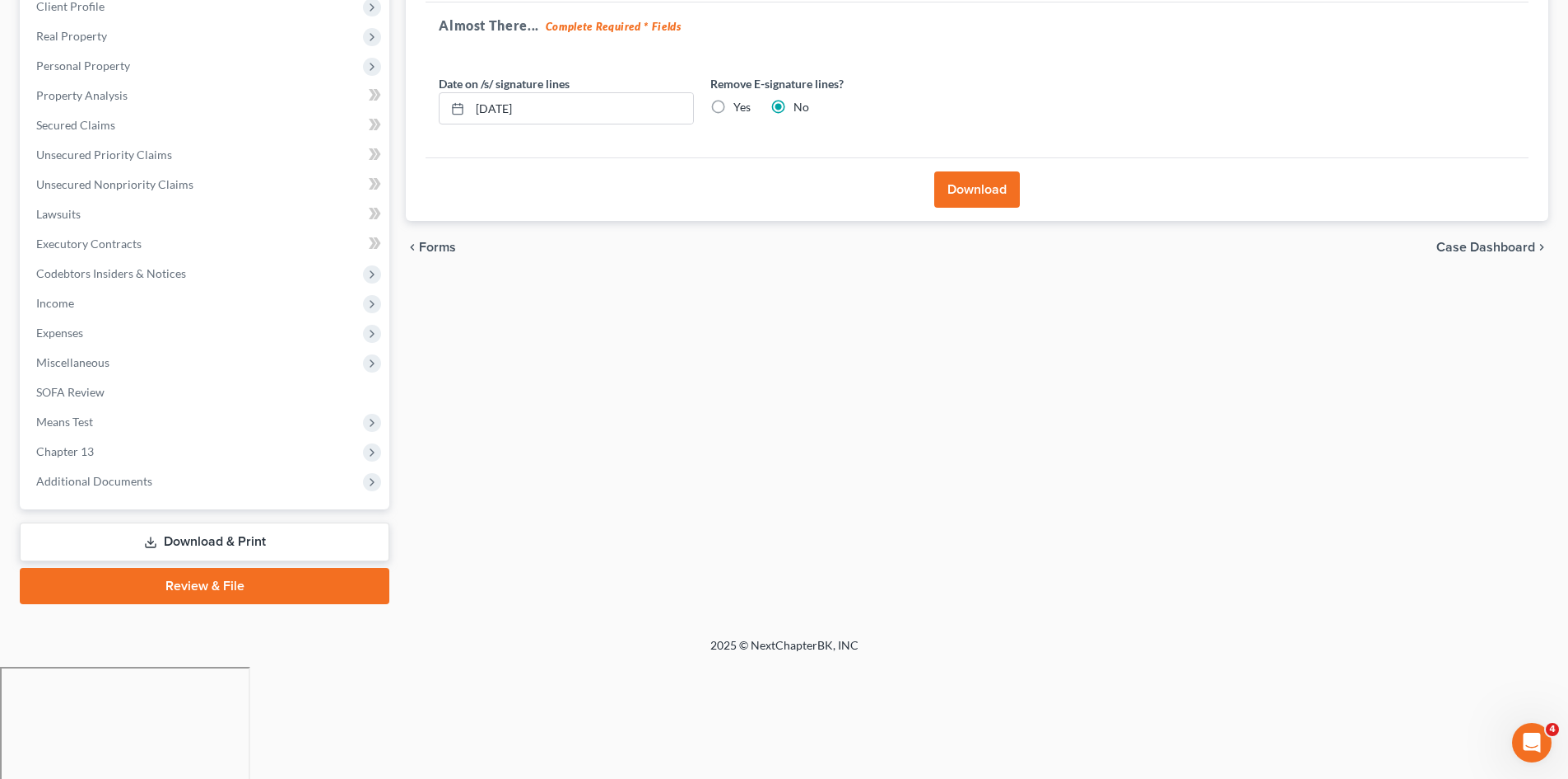
scroll to position [127, 0]
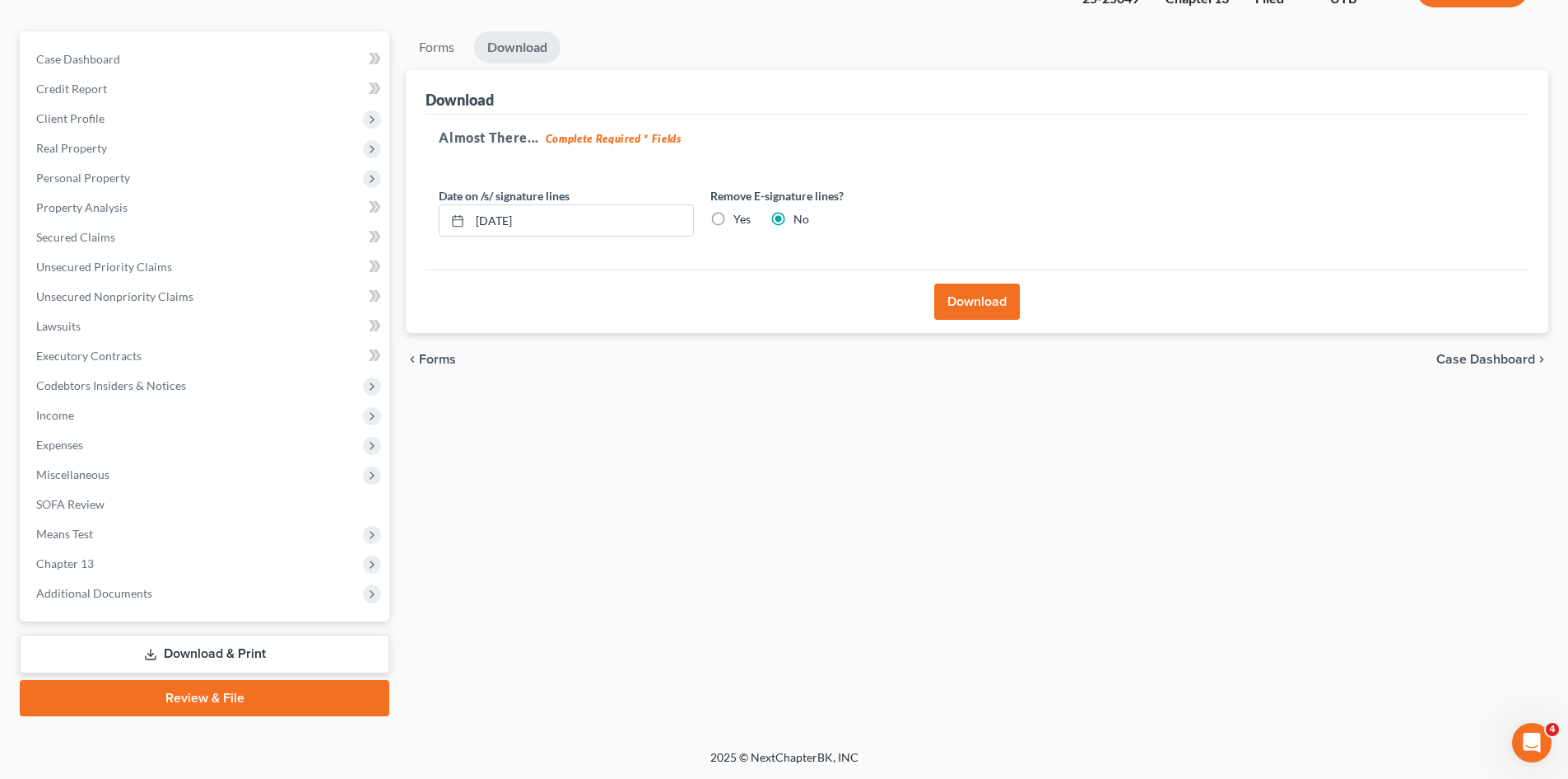
click at [959, 297] on button "Download" at bounding box center [977, 301] width 86 height 36
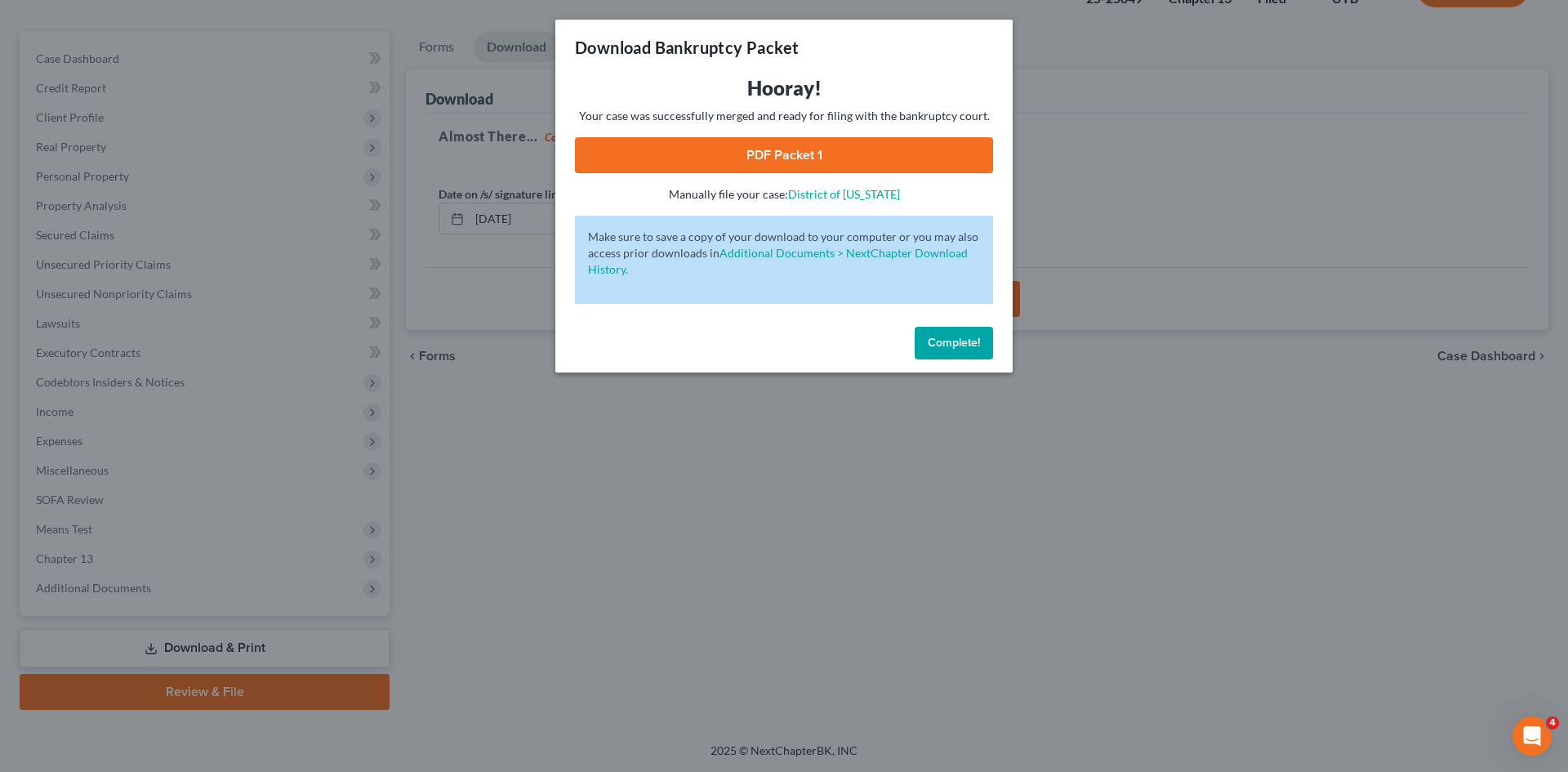
click at [781, 154] on link "PDF Packet 1" at bounding box center [784, 155] width 418 height 36
click at [968, 348] on span "Complete!" at bounding box center [953, 343] width 53 height 14
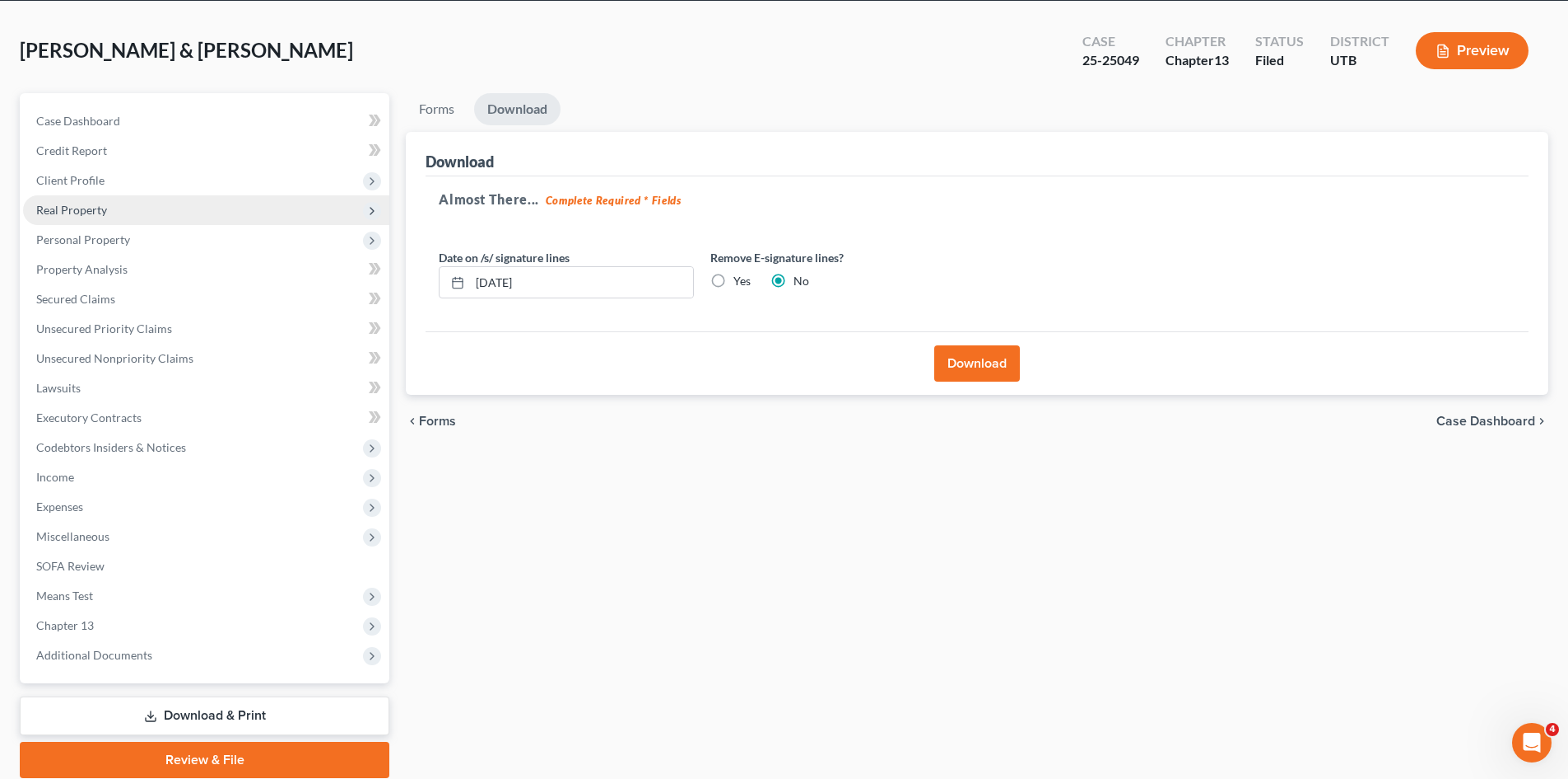
scroll to position [0, 0]
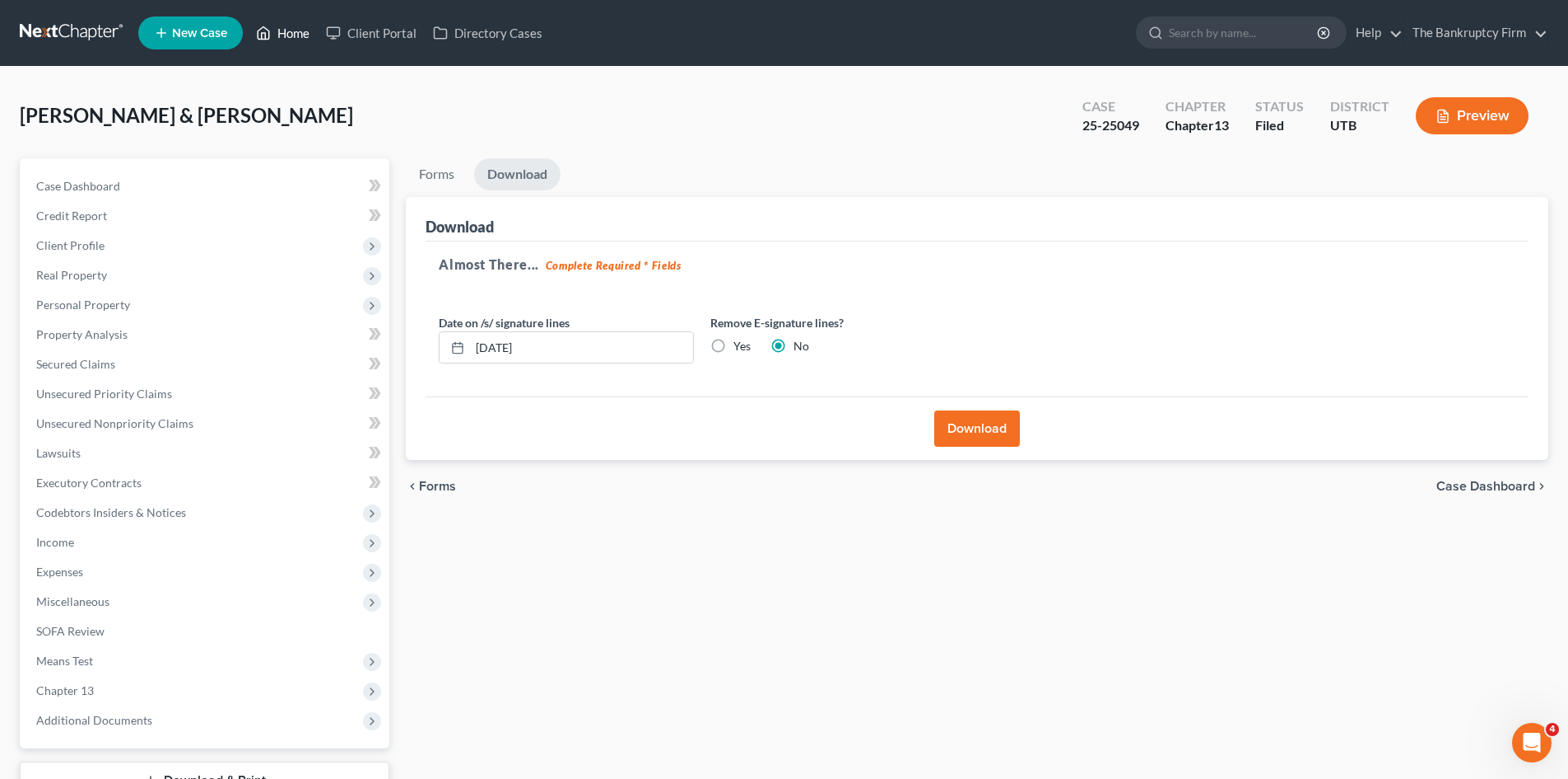
click at [318, 37] on link "Home" at bounding box center [283, 33] width 70 height 30
click at [294, 30] on link "Home" at bounding box center [283, 33] width 70 height 30
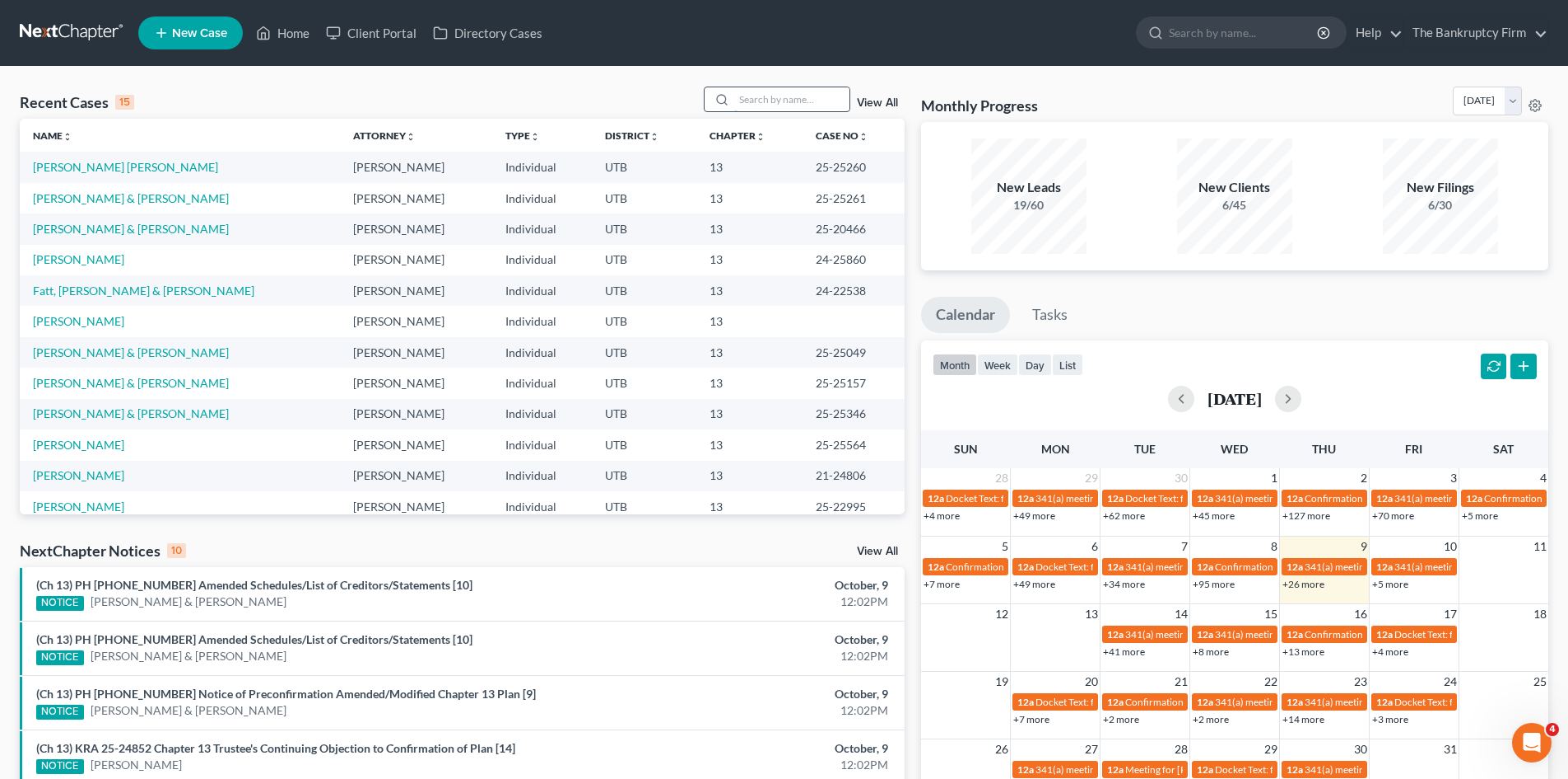
click at [764, 93] on input "search" at bounding box center [791, 99] width 115 height 24
type input "[PERSON_NAME]"
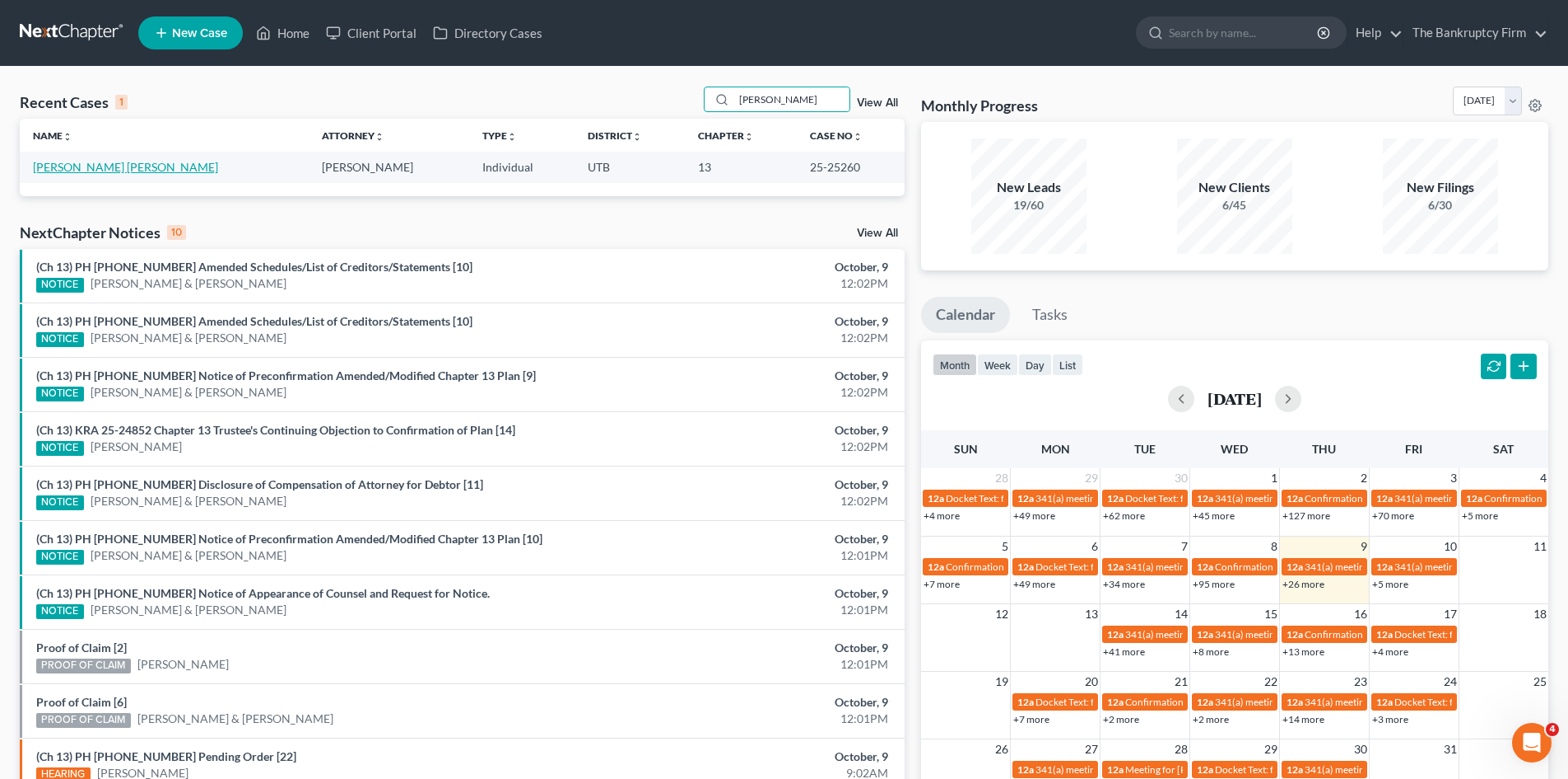
click at [110, 169] on link "[PERSON_NAME] [PERSON_NAME]" at bounding box center [125, 167] width 185 height 14
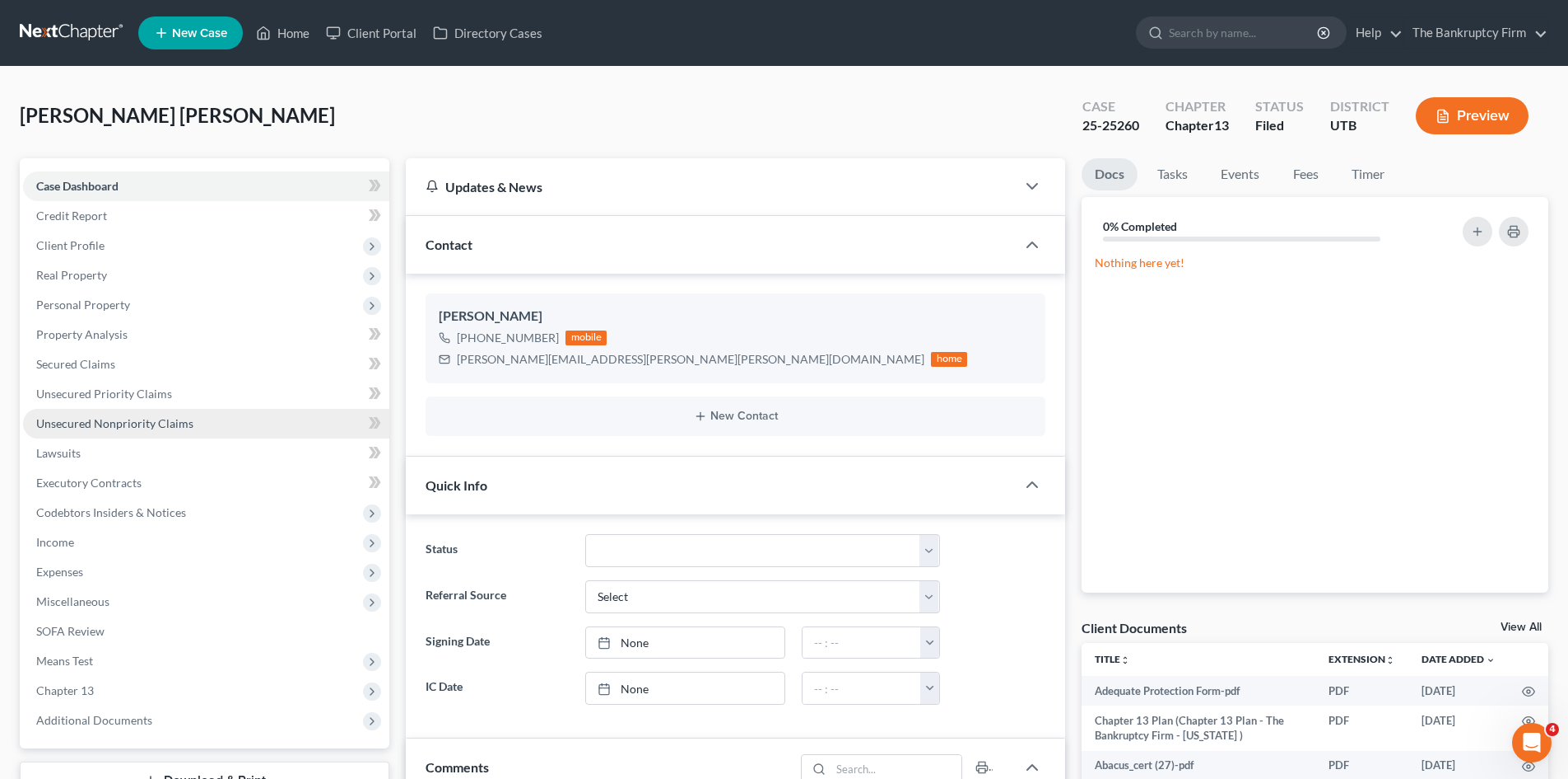
scroll to position [131, 0]
click at [164, 423] on span "Unsecured Nonpriority Claims" at bounding box center [114, 423] width 157 height 14
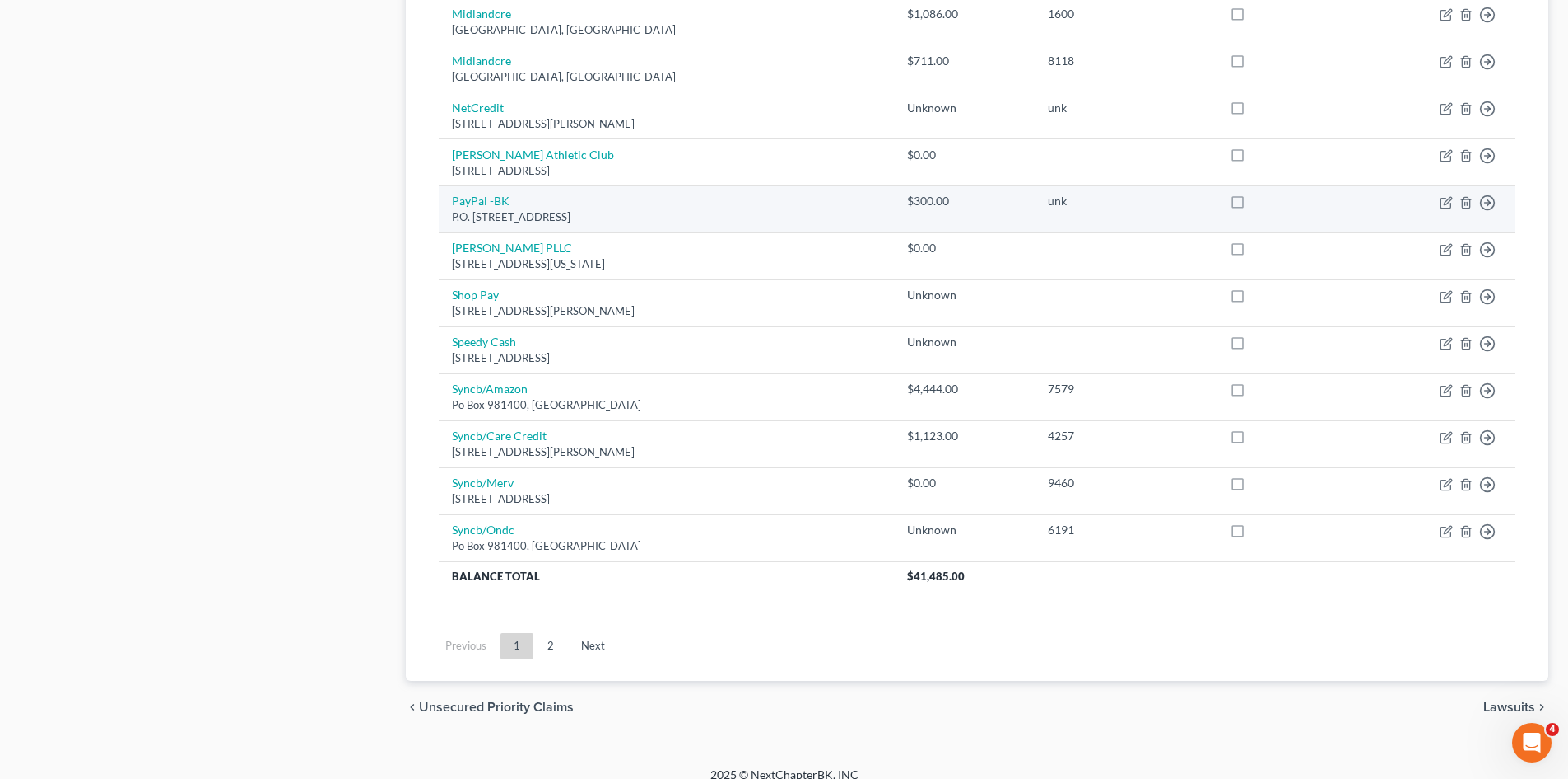
scroll to position [1129, 0]
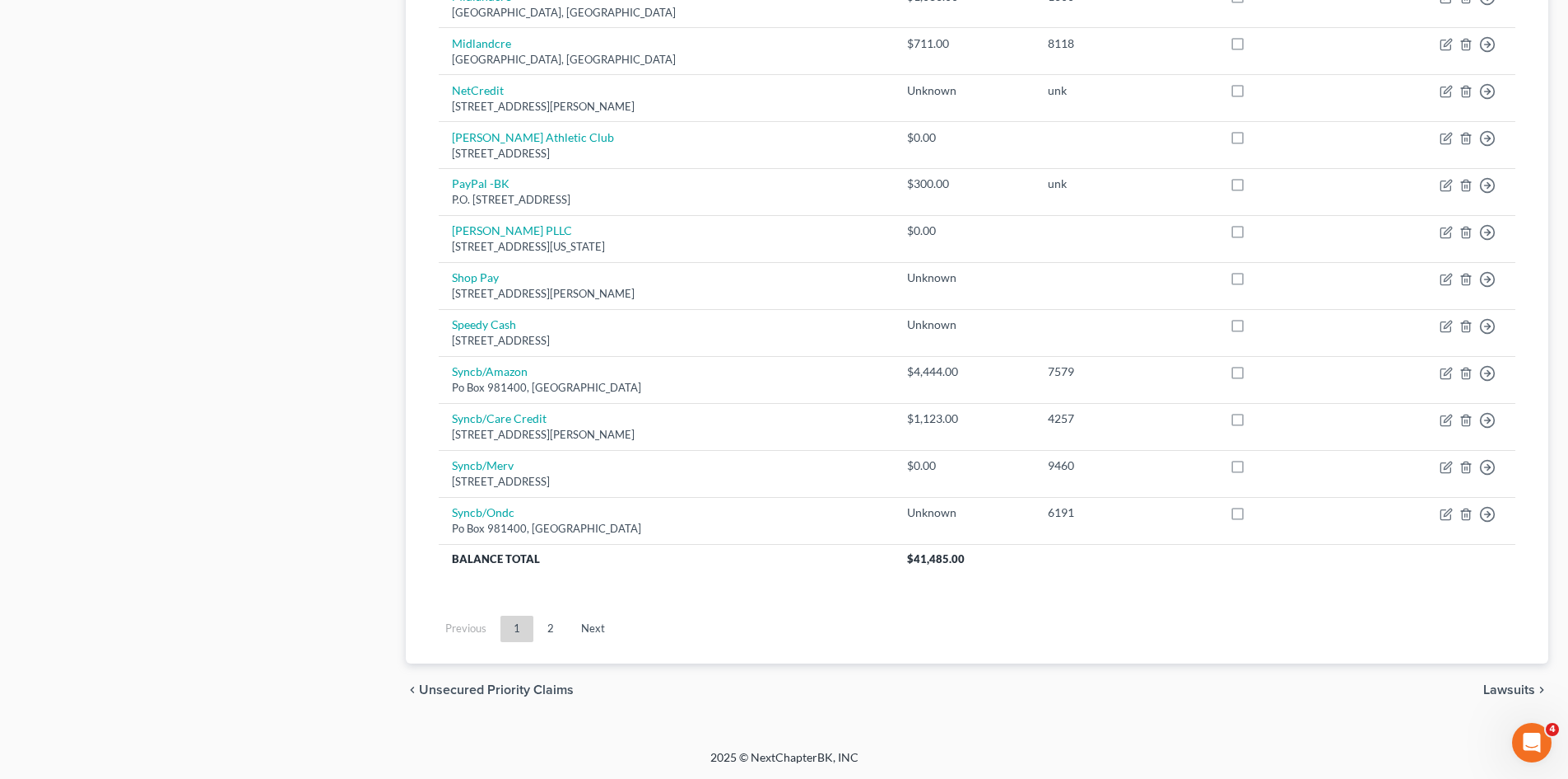
drag, startPoint x: 540, startPoint y: 631, endPoint x: 653, endPoint y: 546, distance: 141.4
click at [540, 631] on link "2" at bounding box center [551, 628] width 33 height 26
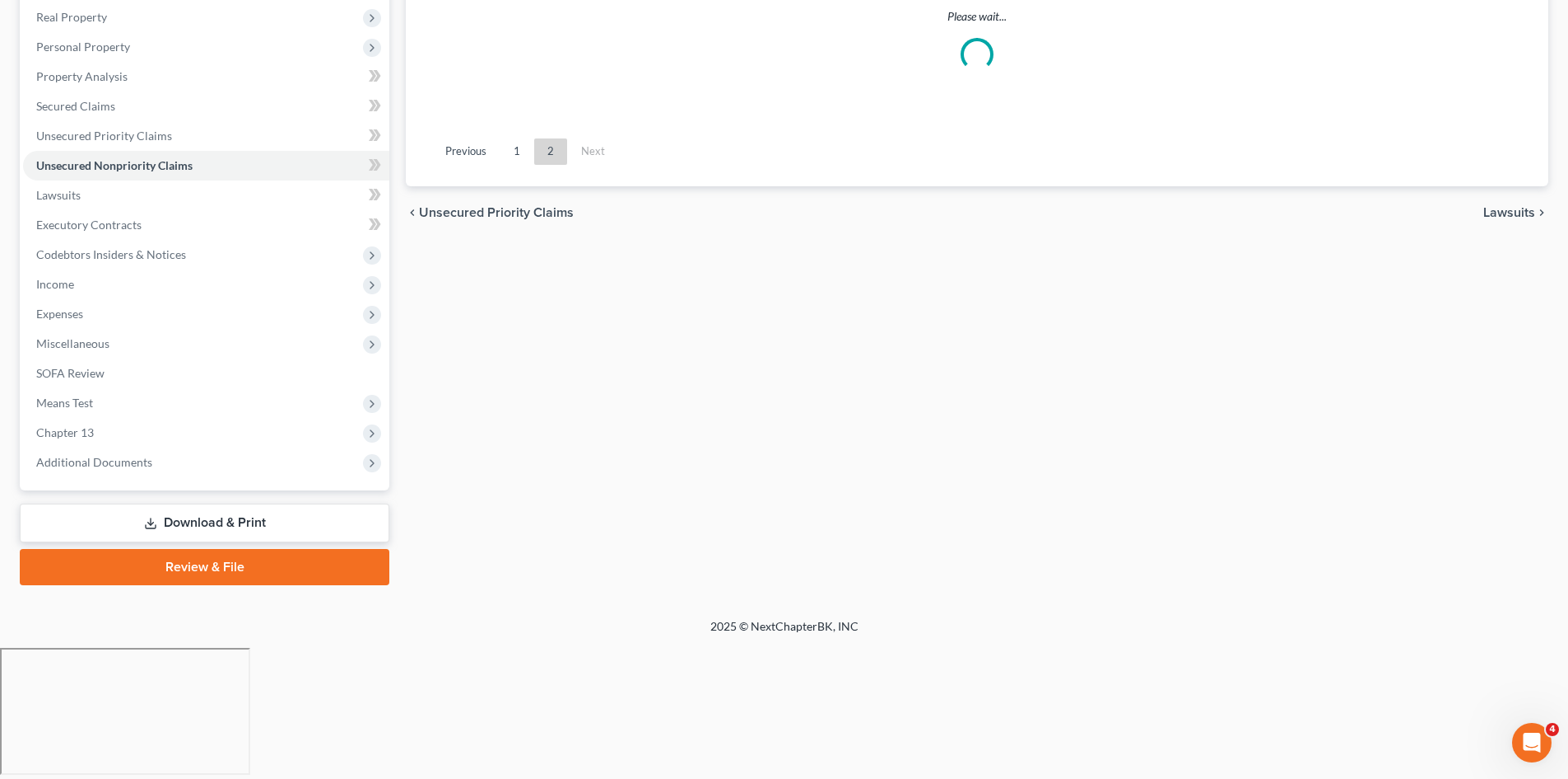
scroll to position [127, 0]
